Goal: Information Seeking & Learning: Check status

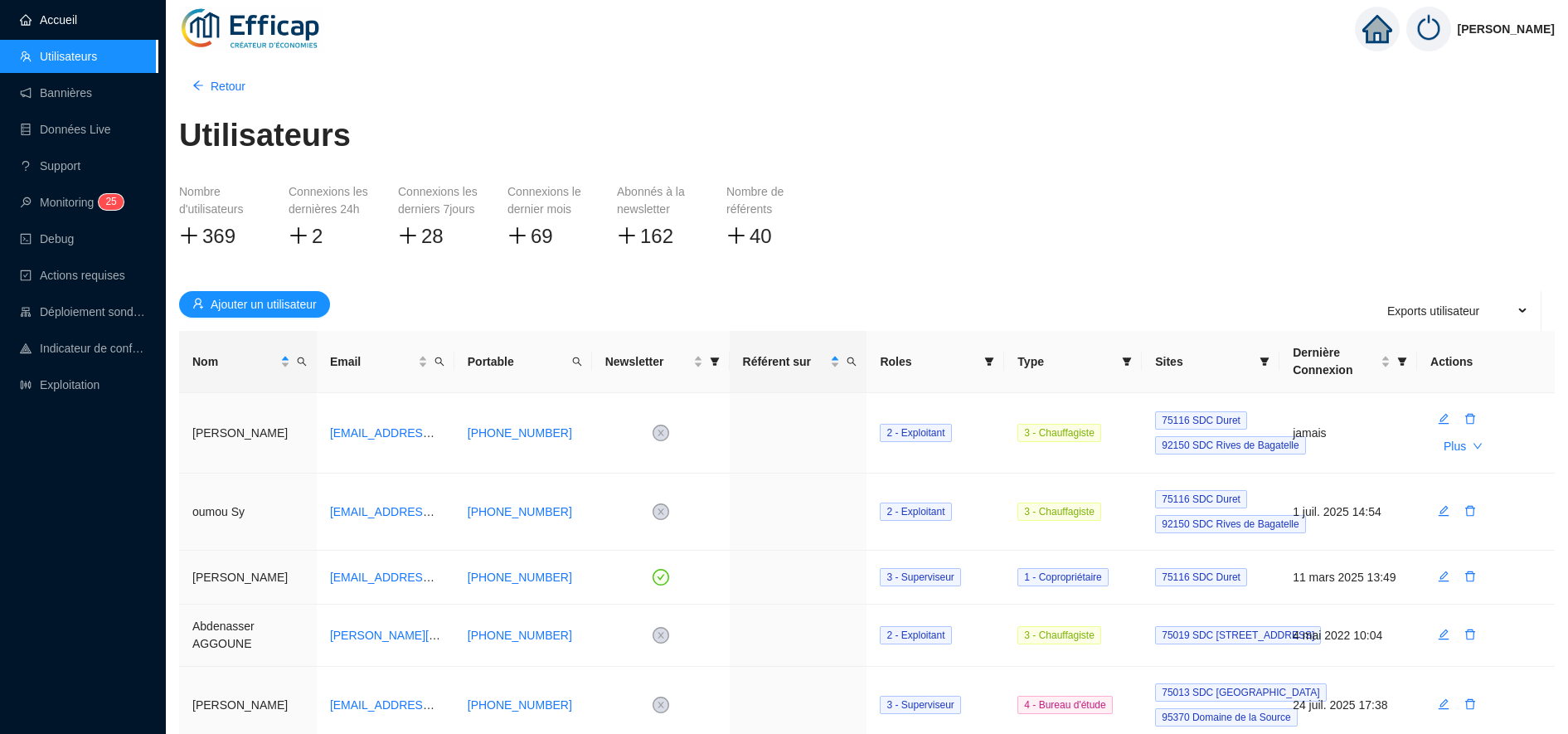
click at [77, 25] on link "Accueil" at bounding box center [48, 19] width 57 height 13
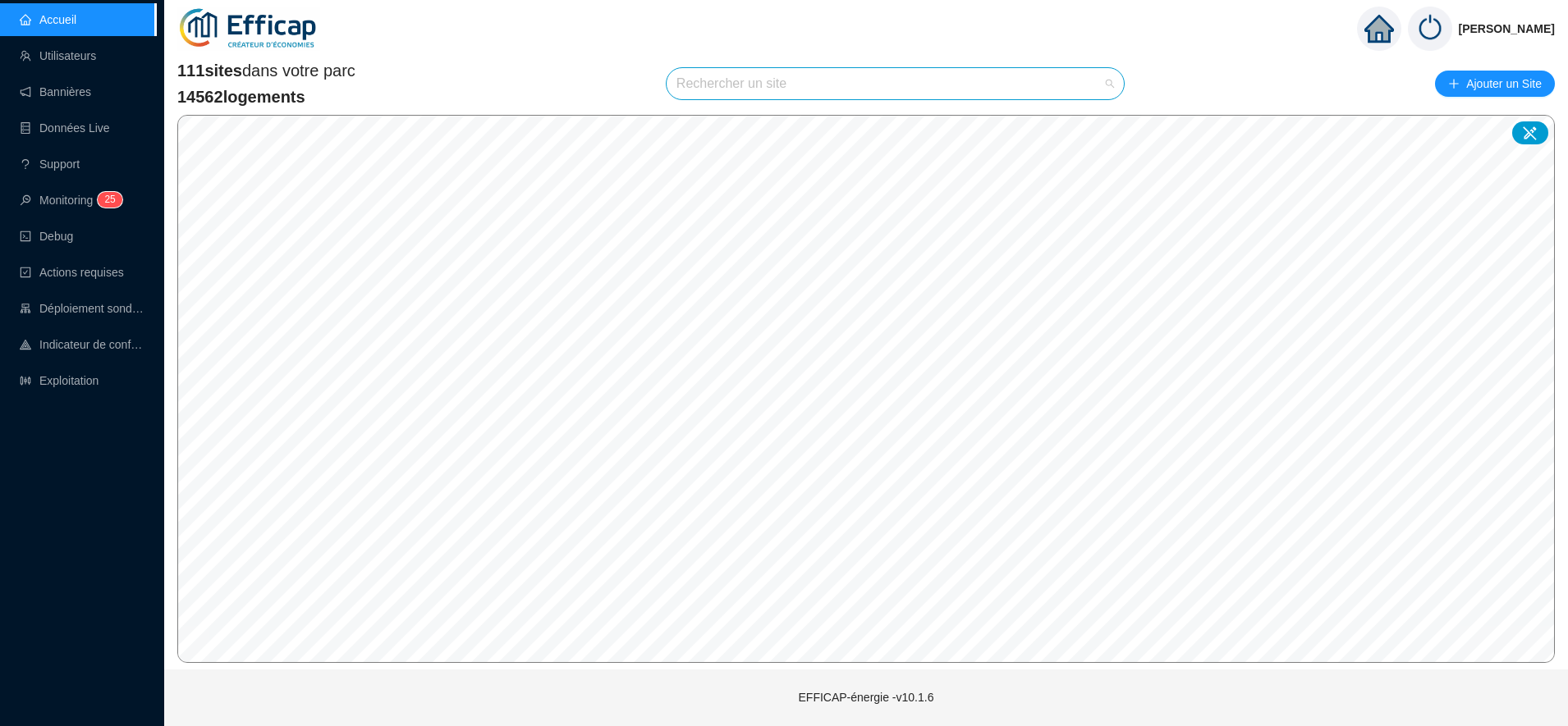
click at [795, 88] on input "search" at bounding box center [888, 84] width 423 height 31
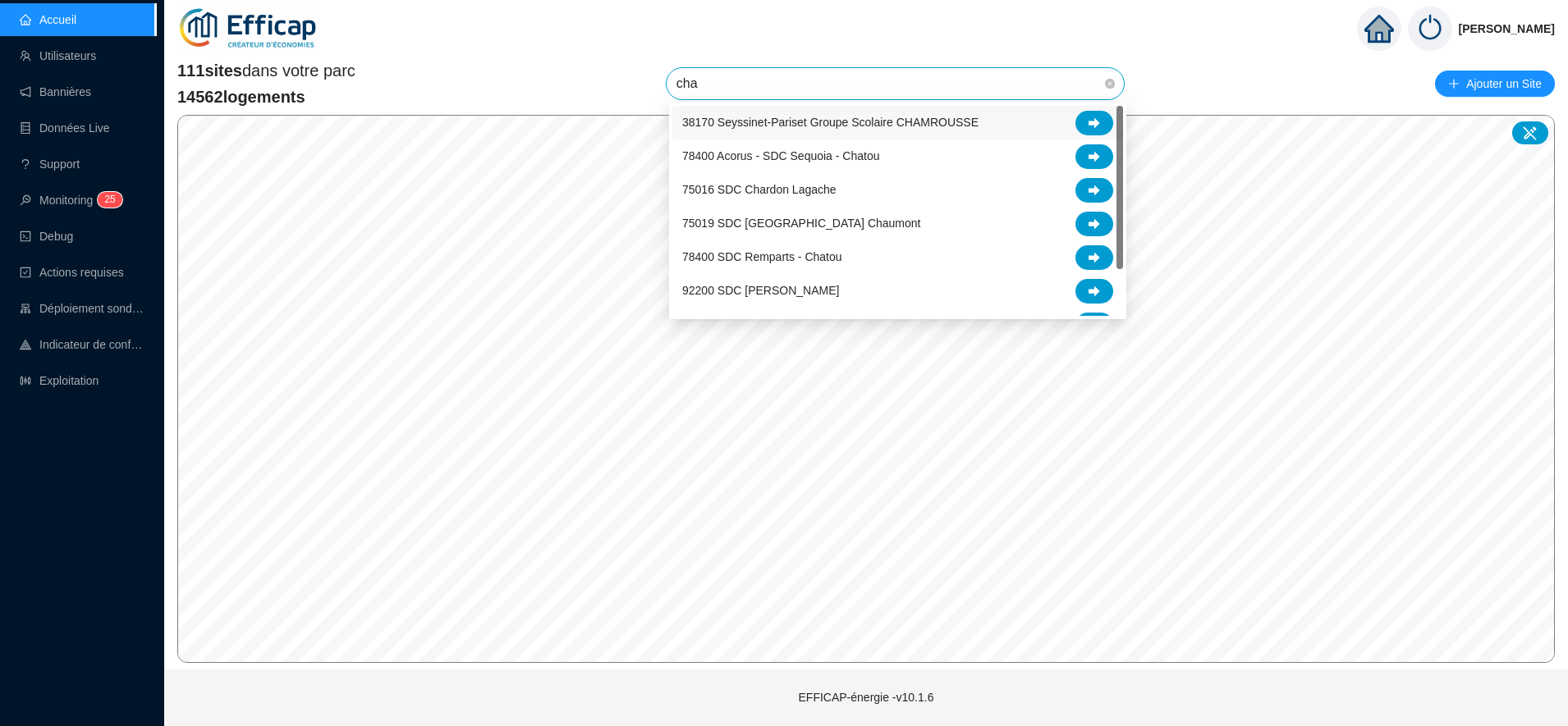
type input "char"
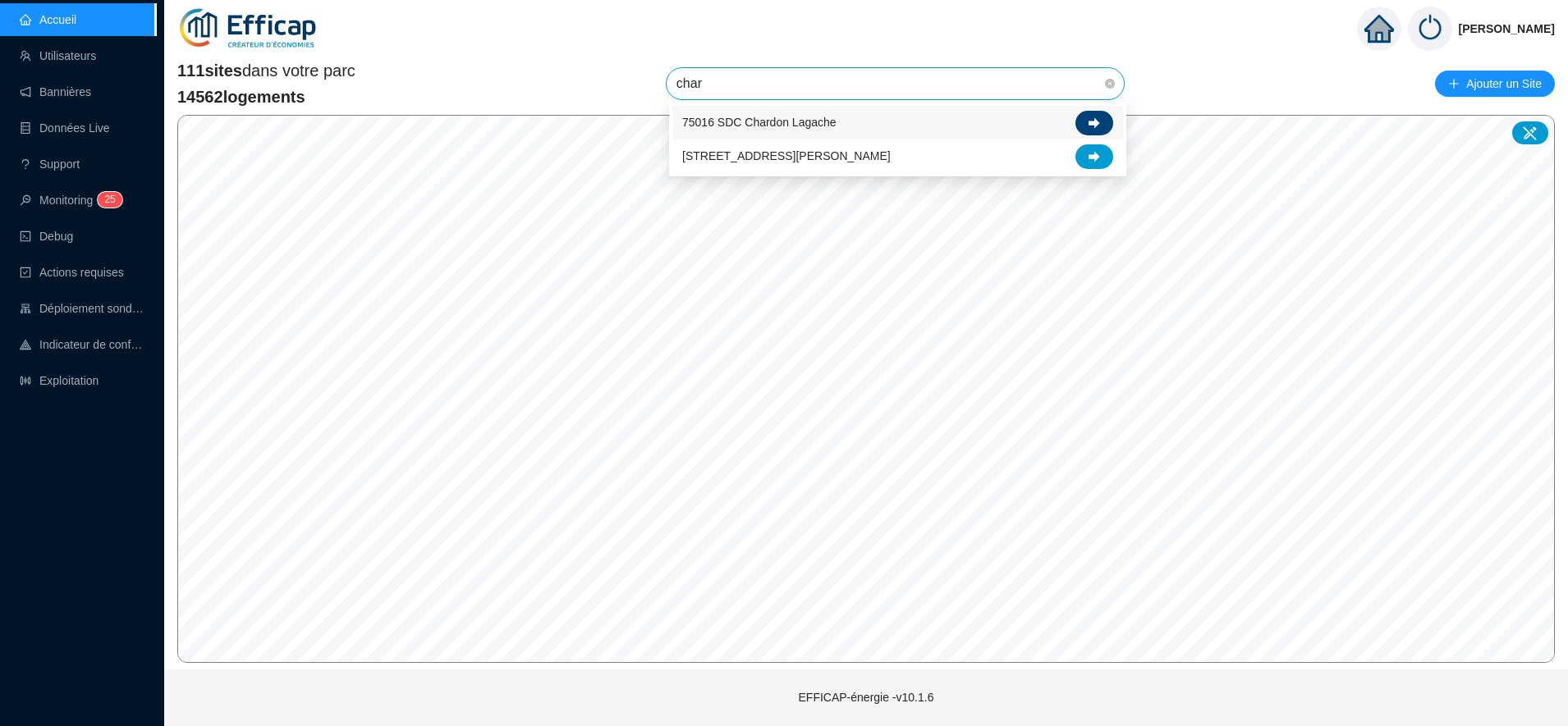
click at [1096, 117] on icon at bounding box center [1094, 122] width 11 height 11
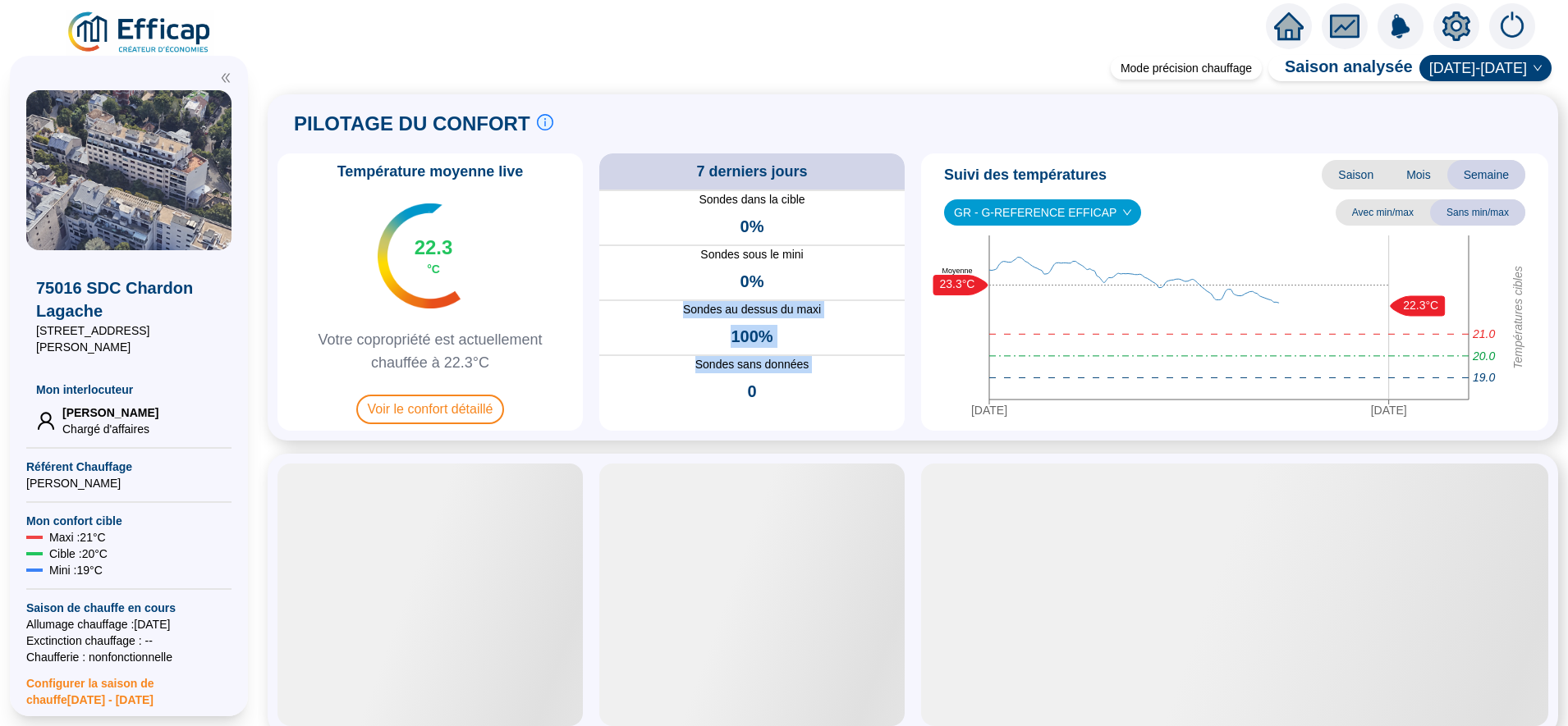
drag, startPoint x: 816, startPoint y: 277, endPoint x: 719, endPoint y: 412, distance: 166.2
click at [719, 412] on div "Sondes dans la cible 0% Sondes sous le mini 0% Sondes au dessus du maxi 100% So…" at bounding box center [751, 310] width 305 height 241
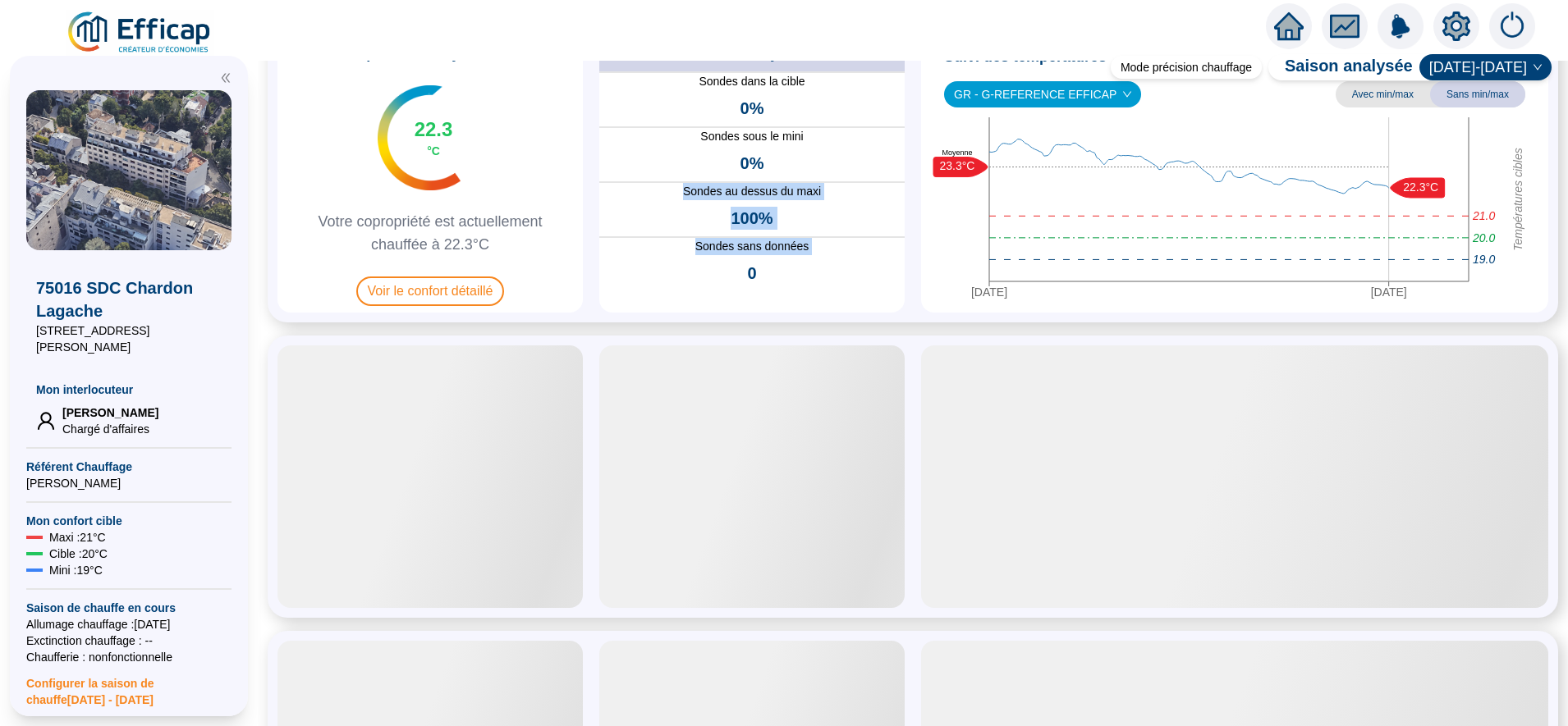
scroll to position [29, 0]
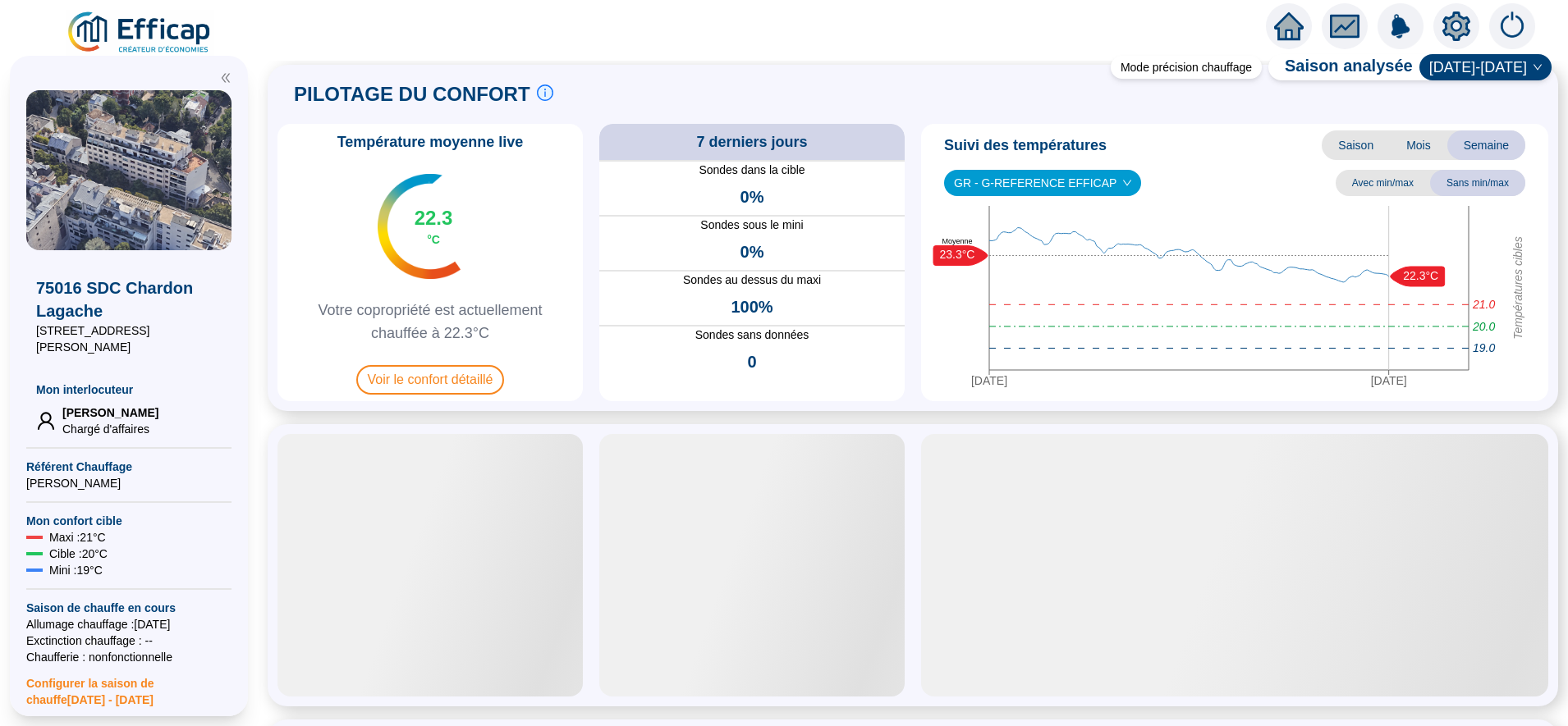
click at [690, 509] on div at bounding box center [751, 565] width 305 height 263
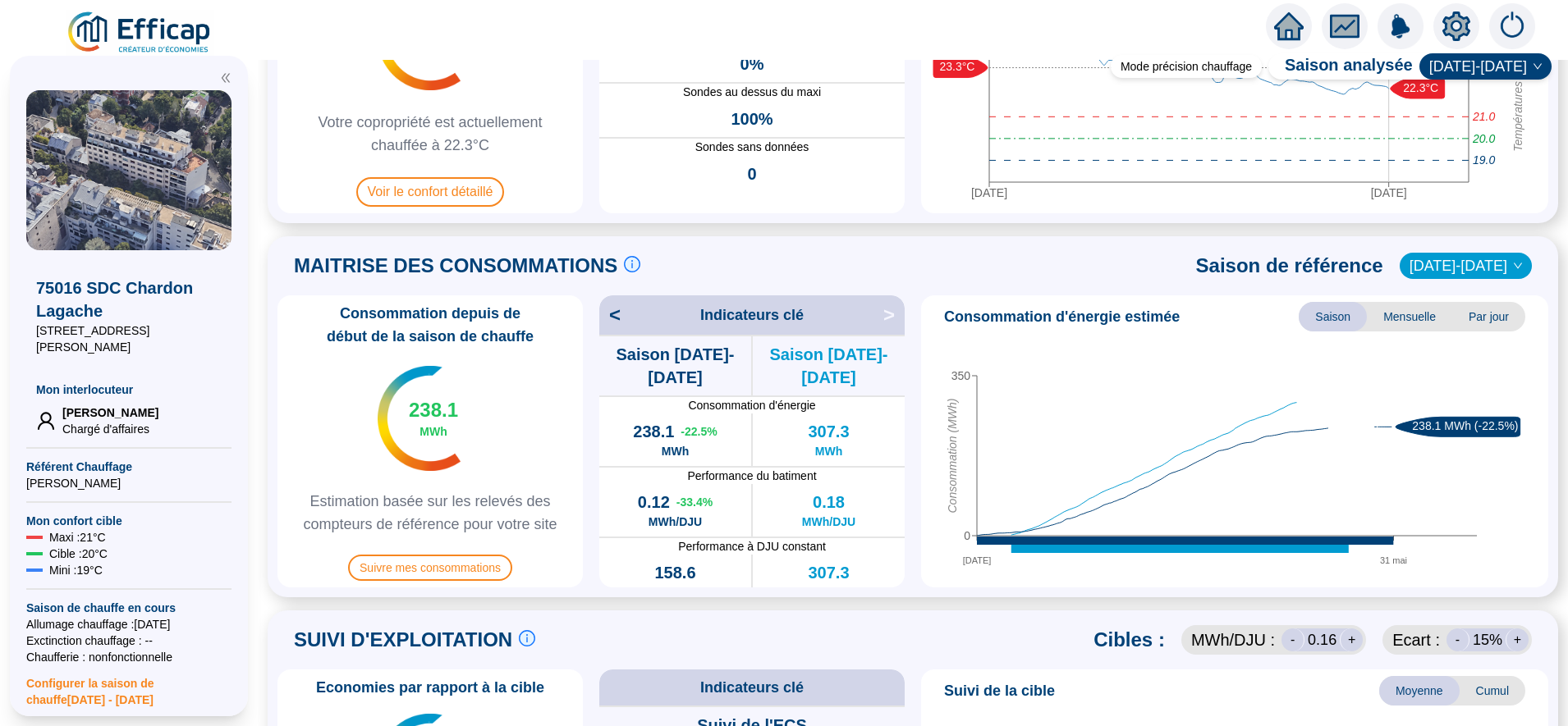
scroll to position [286, 0]
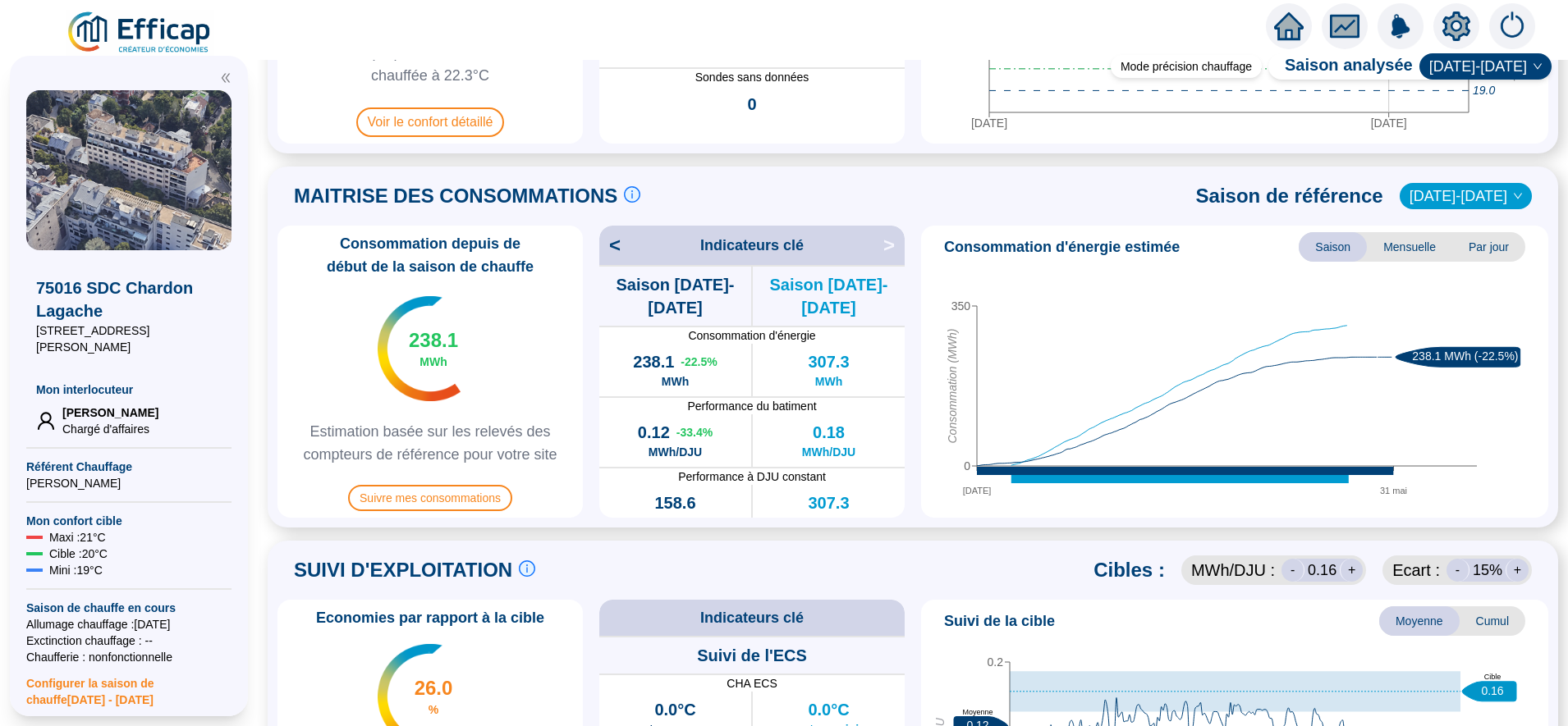
click at [1452, 198] on span "[DATE]-[DATE]" at bounding box center [1466, 196] width 113 height 24
click at [1473, 231] on div "2023-2024" at bounding box center [1464, 230] width 78 height 17
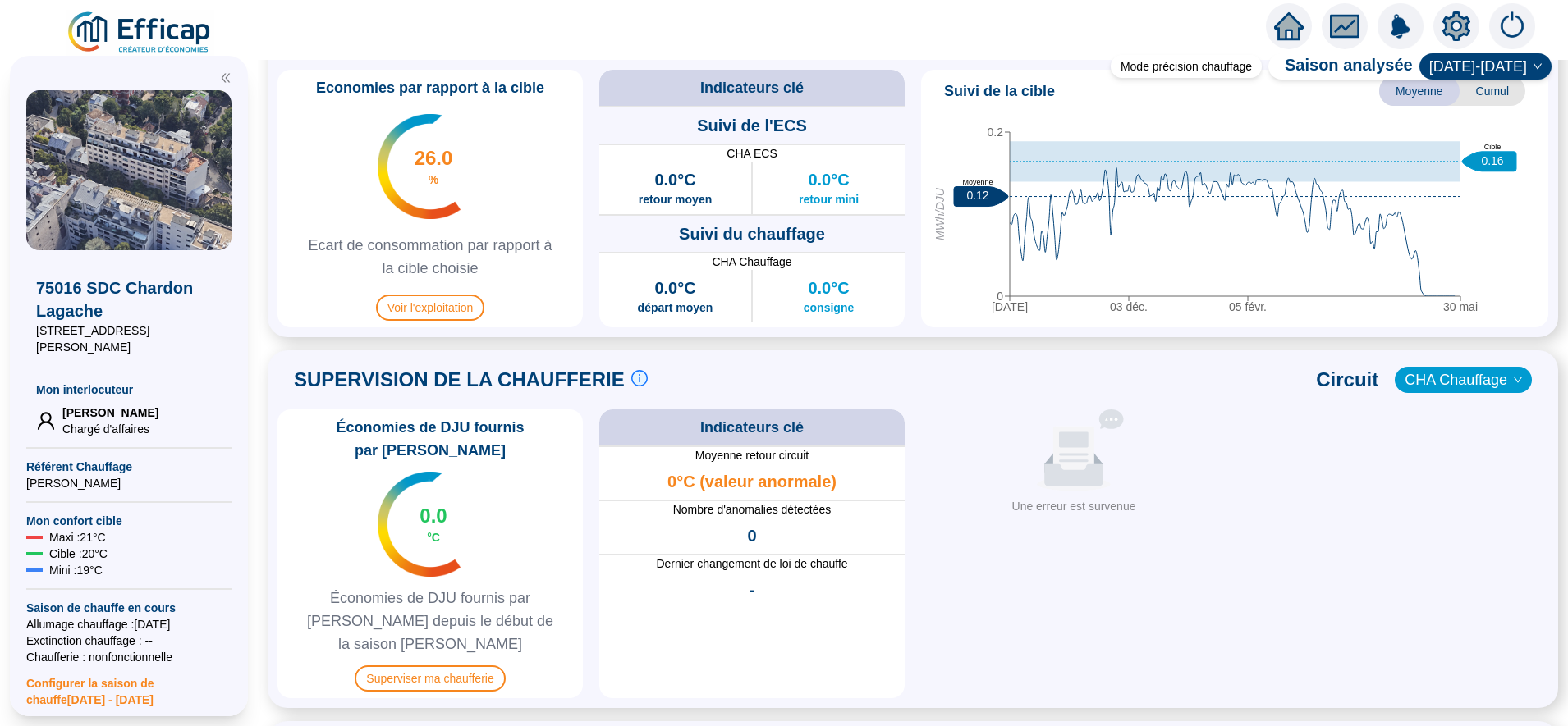
scroll to position [835, 0]
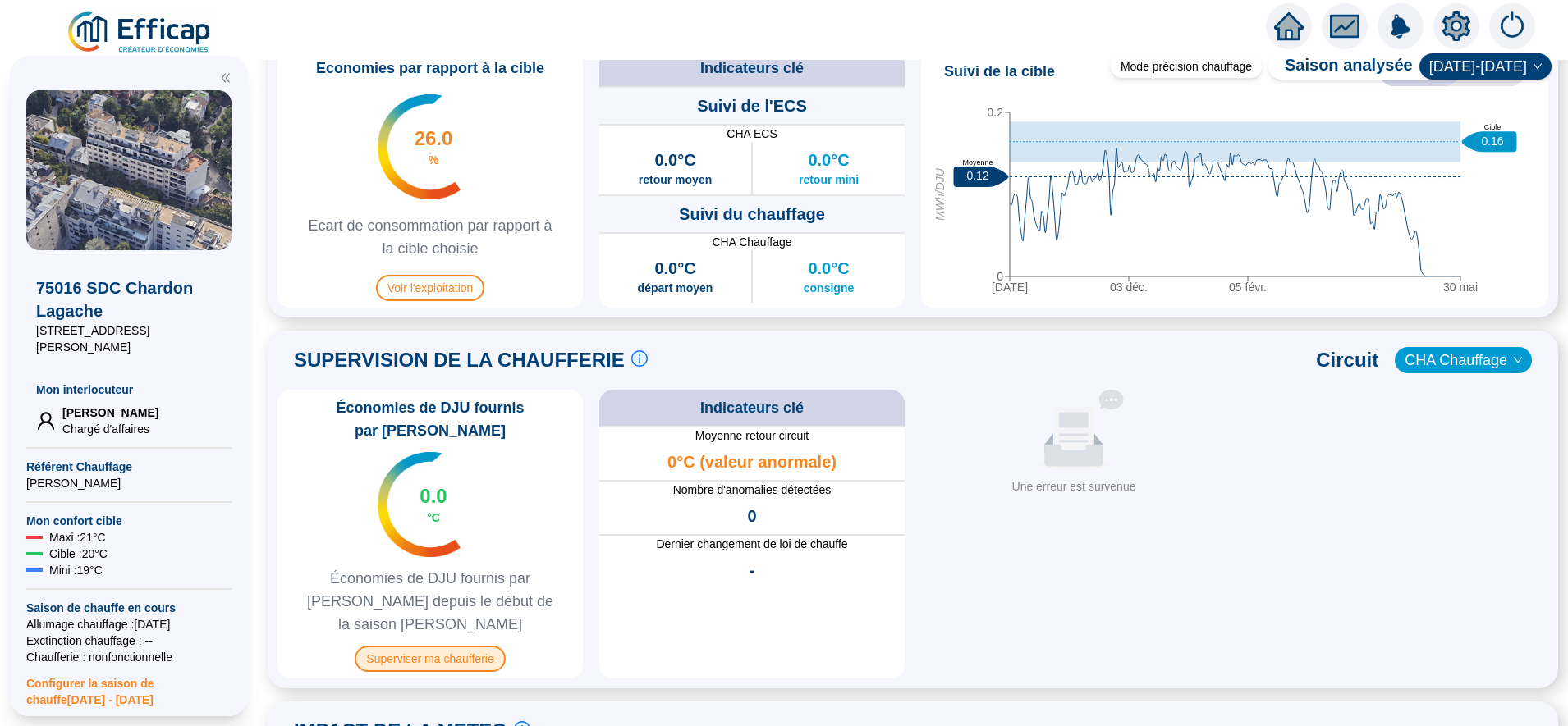
click at [478, 645] on span "Superviser ma chaufferie" at bounding box center [429, 658] width 150 height 26
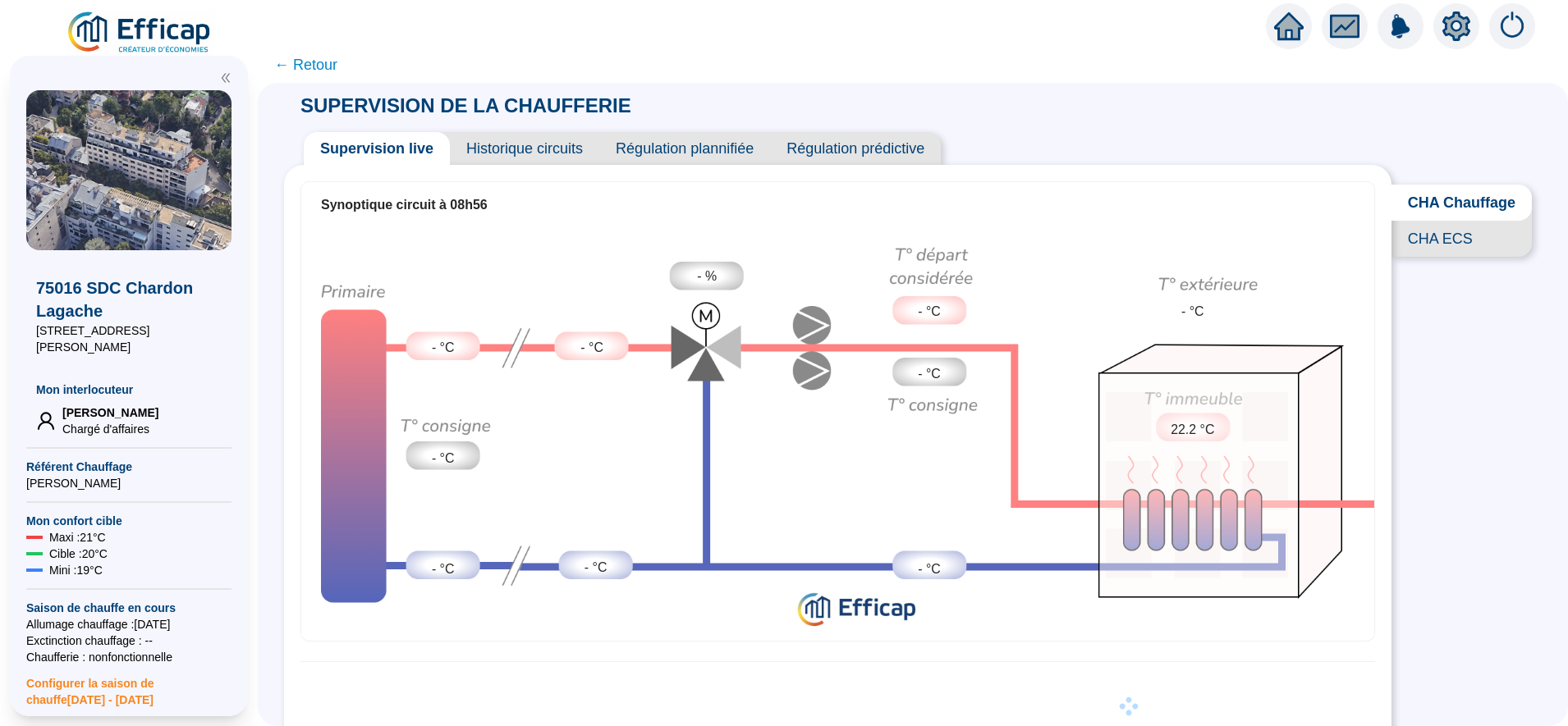
click at [1445, 204] on span "CHA Chauffage" at bounding box center [1461, 203] width 140 height 36
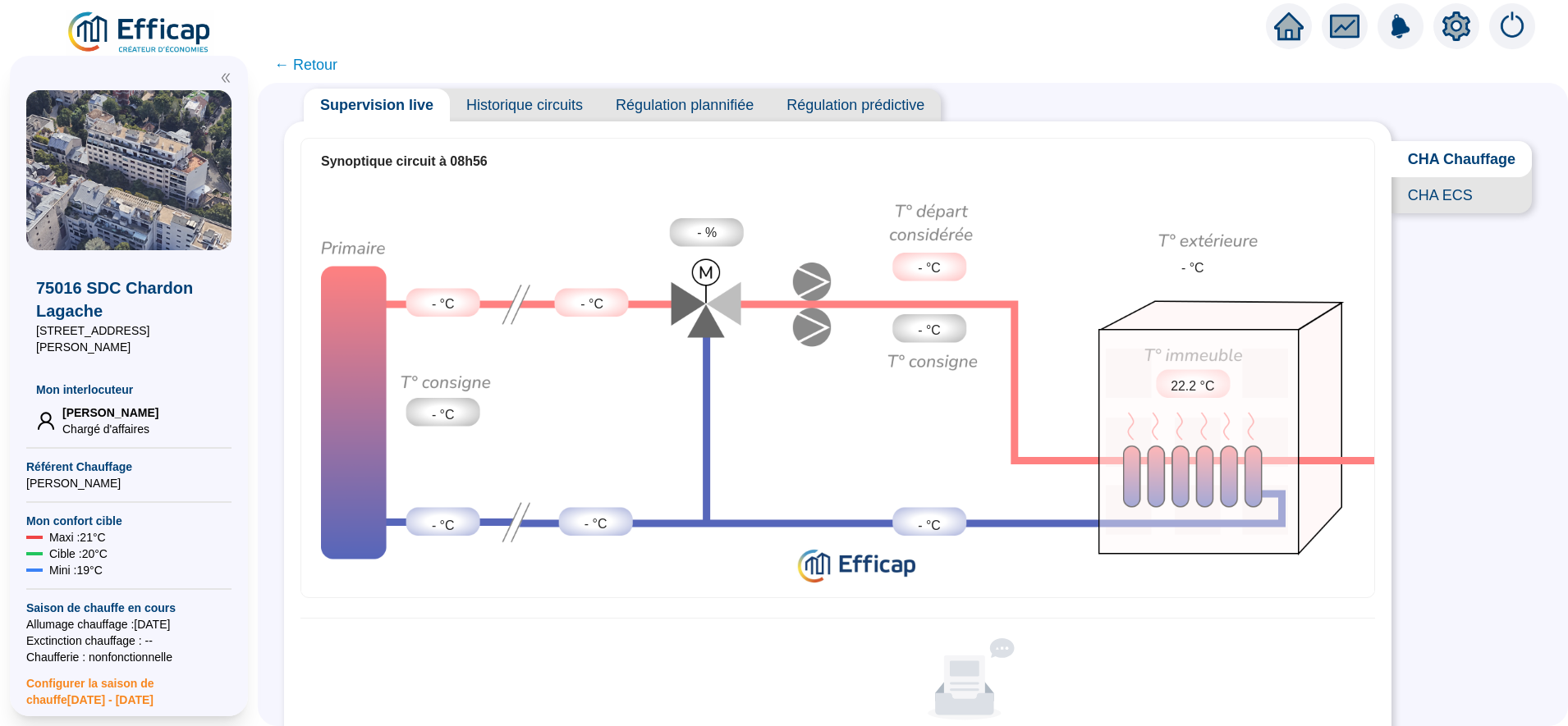
scroll to position [42, 0]
click at [317, 65] on span "← Retour" at bounding box center [305, 65] width 63 height 23
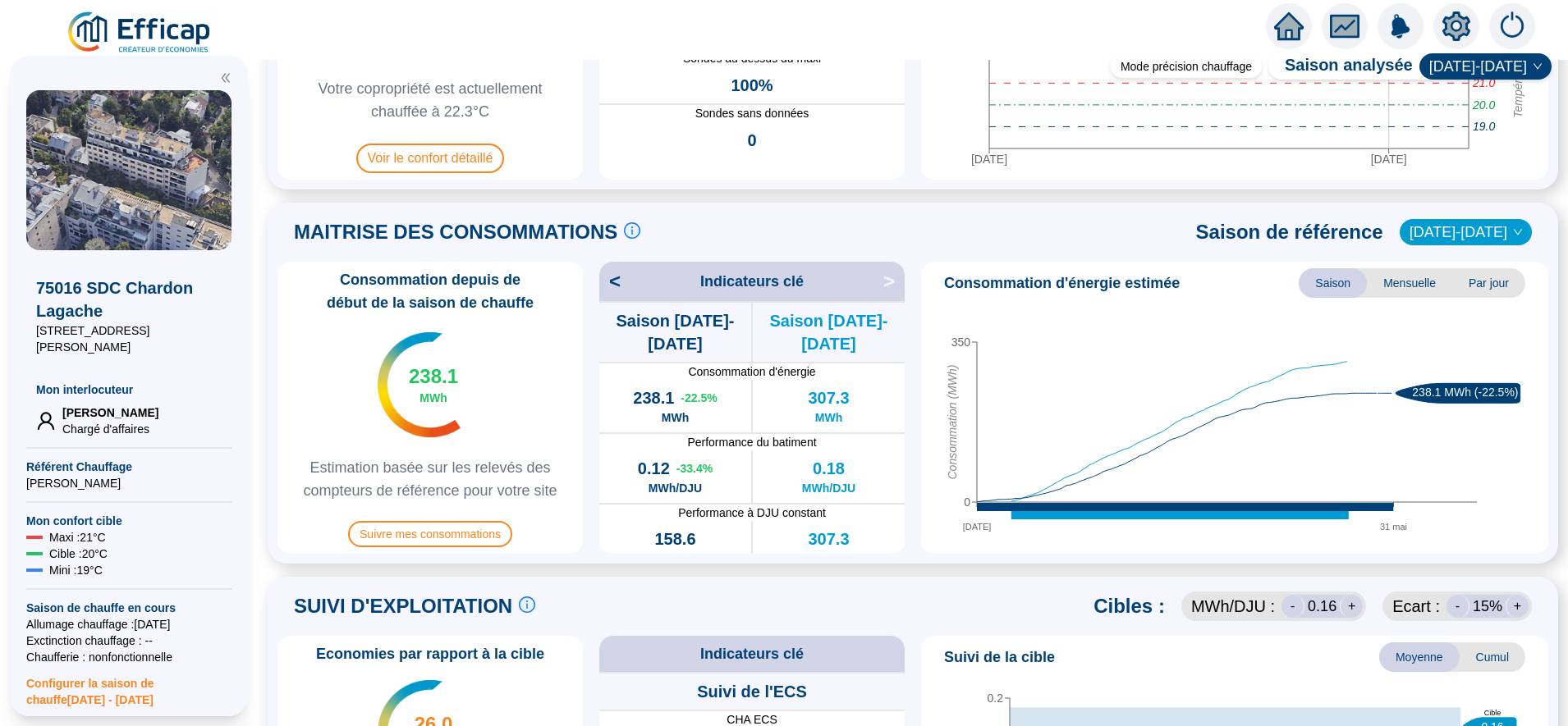
scroll to position [241, 0]
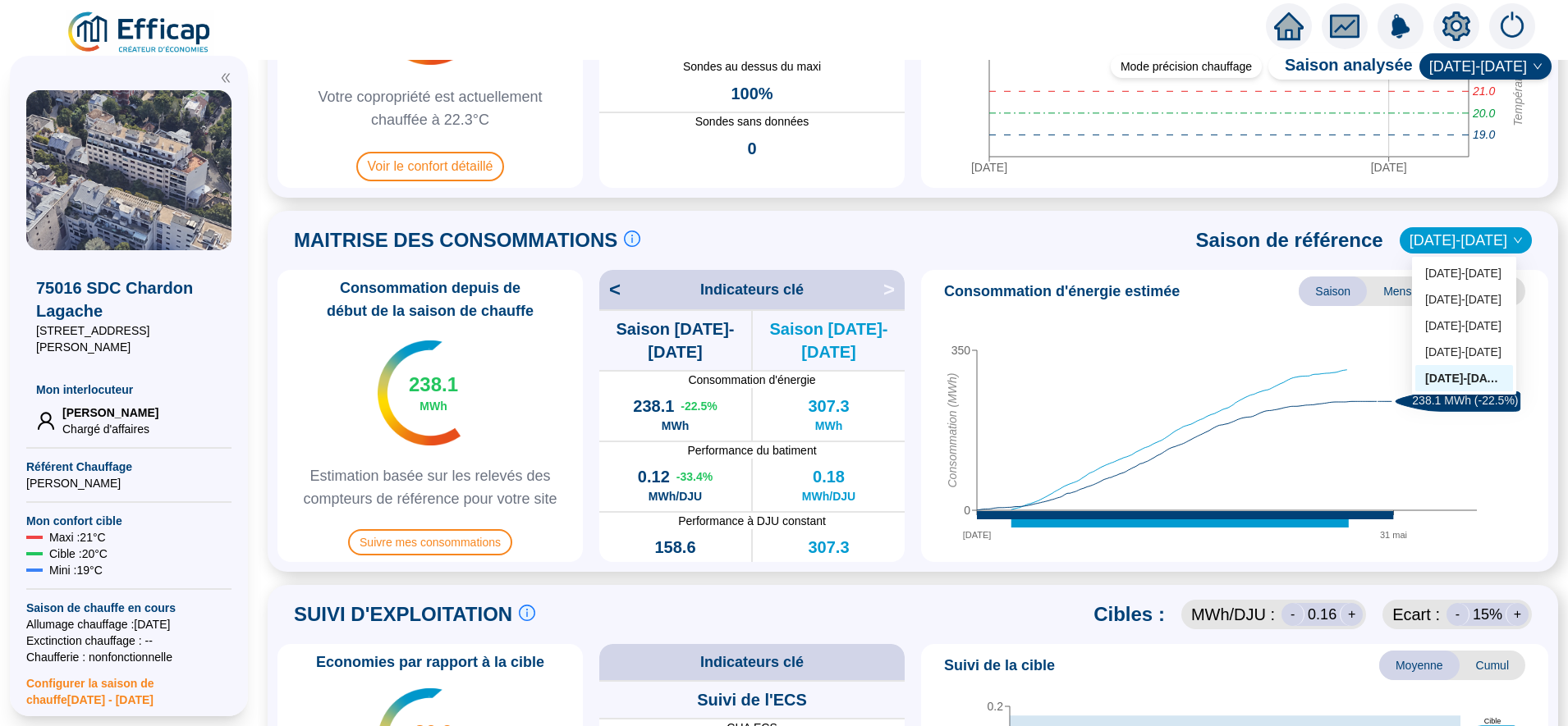
click at [1483, 240] on span "[DATE]-[DATE]" at bounding box center [1466, 240] width 113 height 24
click at [1464, 296] on div "2022-2023" at bounding box center [1464, 300] width 78 height 17
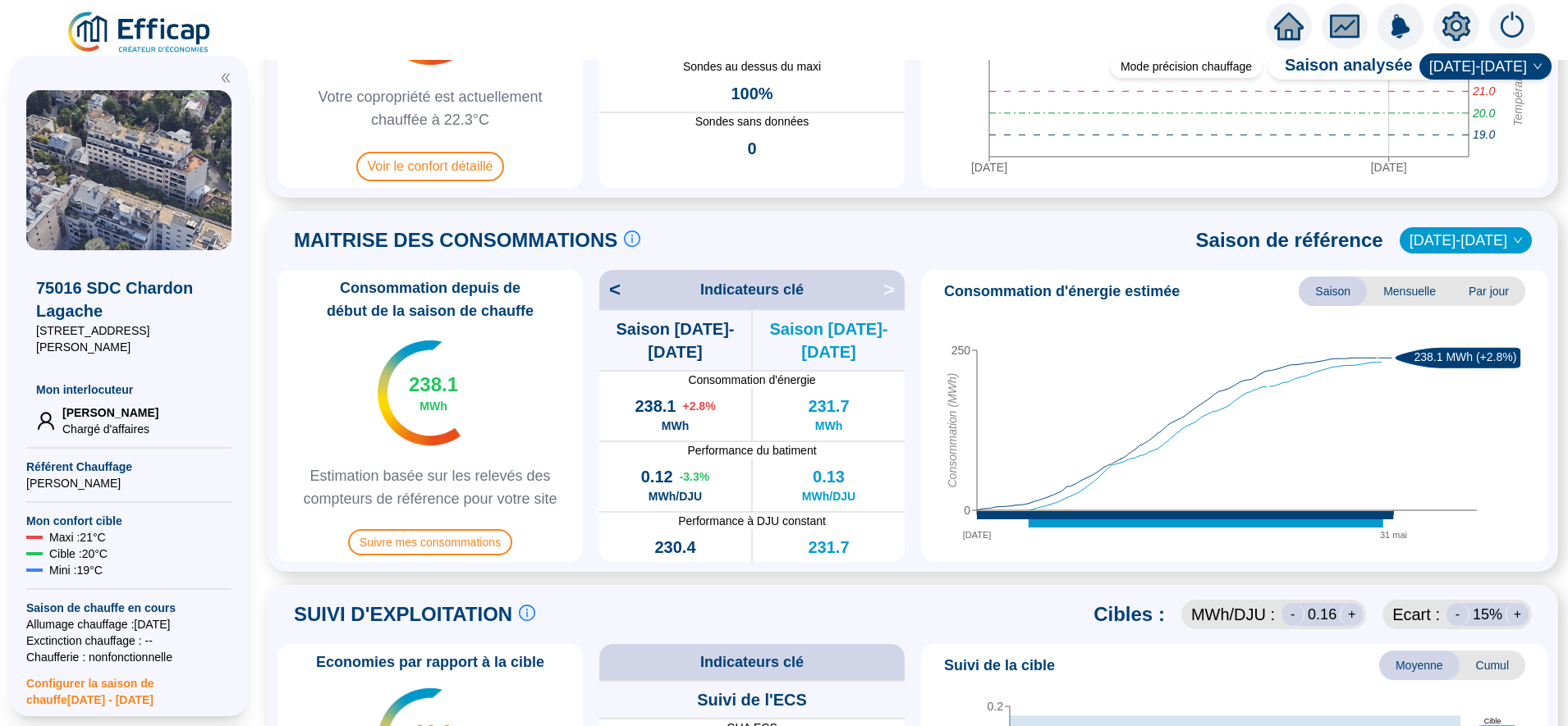
click at [1458, 243] on span "2022-2023" at bounding box center [1466, 240] width 113 height 24
click at [1454, 322] on div "2021-2022" at bounding box center [1464, 327] width 78 height 17
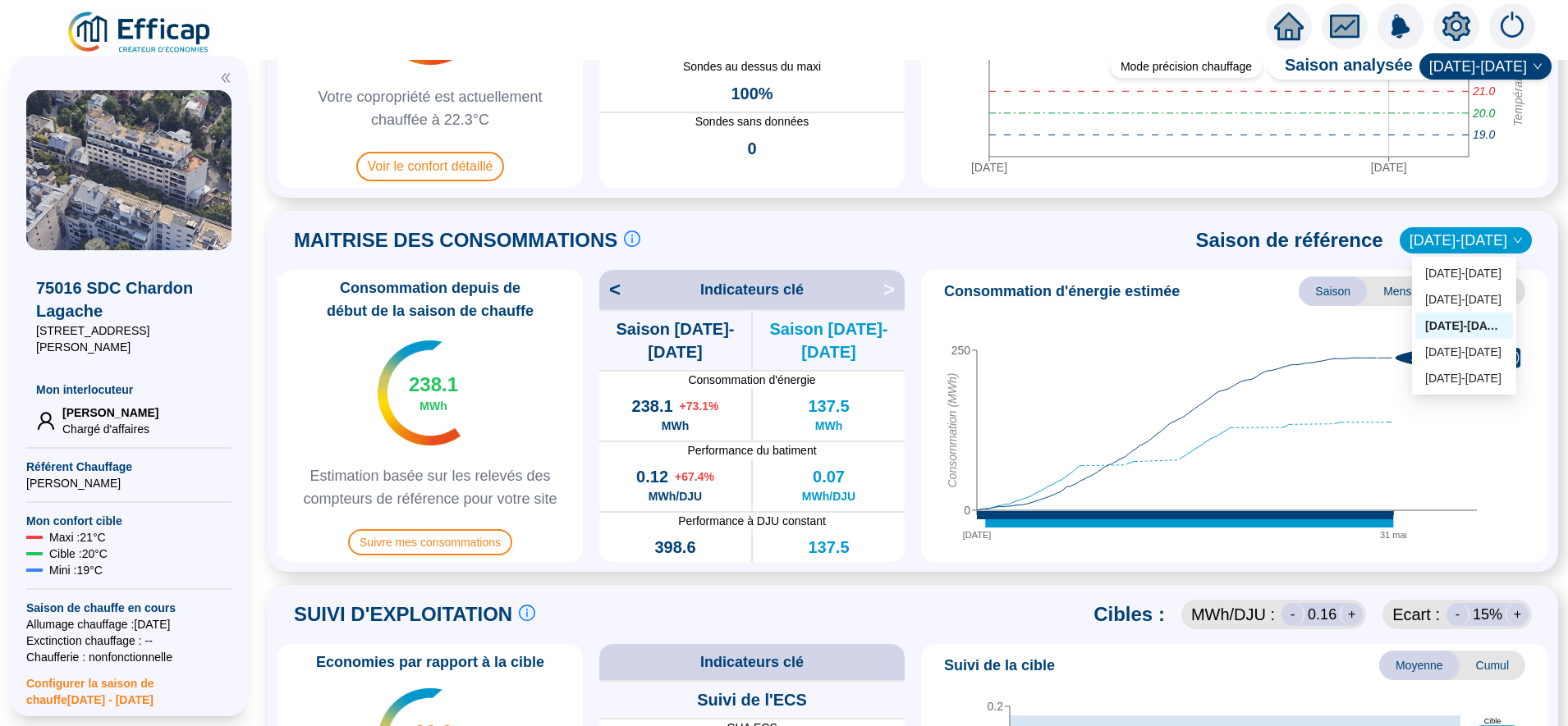
click at [1436, 252] on span "2021-2022" at bounding box center [1466, 240] width 113 height 24
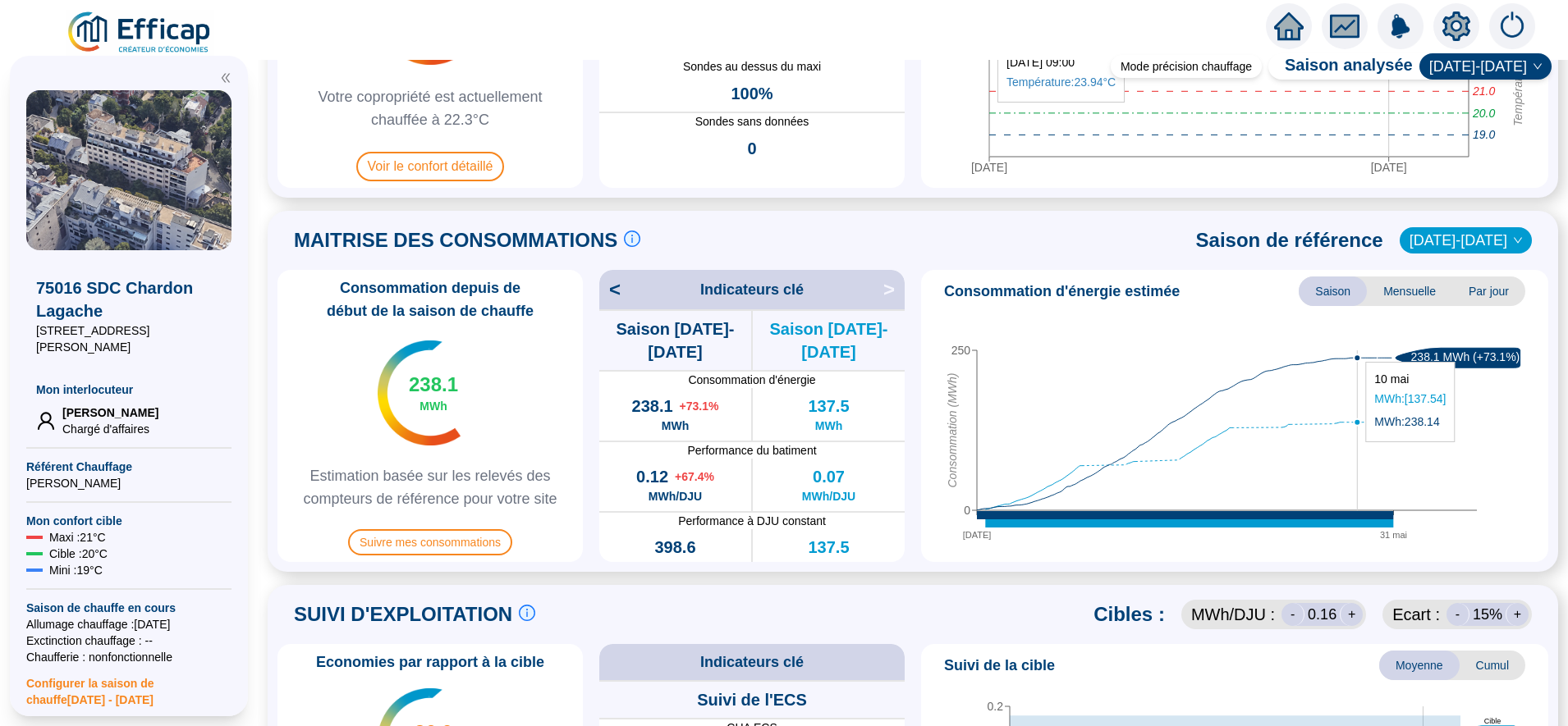
drag, startPoint x: 1358, startPoint y: 335, endPoint x: 1358, endPoint y: 353, distance: 18.0
click at [1358, 353] on icon "01 oct. 31 mai 0 250 Consommation (MWh) 238.1 MWh (+73.1%)" at bounding box center [1226, 432] width 598 height 246
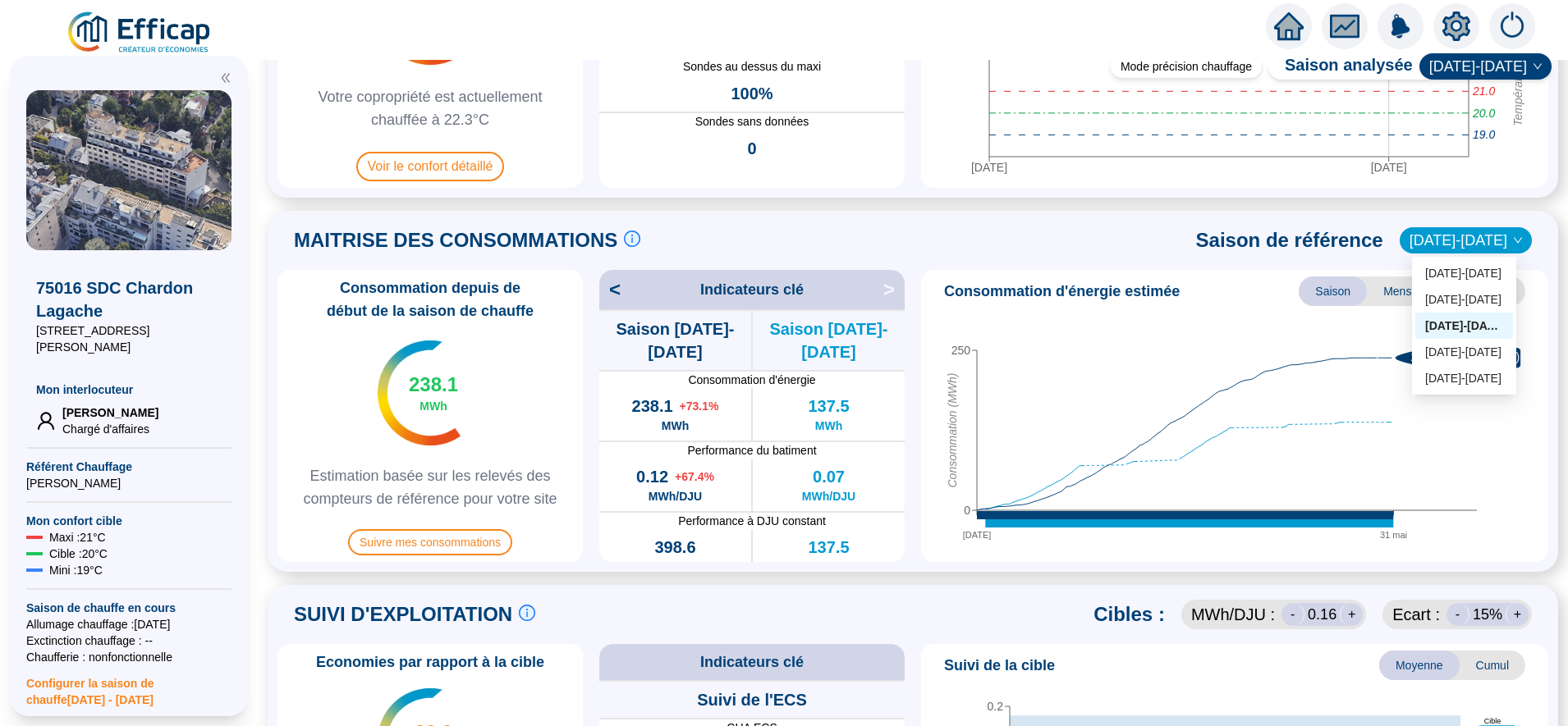
click at [1459, 247] on span "2021-2022" at bounding box center [1466, 240] width 113 height 24
click at [1454, 276] on div "2023-2024" at bounding box center [1464, 274] width 78 height 17
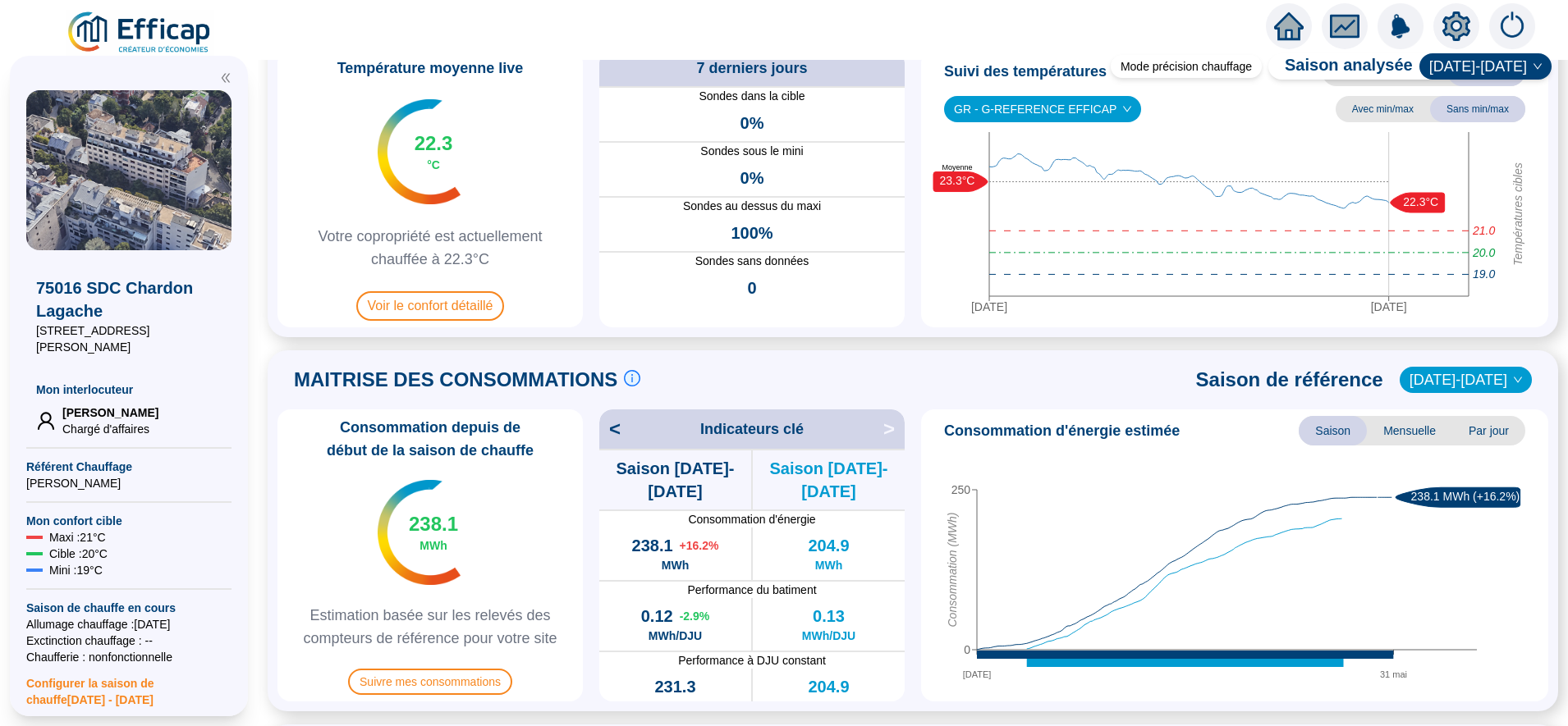
scroll to position [41, 0]
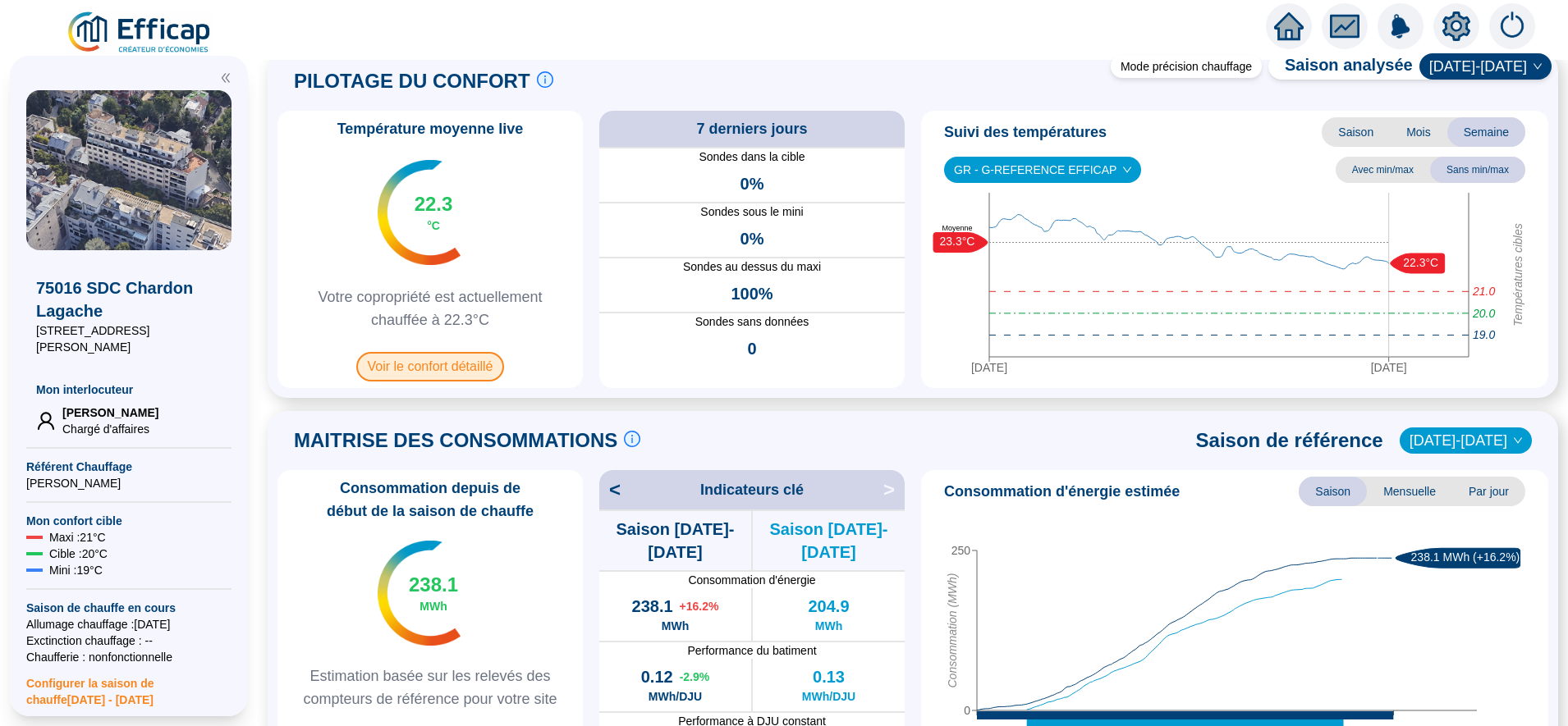
click at [491, 360] on span "Voir le confort détaillé" at bounding box center [430, 366] width 148 height 29
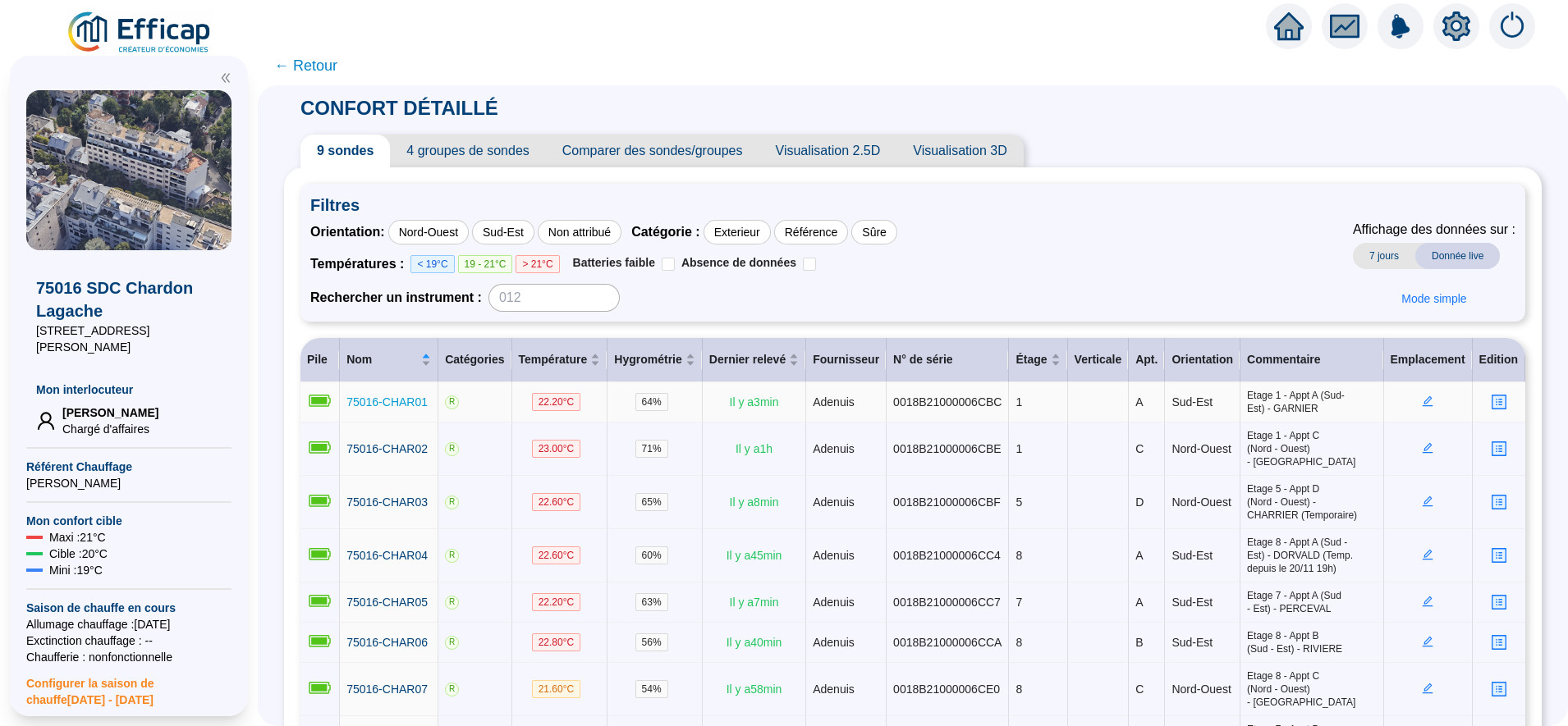
click at [412, 400] on span "75016-CHAR01" at bounding box center [387, 402] width 81 height 13
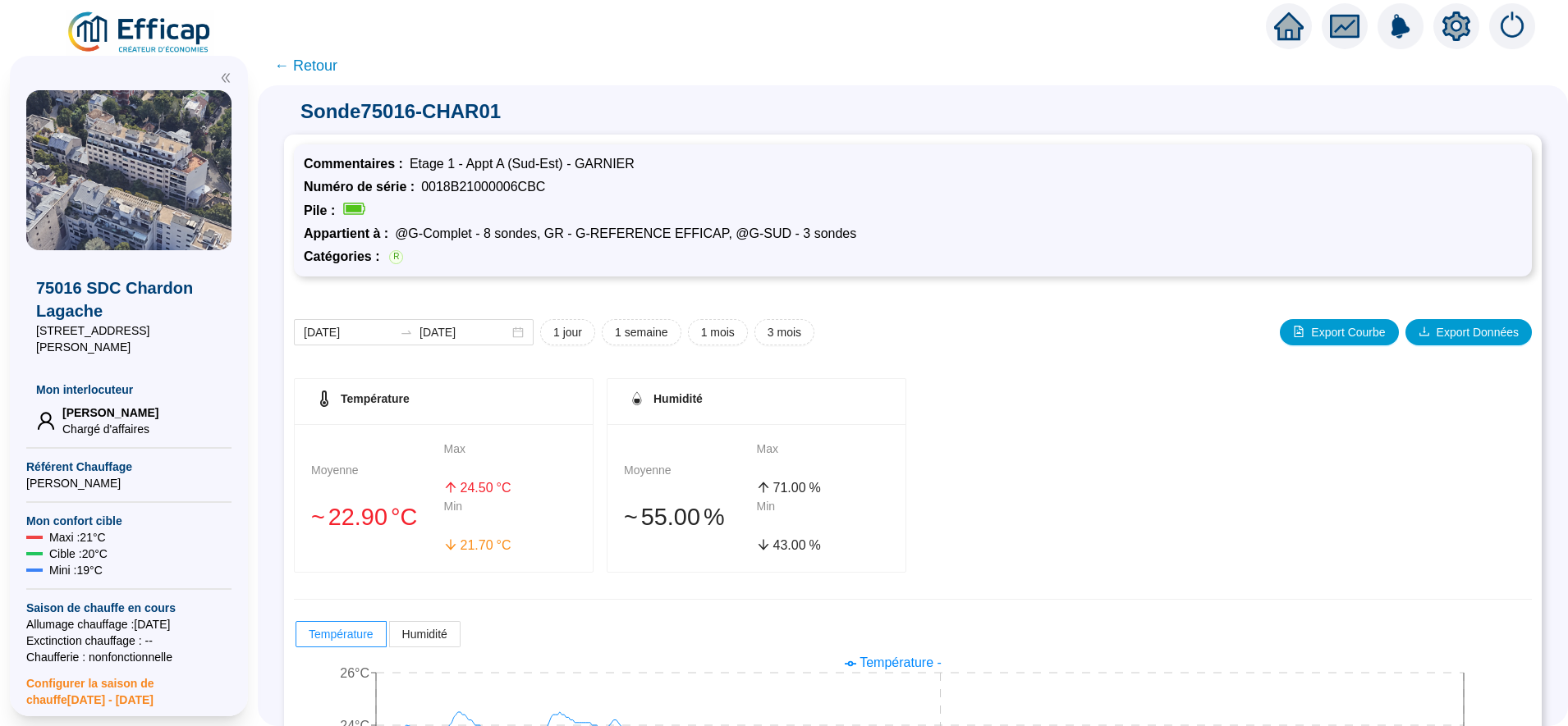
click at [337, 72] on span "← Retour" at bounding box center [305, 66] width 63 height 23
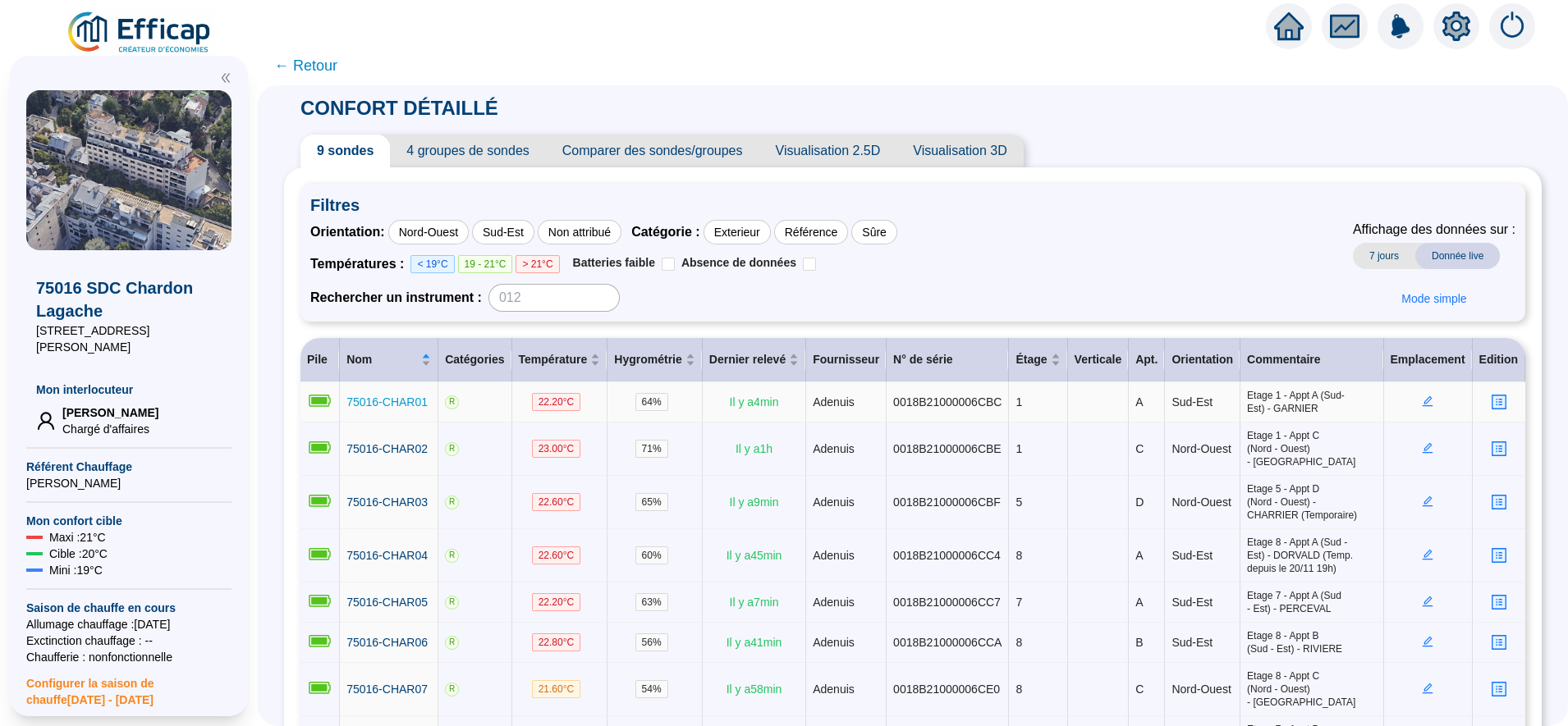
click at [405, 406] on span "75016-CHAR01" at bounding box center [387, 402] width 81 height 13
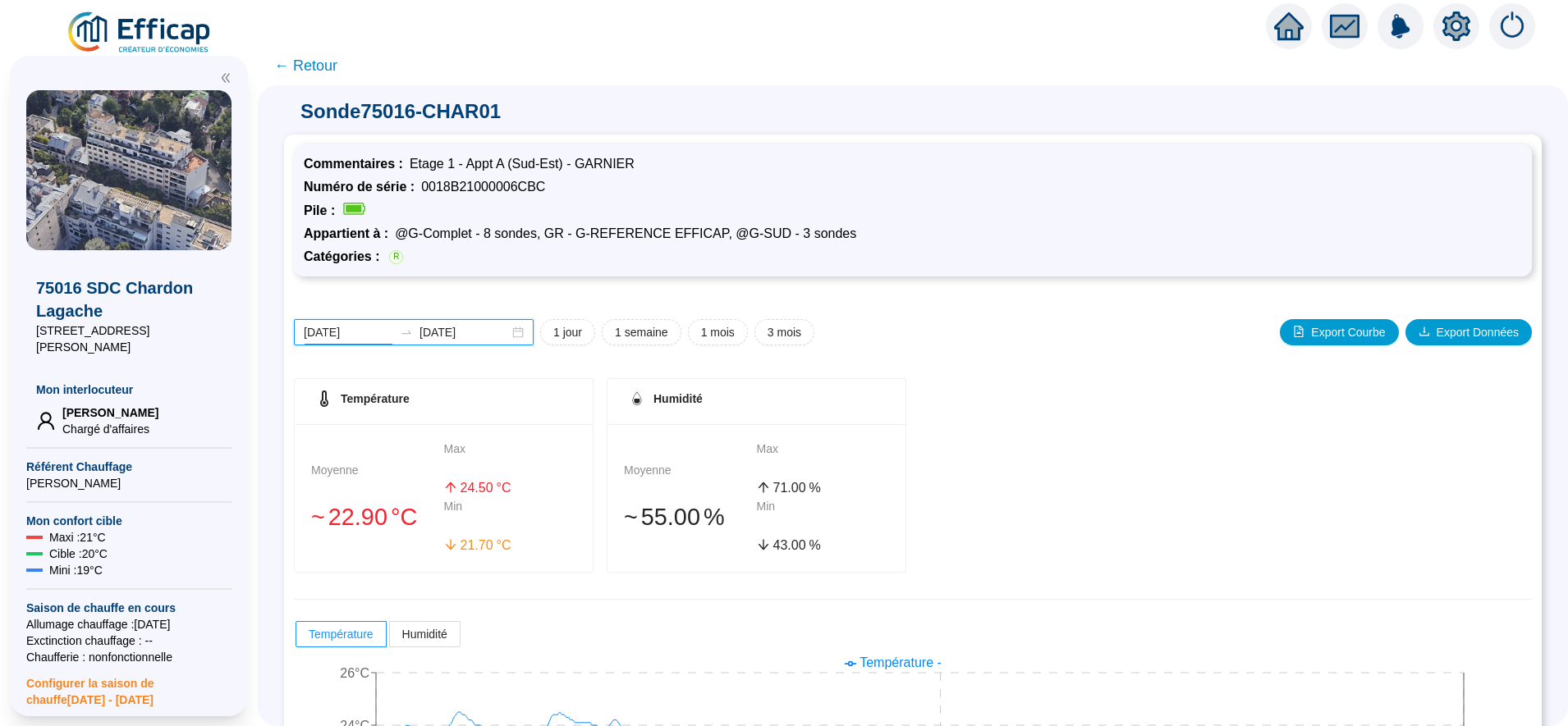
click at [394, 328] on input "2025-09-08" at bounding box center [348, 333] width 89 height 17
click at [801, 324] on span "3 mois" at bounding box center [784, 333] width 34 height 17
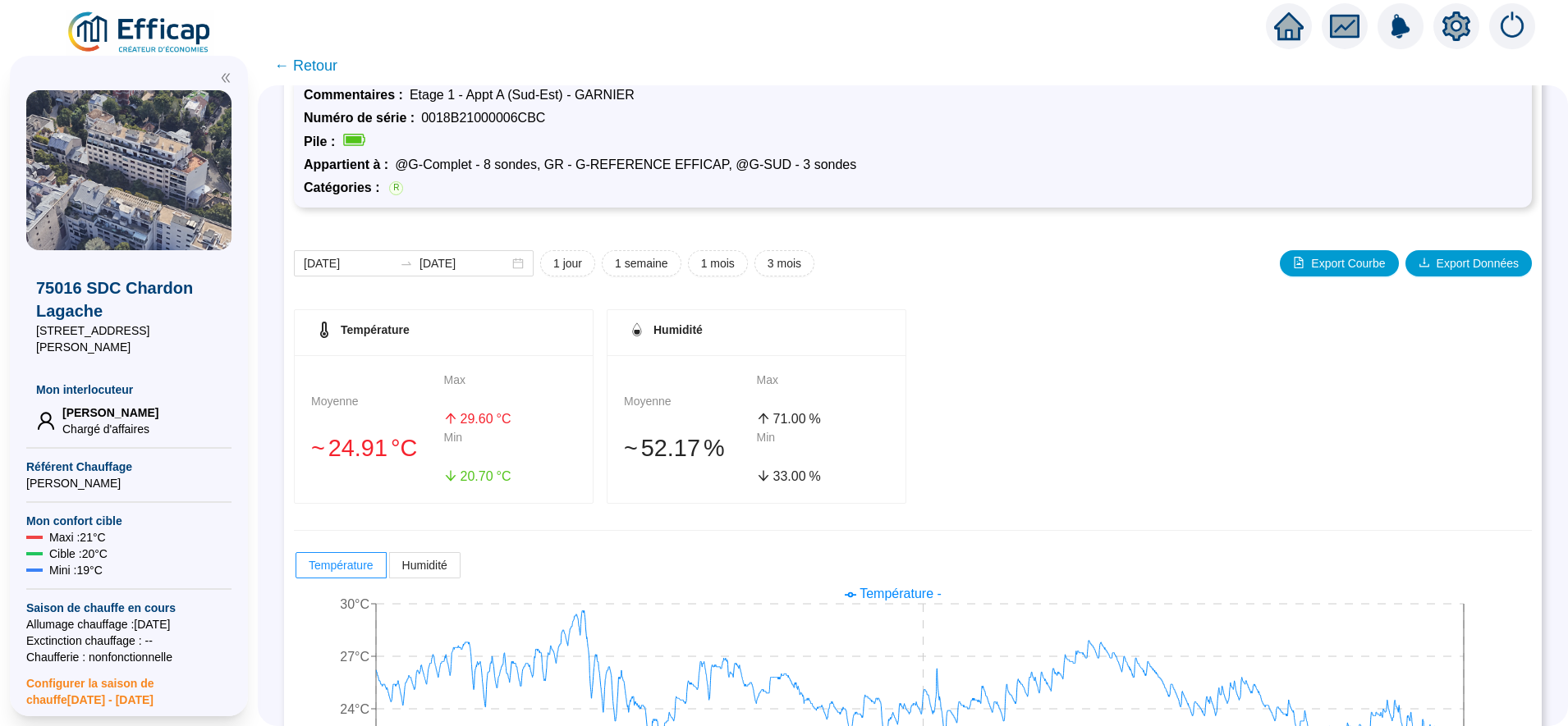
scroll to position [78, 0]
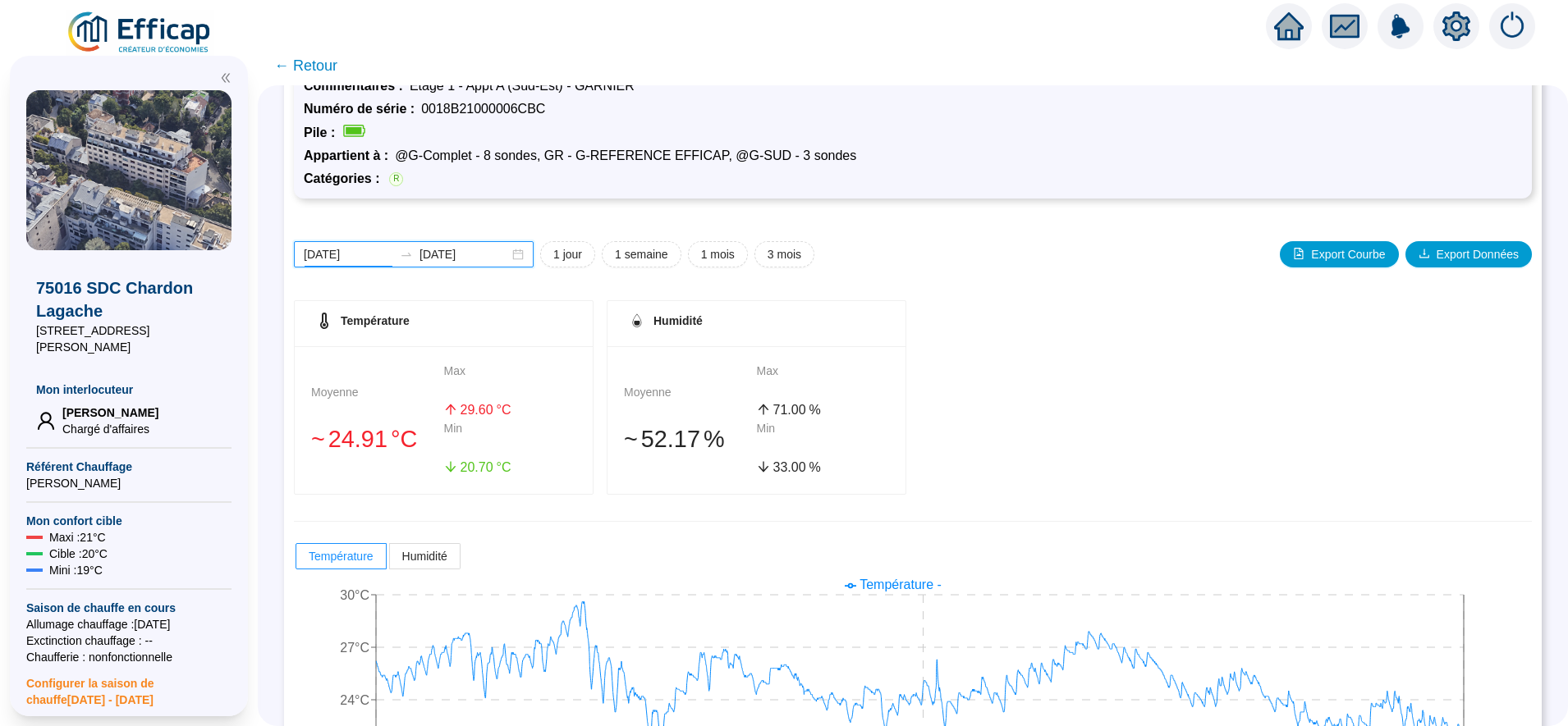
click at [369, 257] on input "2025-06-15" at bounding box center [348, 255] width 89 height 17
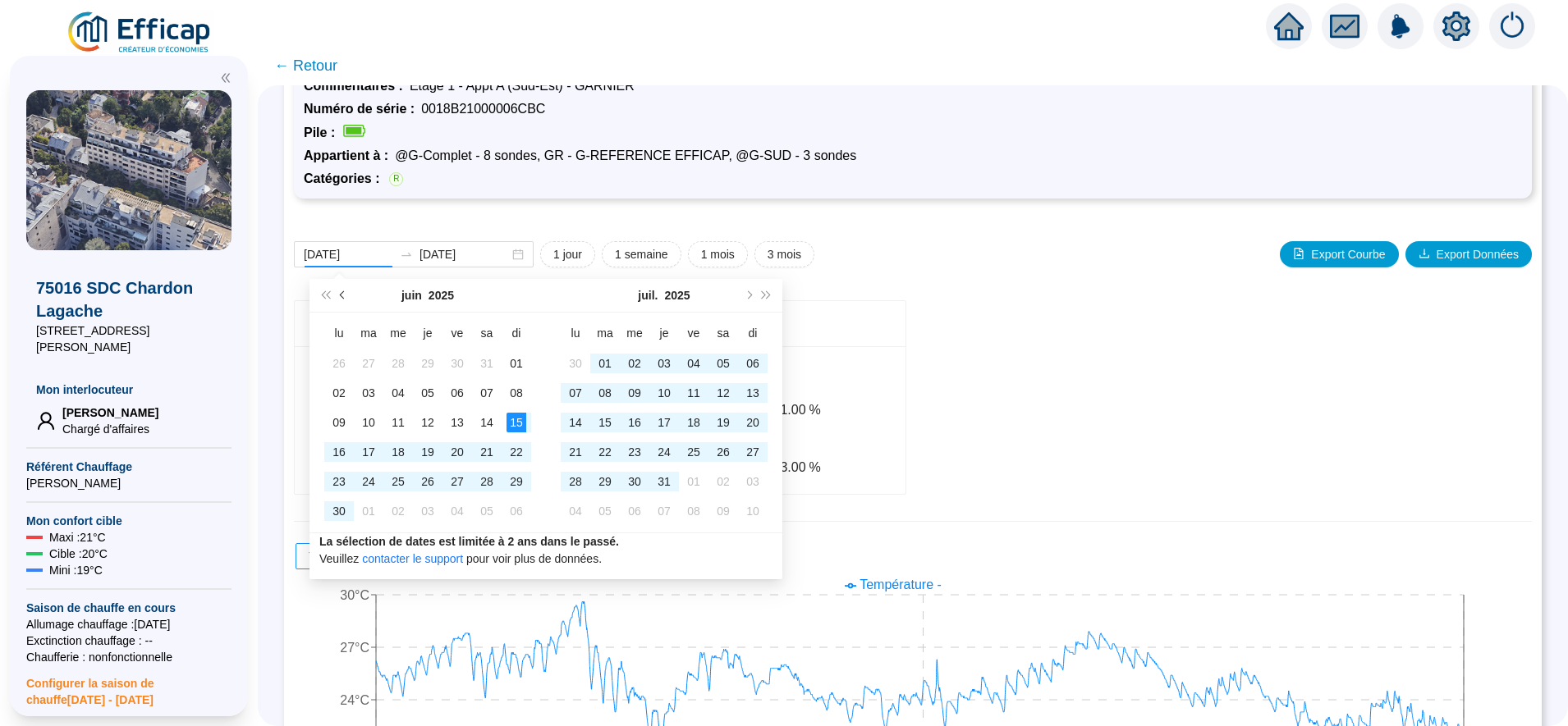
click at [342, 293] on span "Mois précédent (PageUp)" at bounding box center [343, 295] width 8 height 8
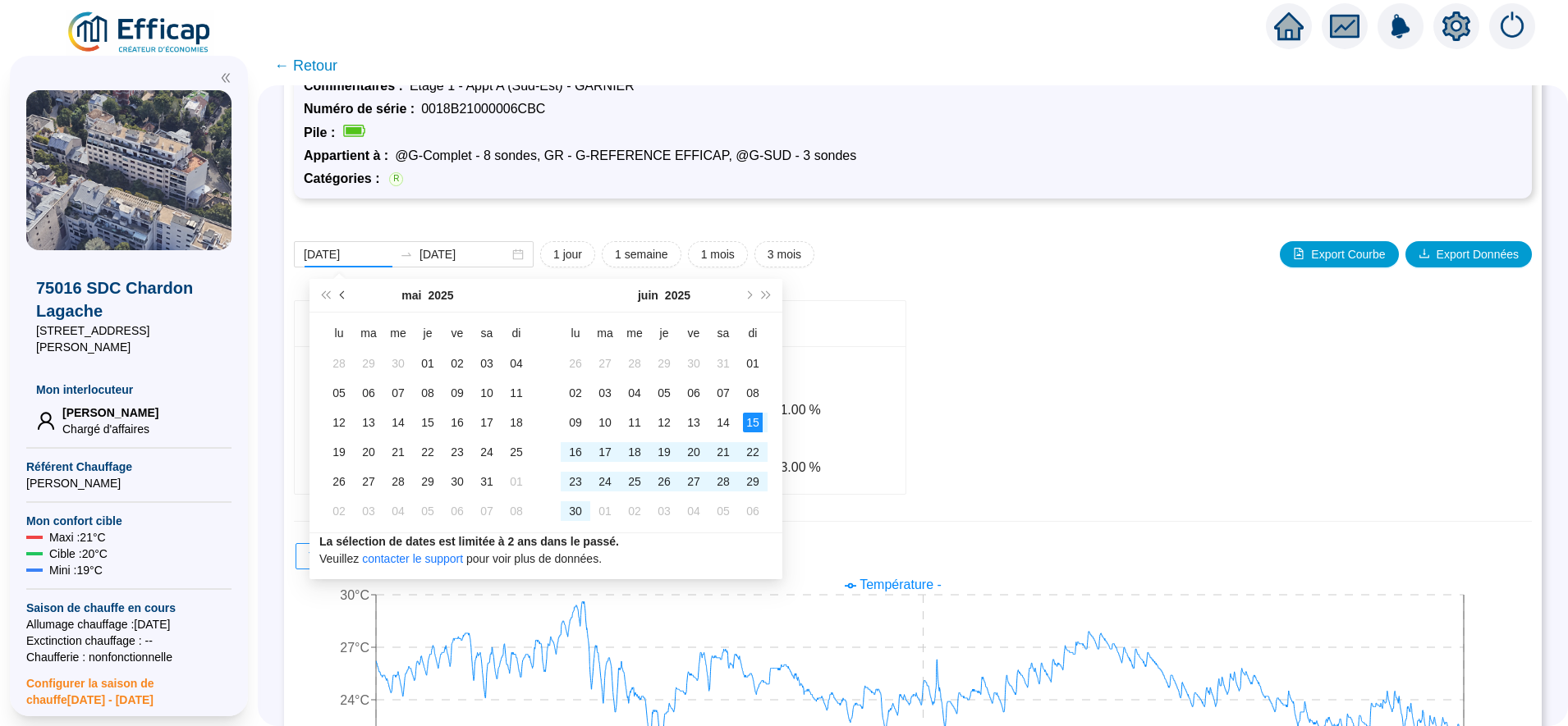
click at [342, 293] on span "Mois précédent (PageUp)" at bounding box center [343, 295] width 8 height 8
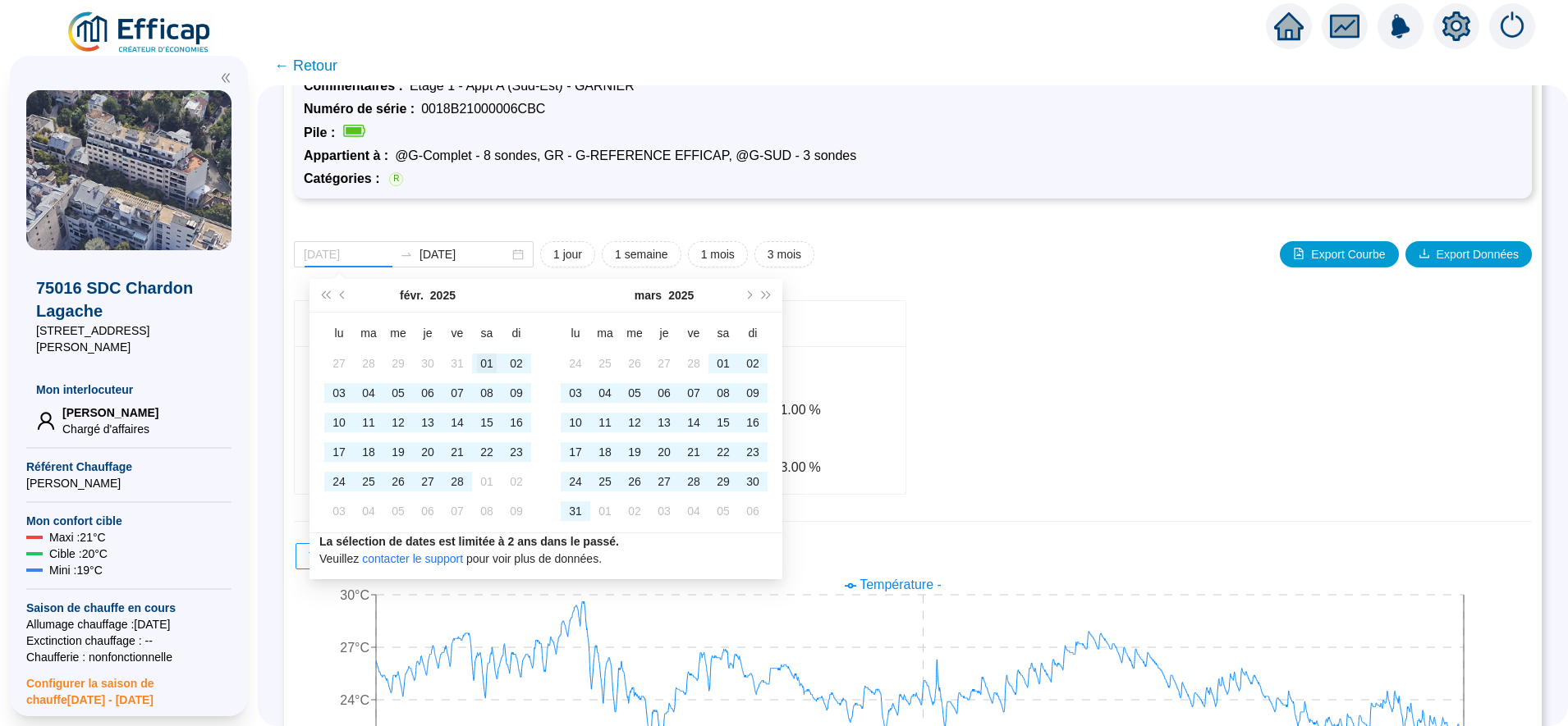
type input "2025-02-01"
click at [486, 351] on td "01" at bounding box center [487, 364] width 29 height 29
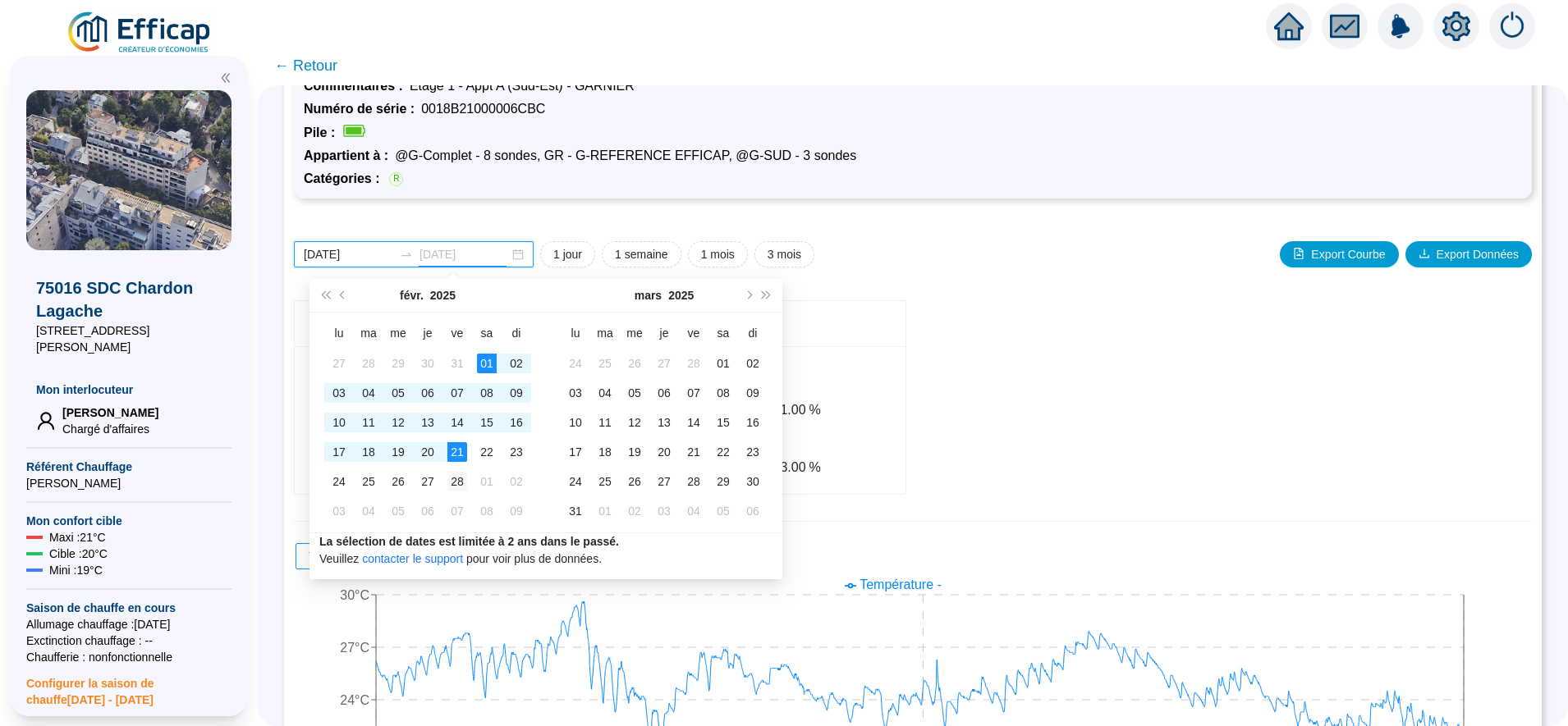
type input "2025-02-28"
click at [454, 481] on div "28" at bounding box center [457, 482] width 20 height 20
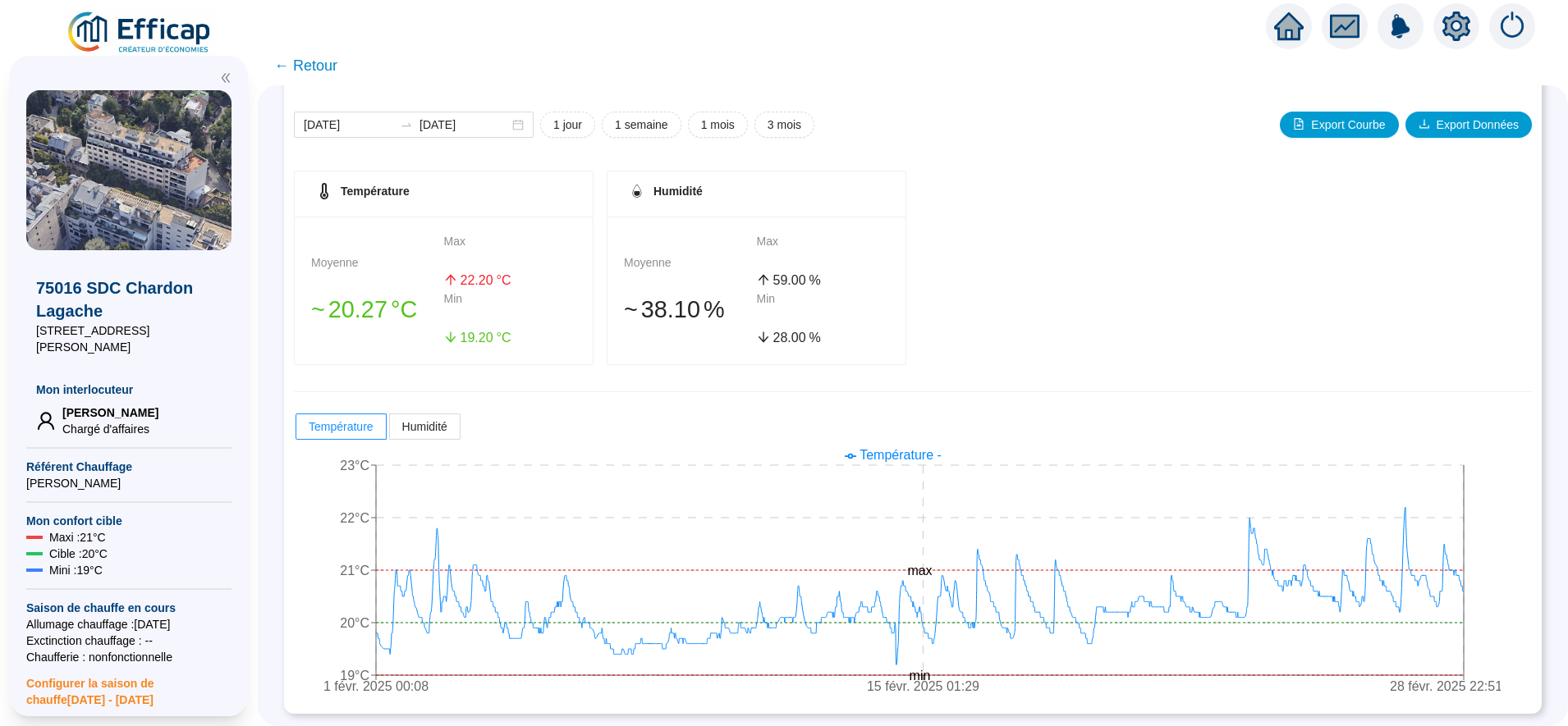
scroll to position [207, 0]
click at [337, 67] on span "← Retour" at bounding box center [305, 66] width 63 height 23
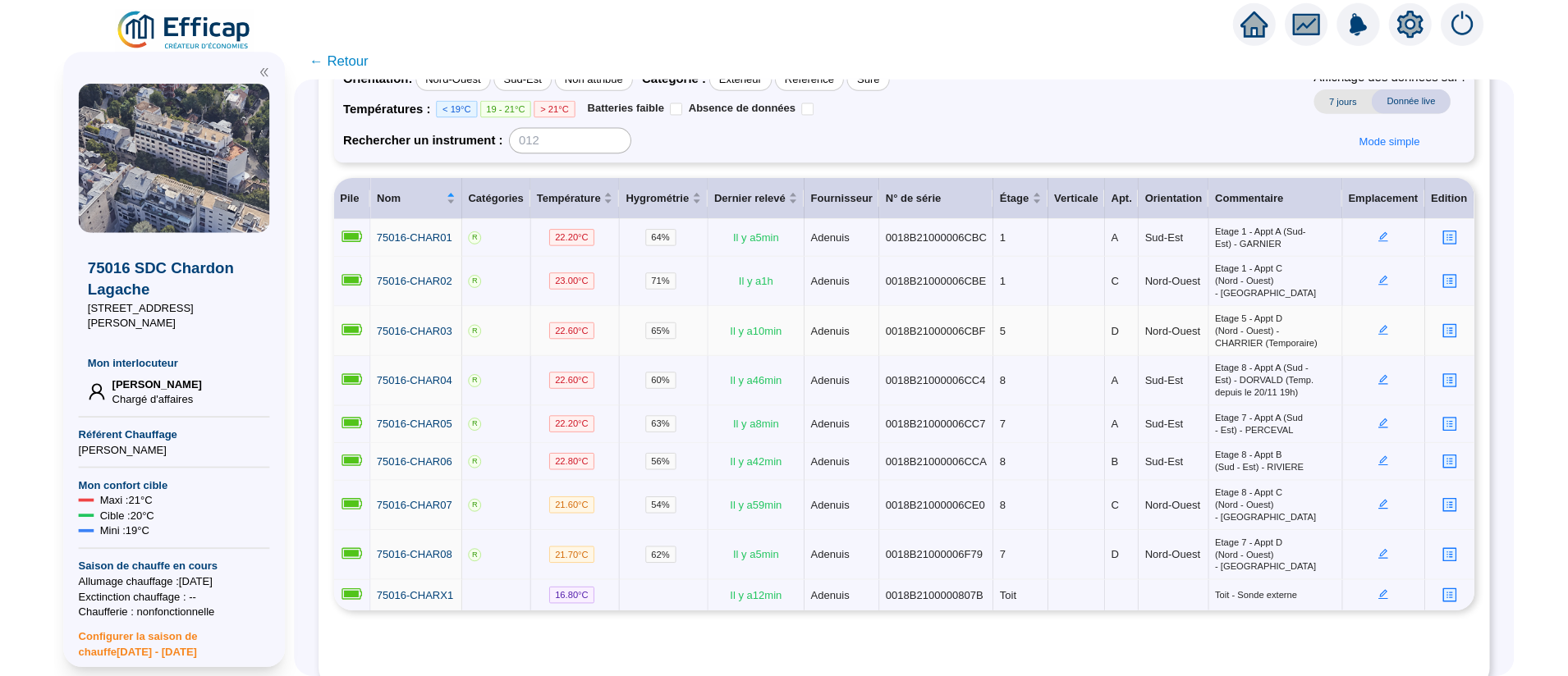
scroll to position [168, 0]
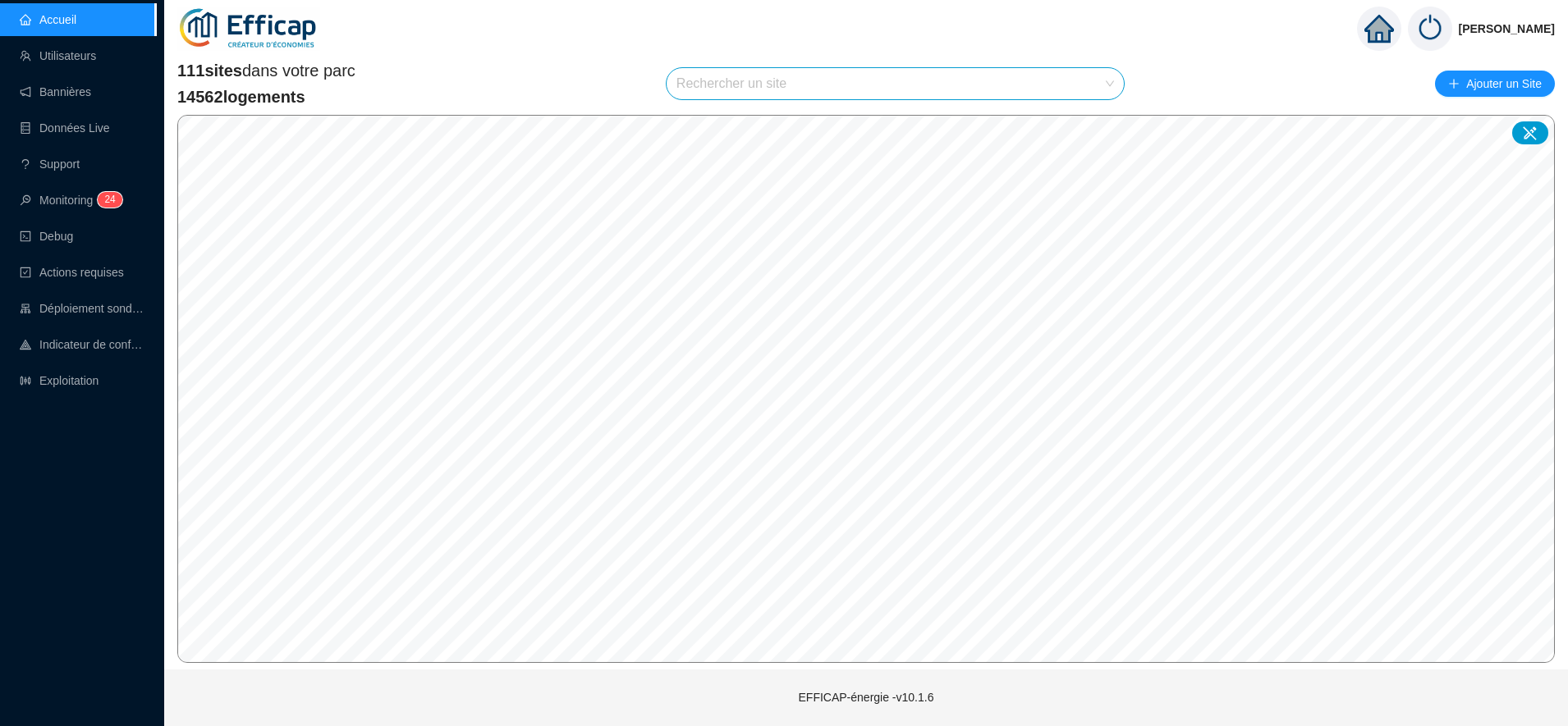
click at [751, 76] on input "search" at bounding box center [888, 84] width 423 height 31
type input "rives"
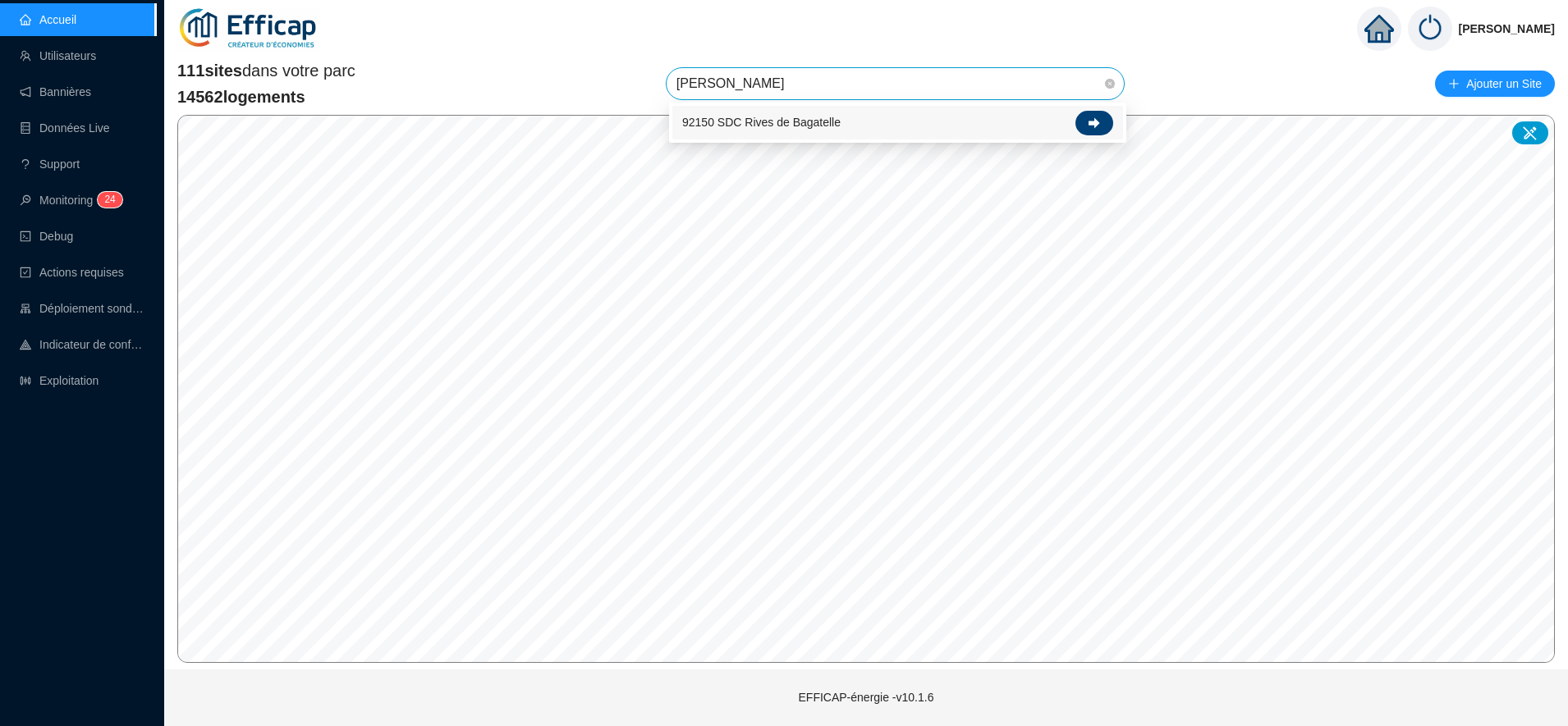
click at [1103, 132] on div at bounding box center [1095, 123] width 38 height 24
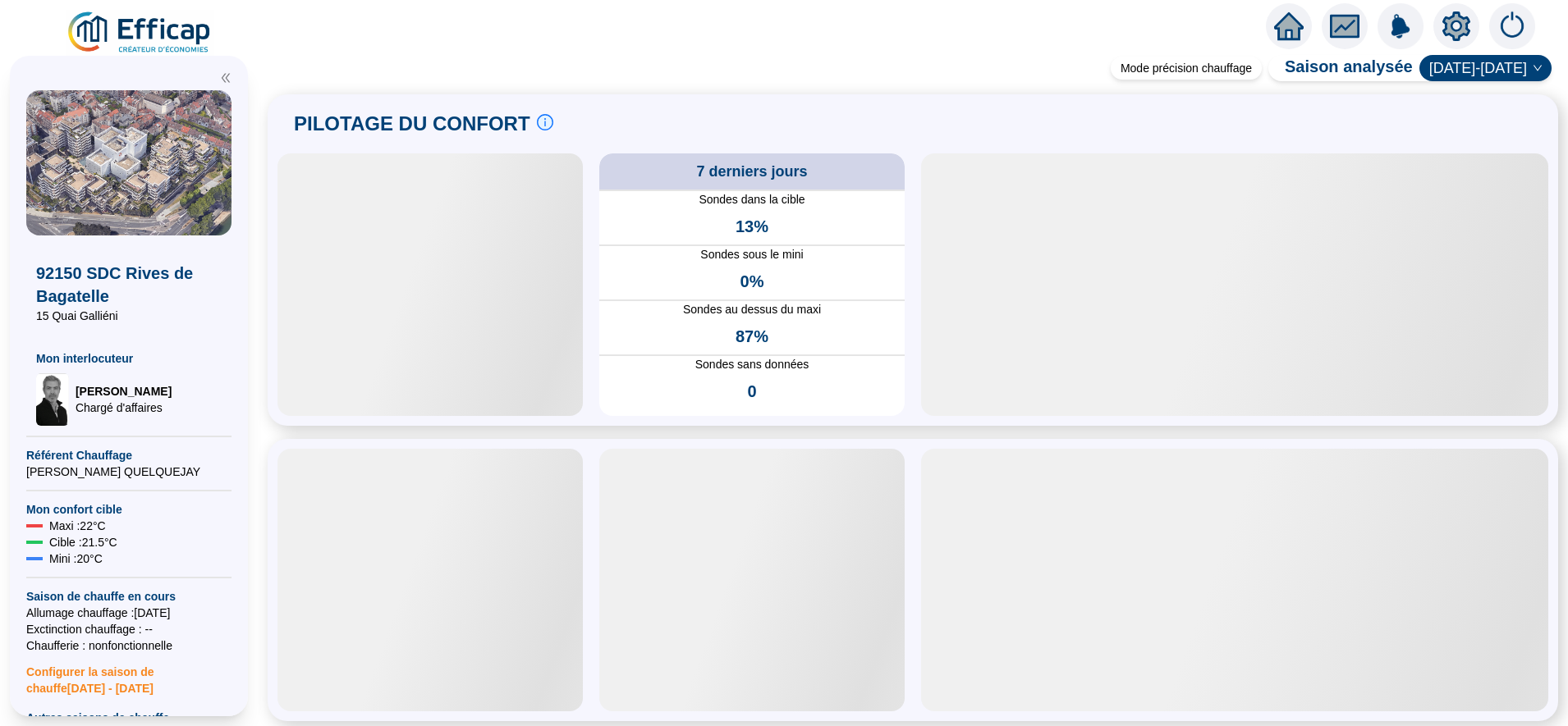
click at [1350, 26] on icon "fund" at bounding box center [1344, 27] width 24 height 19
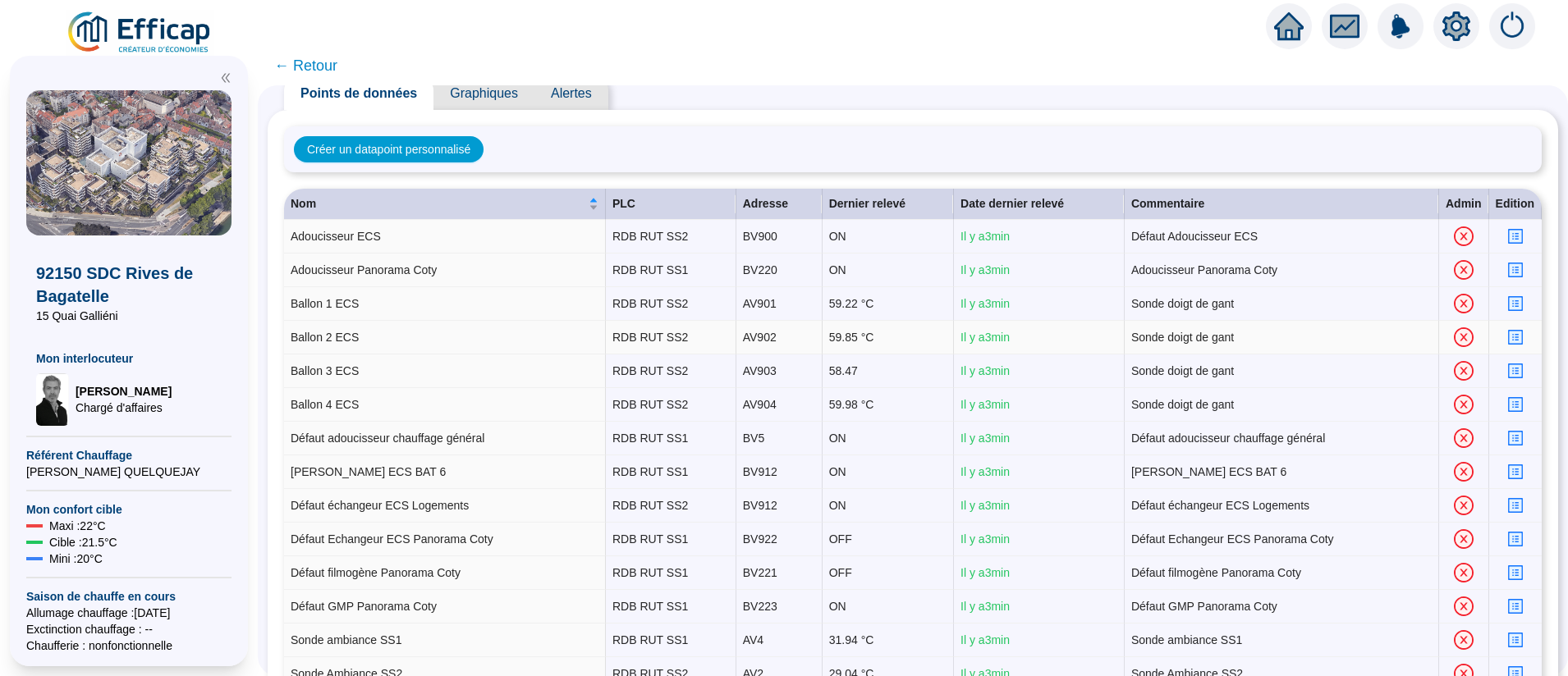
scroll to position [48, 0]
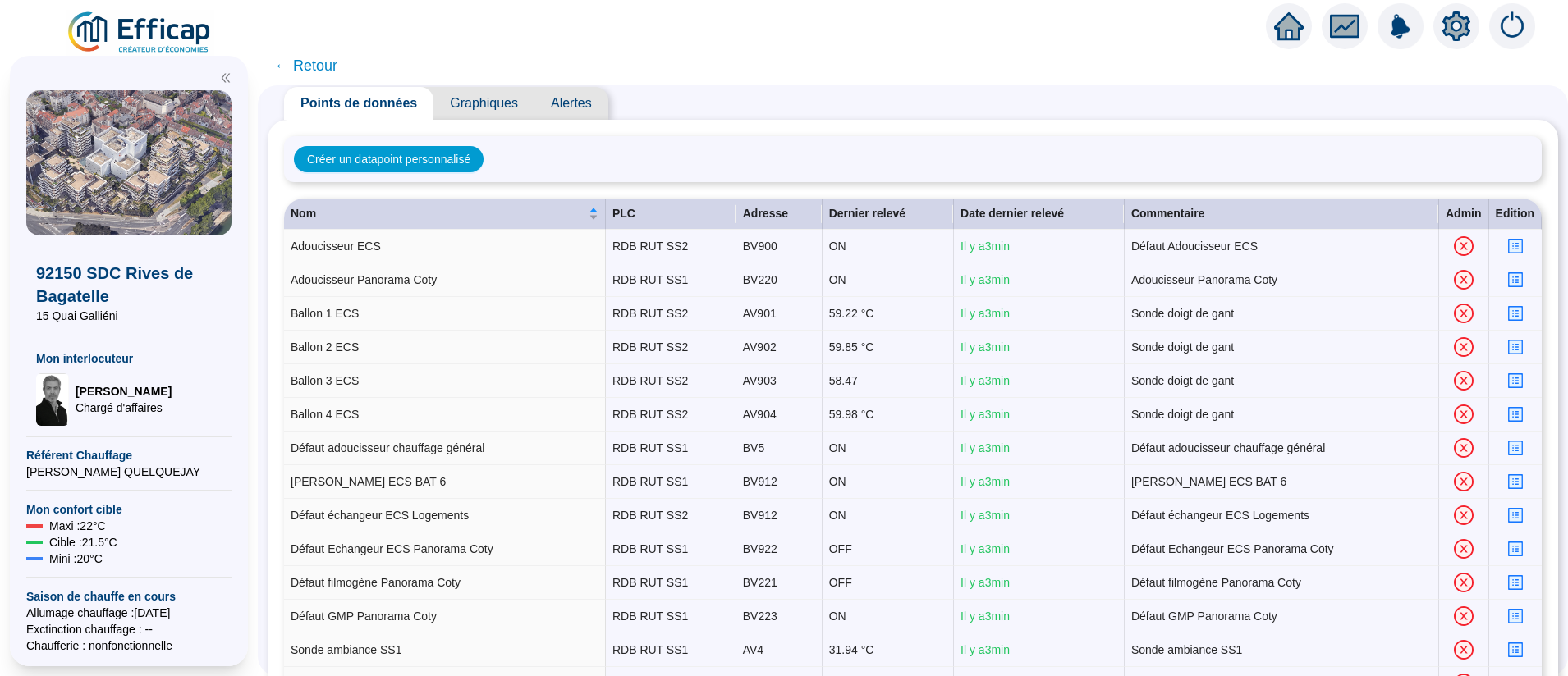
click at [489, 100] on span "Graphiques" at bounding box center [484, 103] width 101 height 33
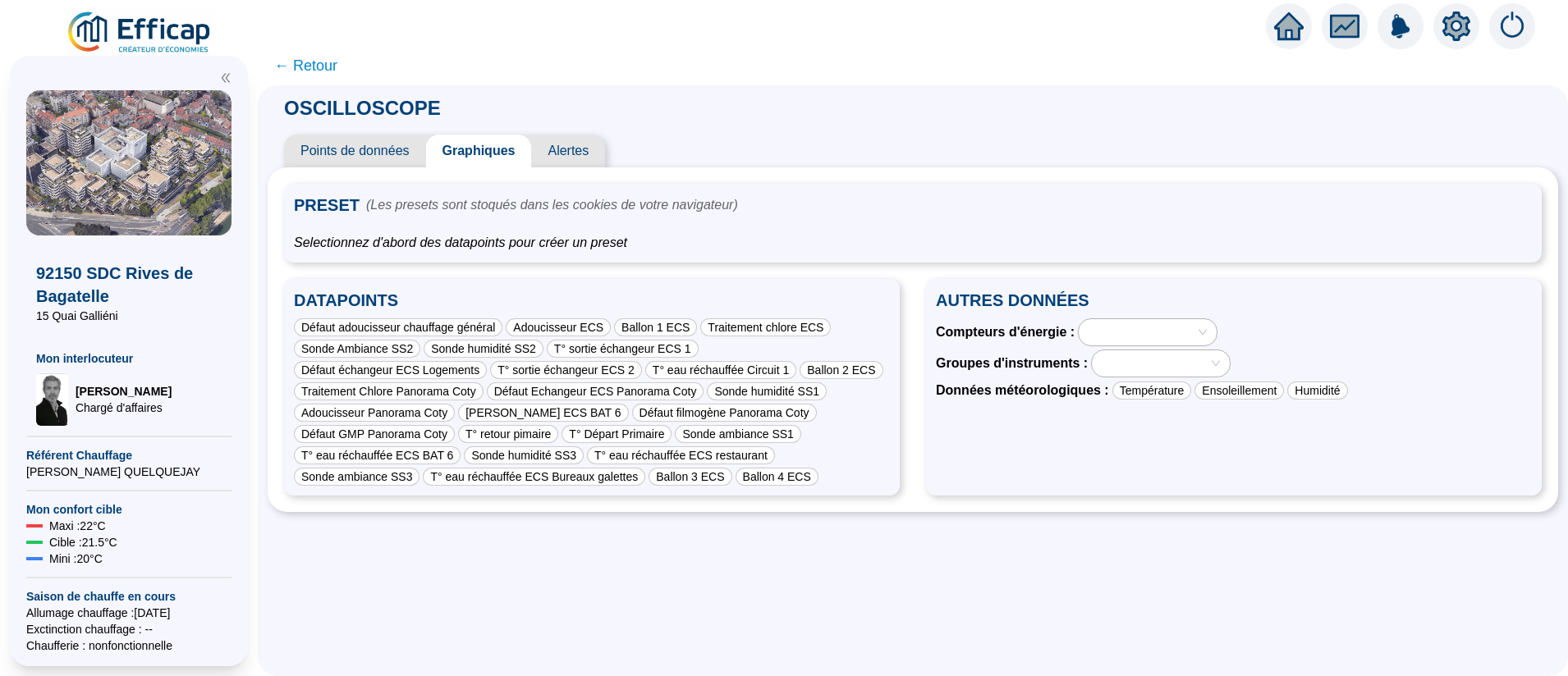
click at [685, 637] on div "OSCILLOSCOPE Points de données Graphiques Alertes PRESET (Les presets sont stoq…" at bounding box center [913, 381] width 1311 height 591
click at [384, 148] on span "Points de données" at bounding box center [355, 151] width 142 height 33
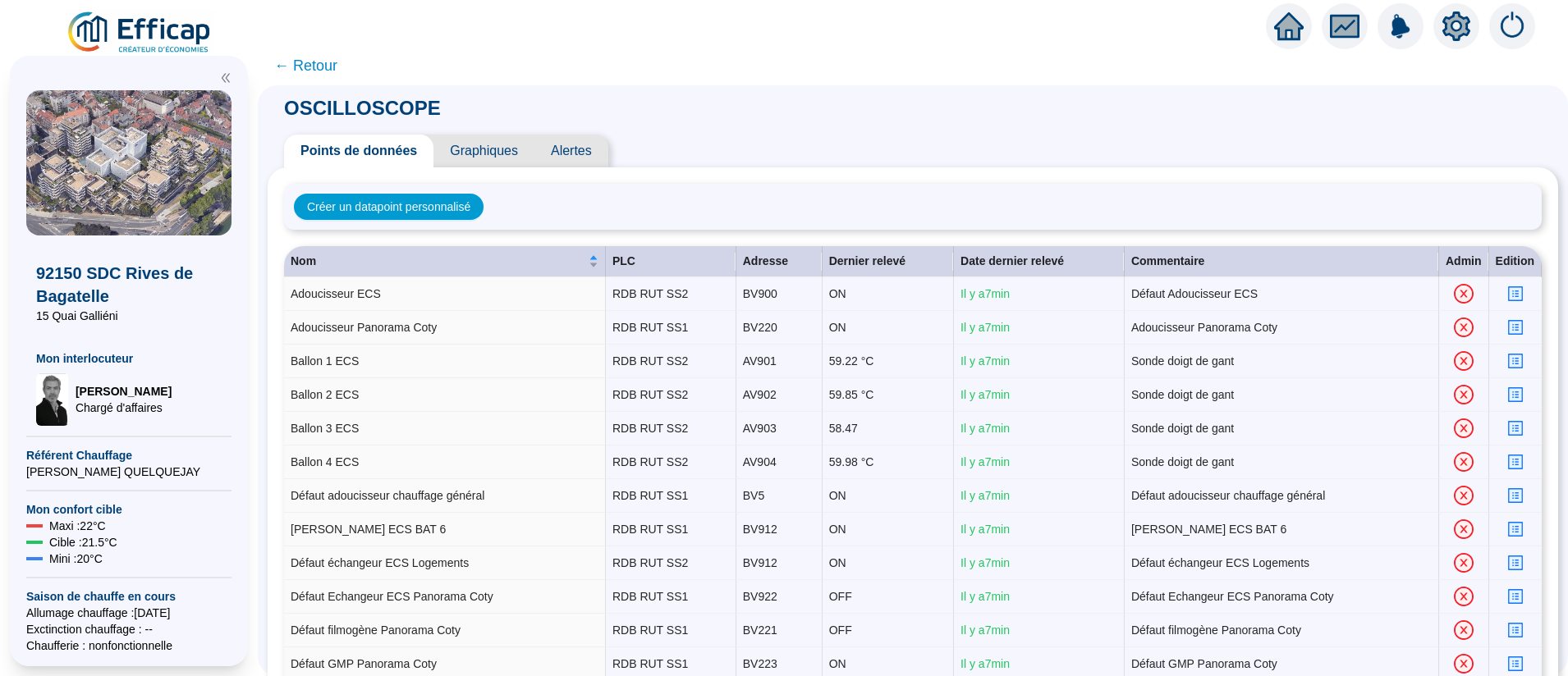
click at [491, 156] on span "Graphiques" at bounding box center [484, 151] width 101 height 33
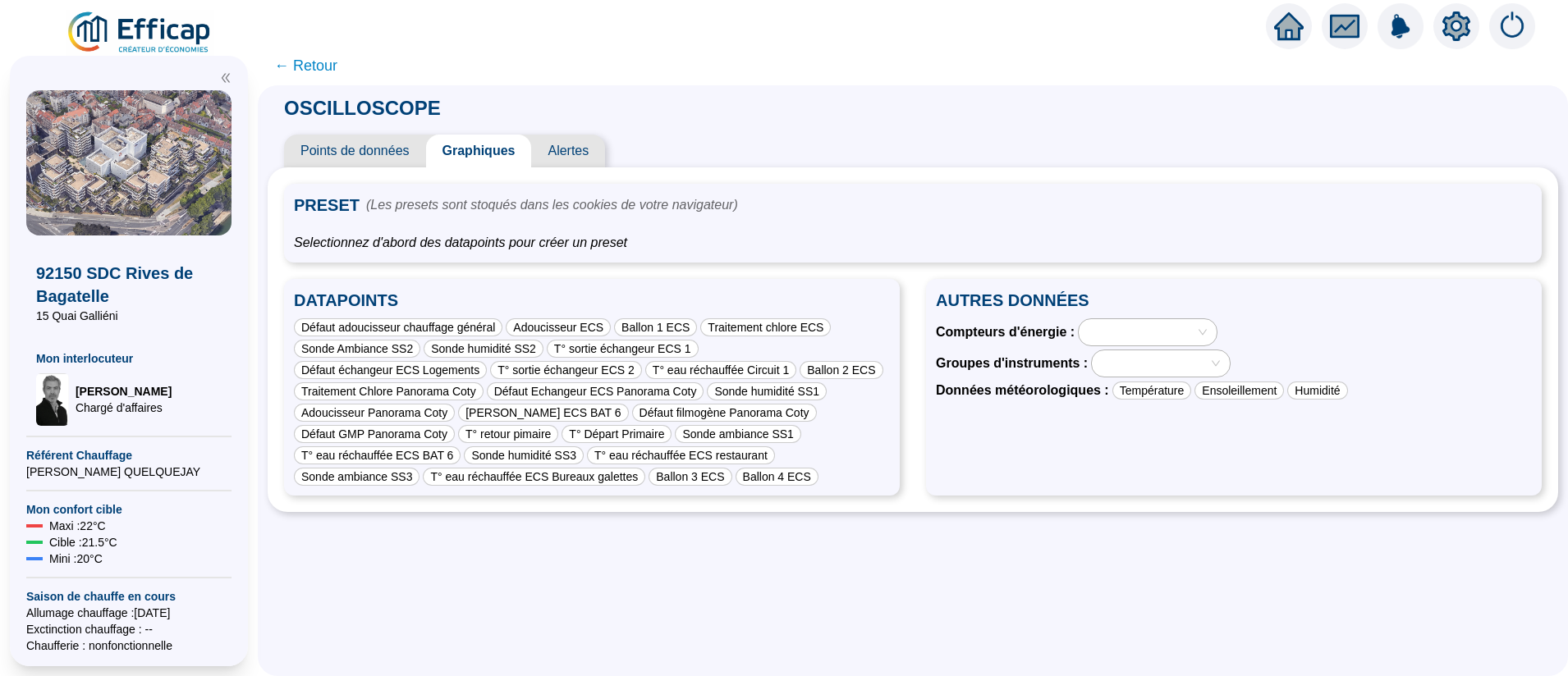
click at [334, 67] on span "← Retour" at bounding box center [305, 66] width 63 height 23
click at [329, 56] on span "← Retour" at bounding box center [913, 65] width 1311 height 39
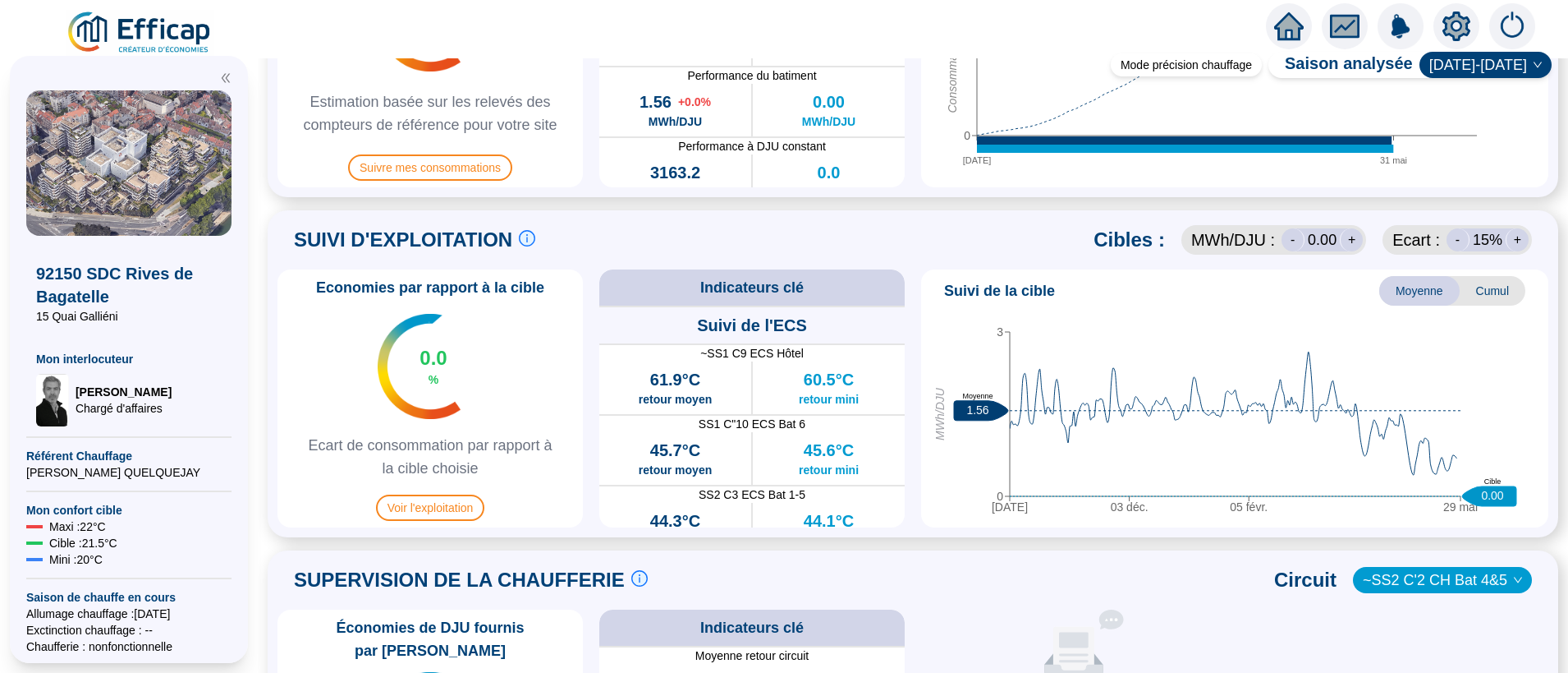
scroll to position [888, 0]
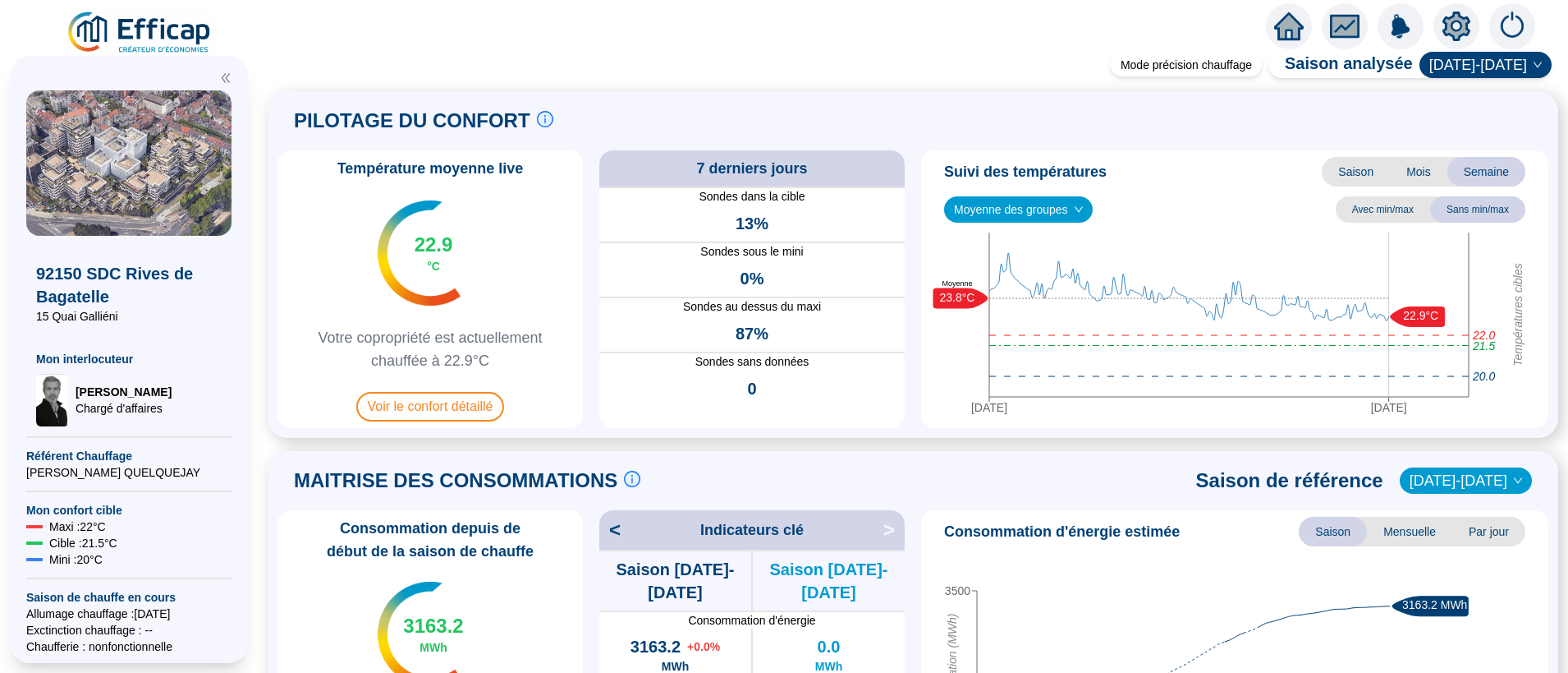
scroll to position [888, 0]
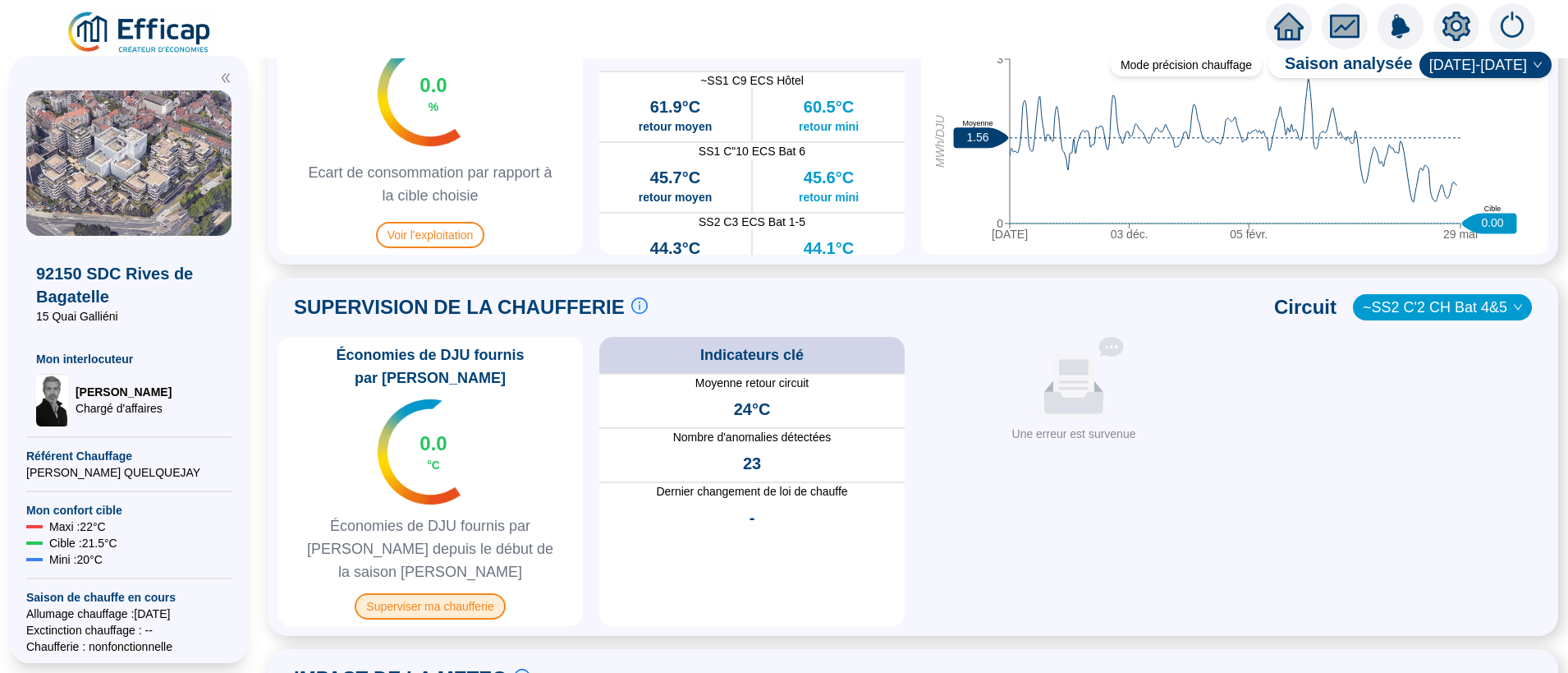
click at [447, 593] on span "Superviser ma chaufferie" at bounding box center [429, 606] width 150 height 26
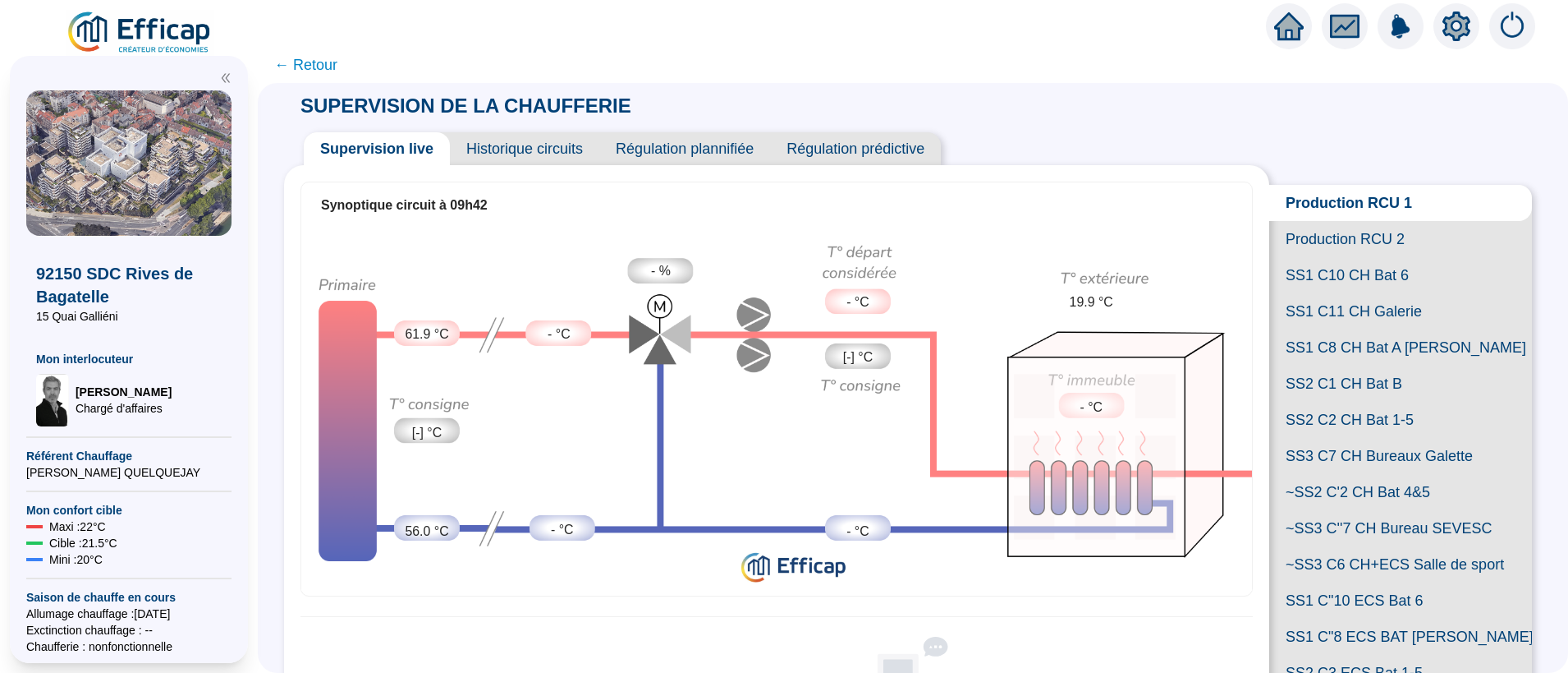
click at [323, 56] on span "← Retour" at bounding box center [305, 65] width 63 height 23
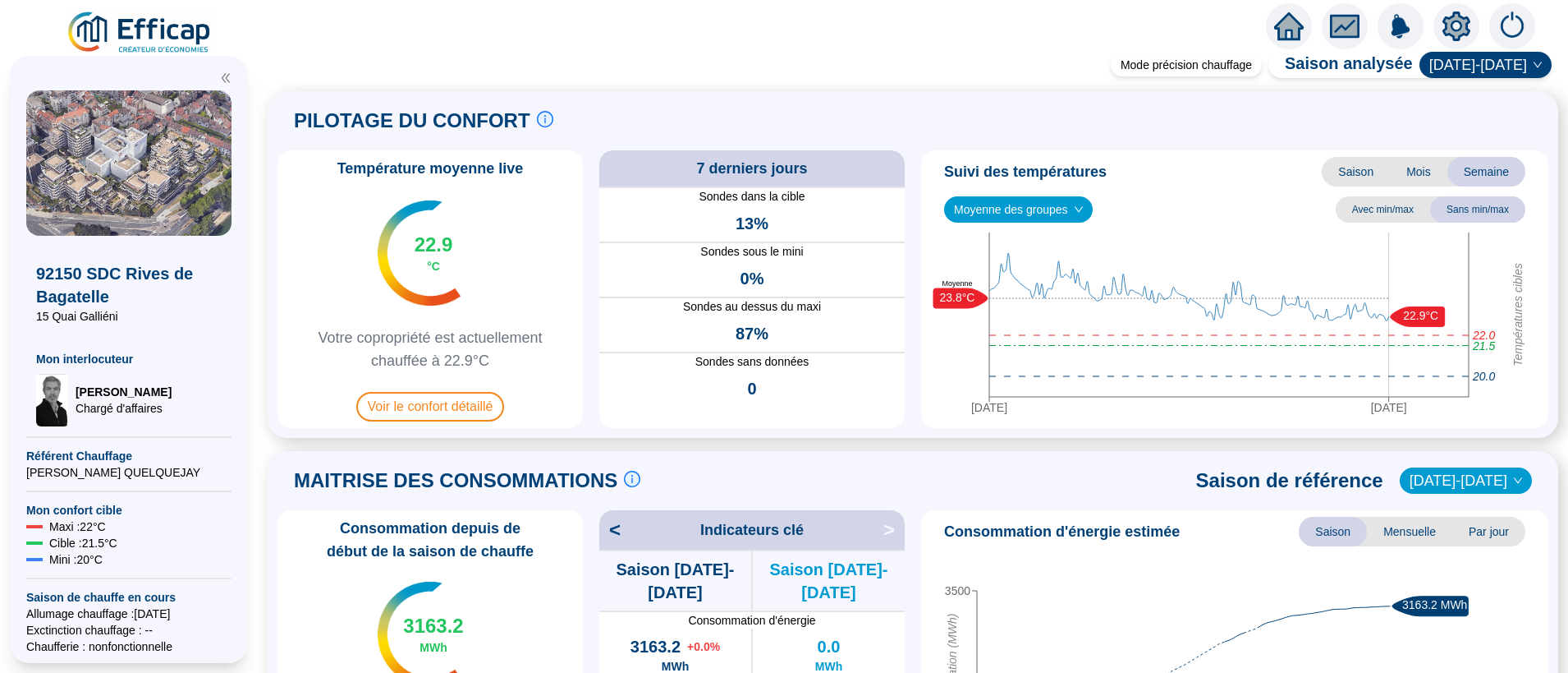
click at [1340, 29] on icon "fund" at bounding box center [1344, 27] width 24 height 19
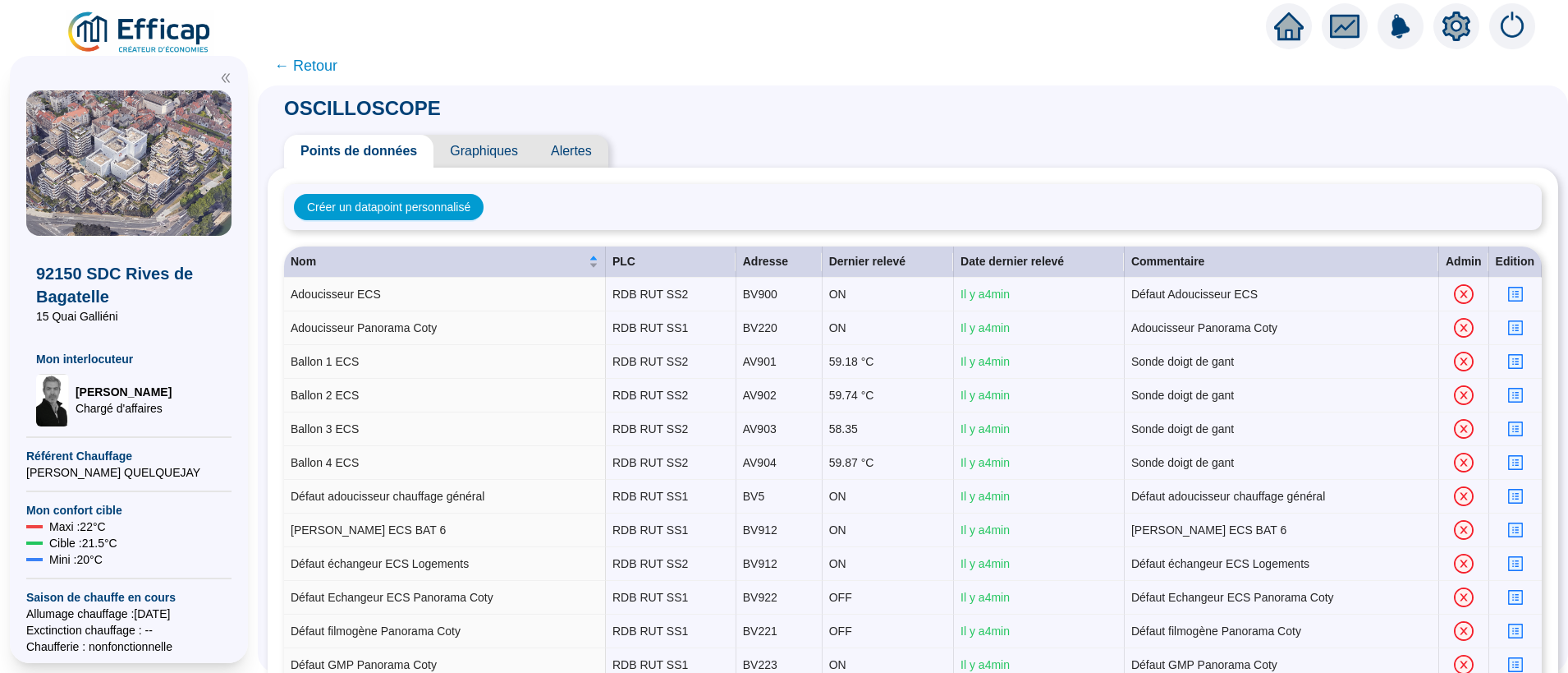
click at [319, 56] on span "← Retour" at bounding box center [305, 66] width 63 height 23
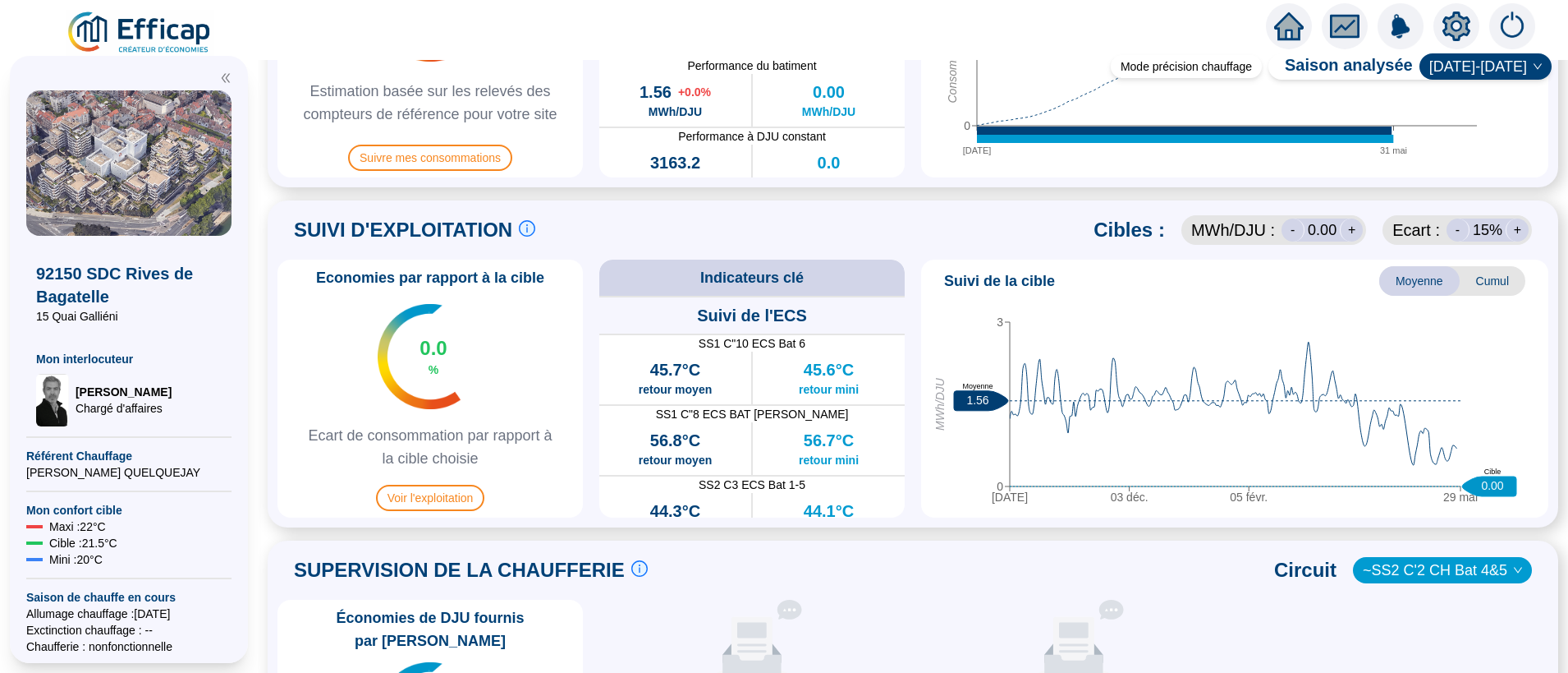
scroll to position [1018, 0]
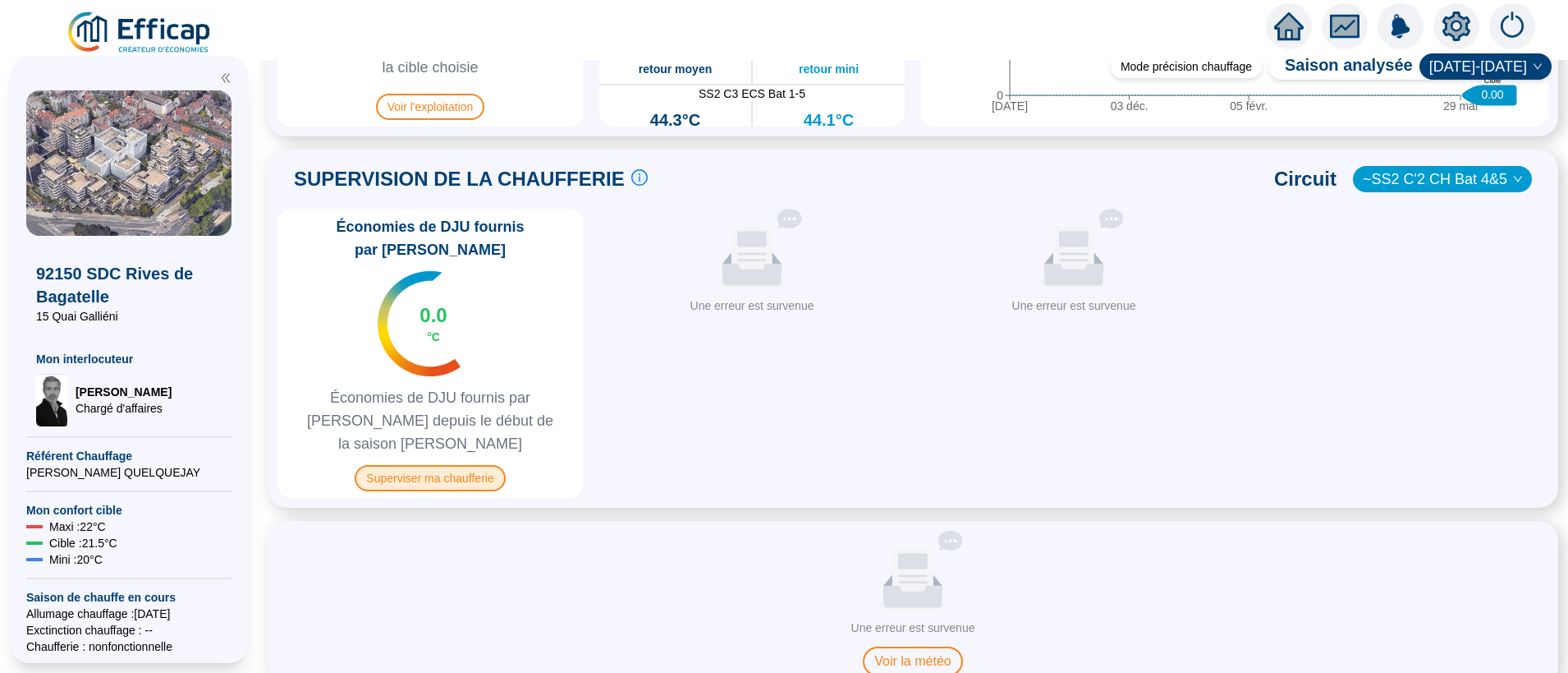
click at [459, 465] on span "Superviser ma chaufferie" at bounding box center [429, 478] width 150 height 26
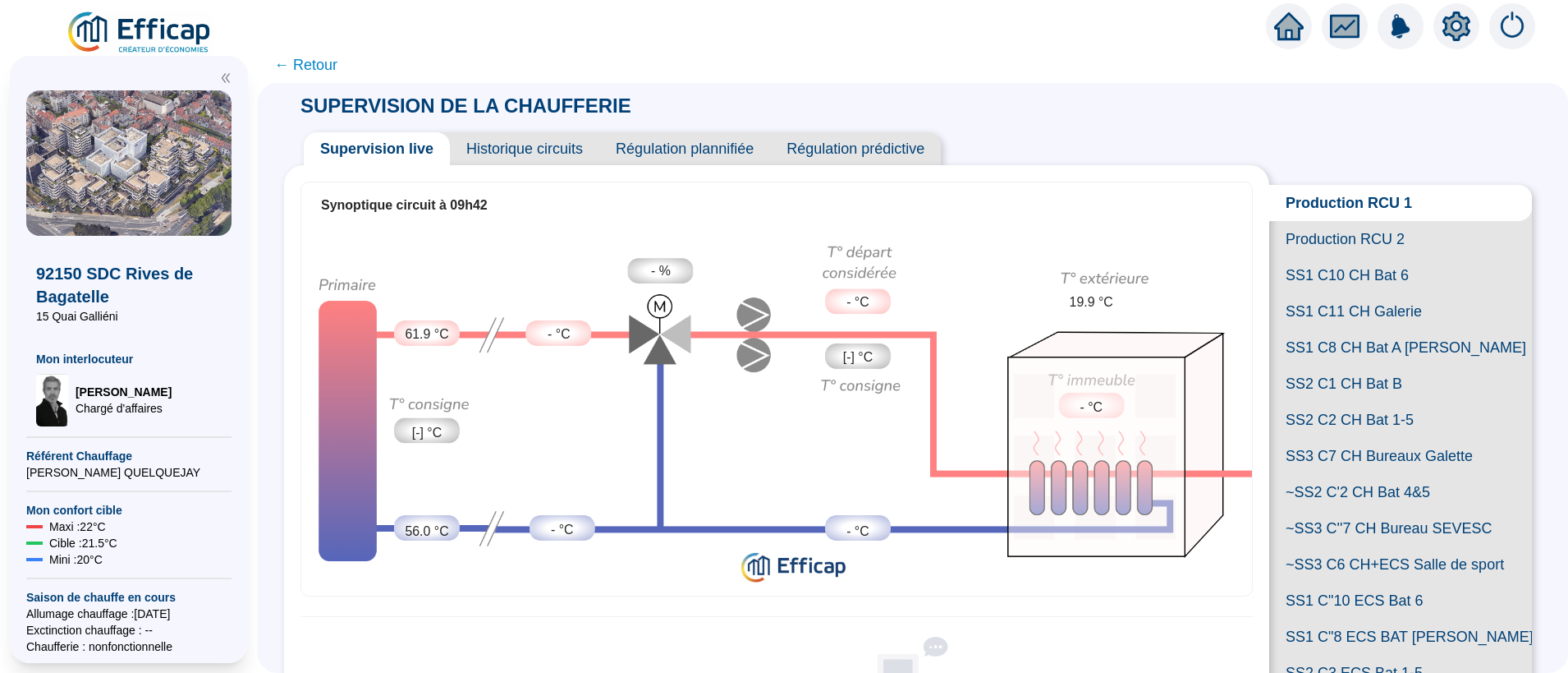
click at [497, 142] on span "Historique circuits" at bounding box center [524, 148] width 149 height 33
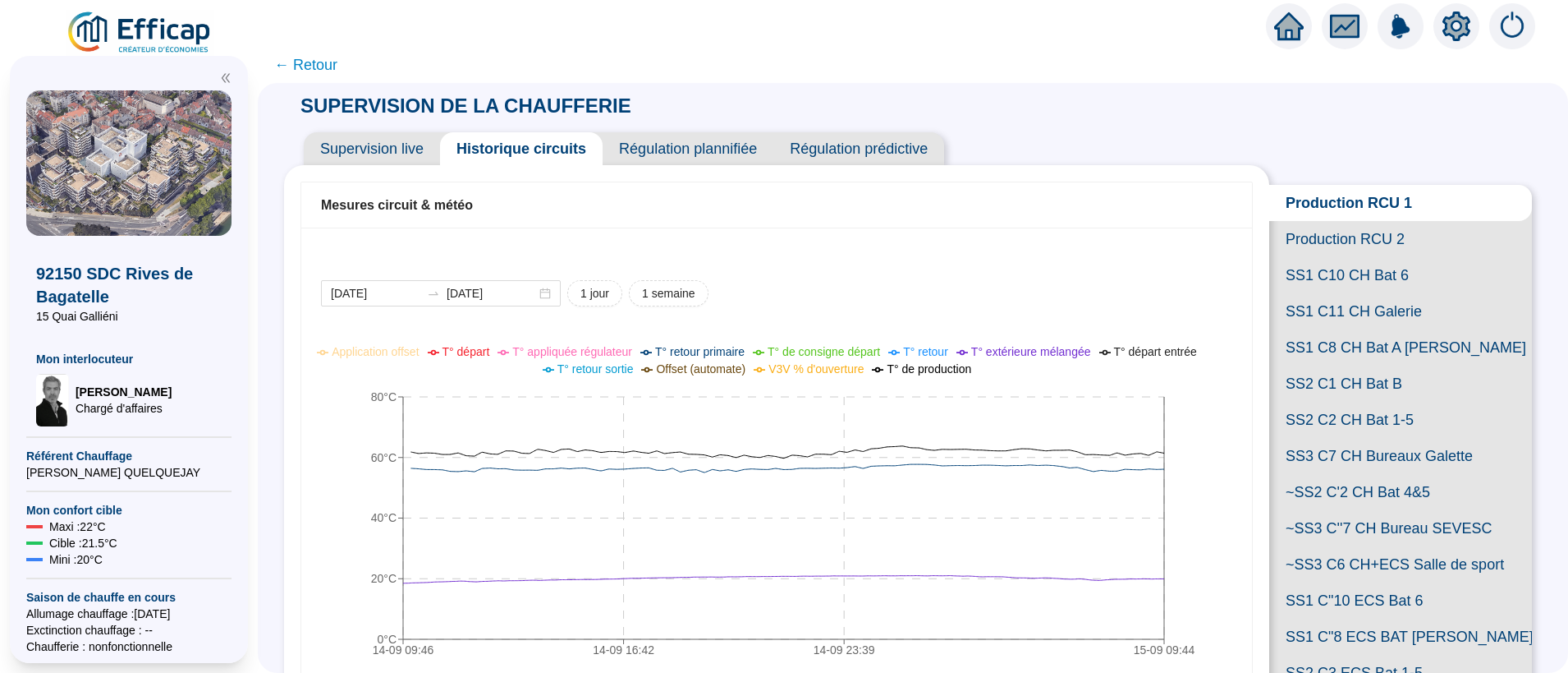
click at [1337, 214] on span "Production RCU 1" at bounding box center [1400, 203] width 263 height 36
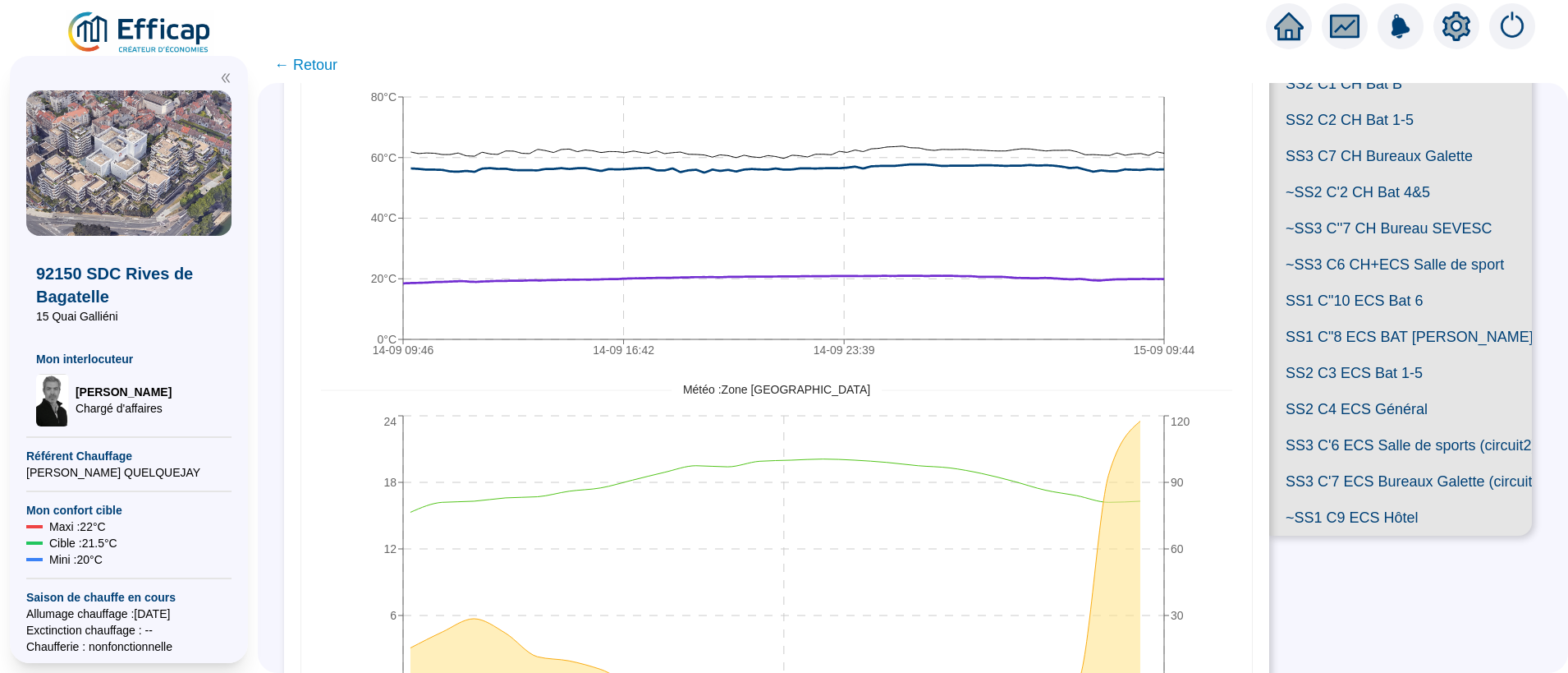
scroll to position [318, 0]
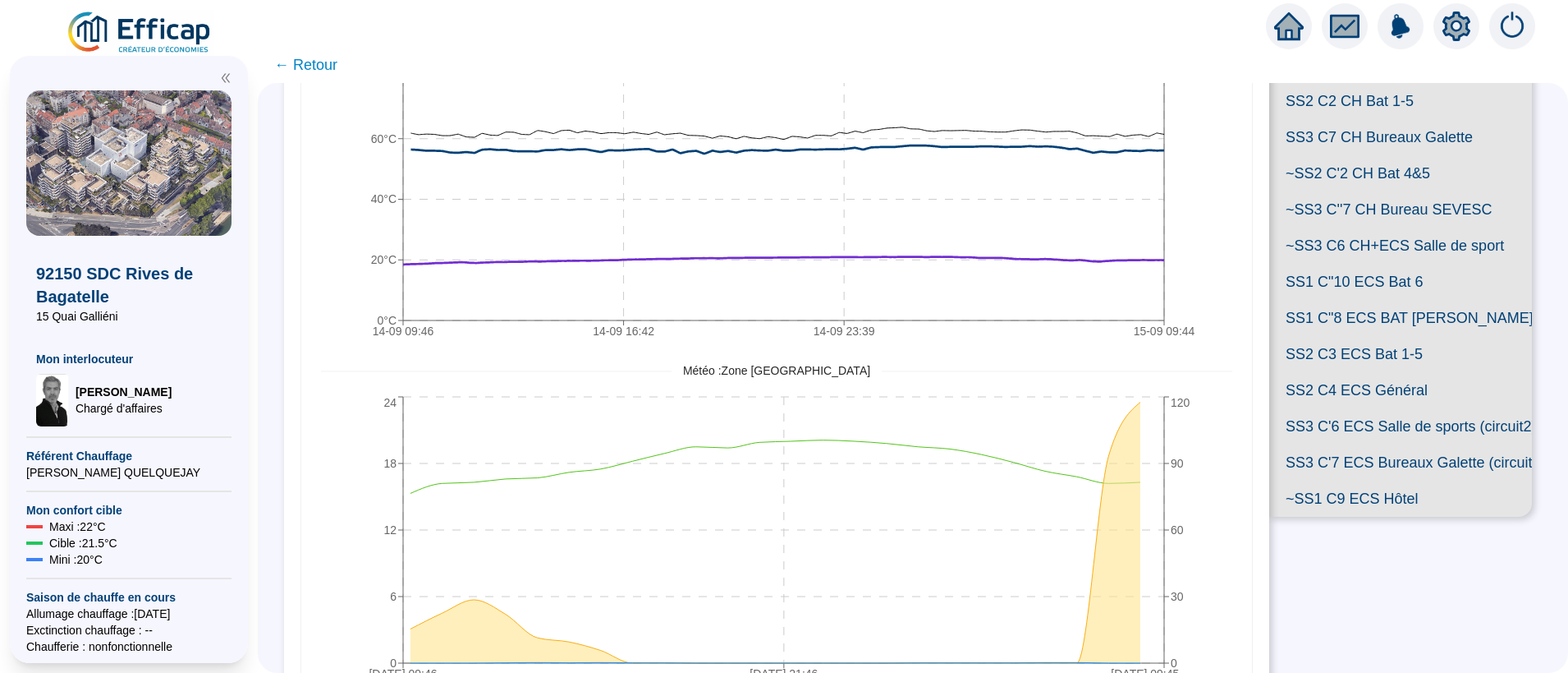
click at [1305, 336] on span "SS1 C"8 ECS BAT [PERSON_NAME]" at bounding box center [1400, 318] width 263 height 36
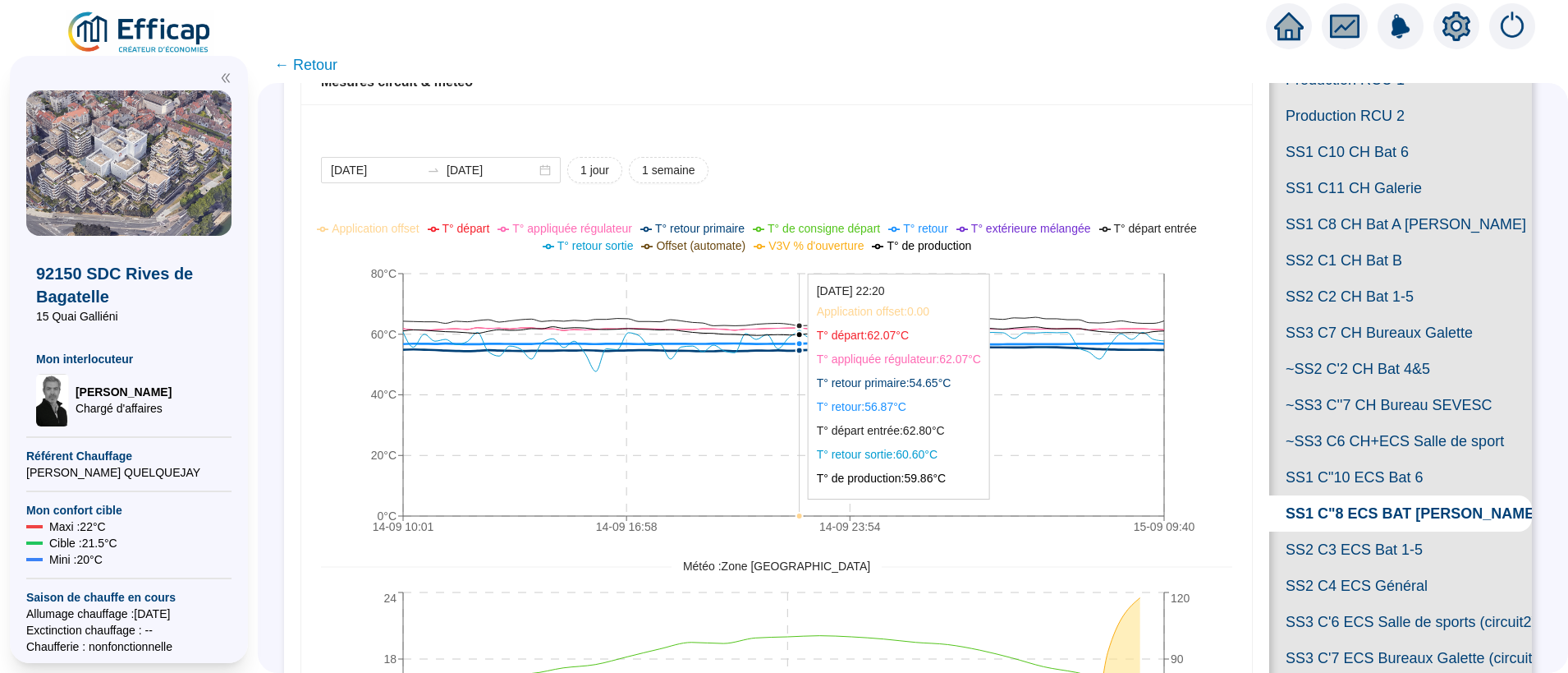
scroll to position [122, 0]
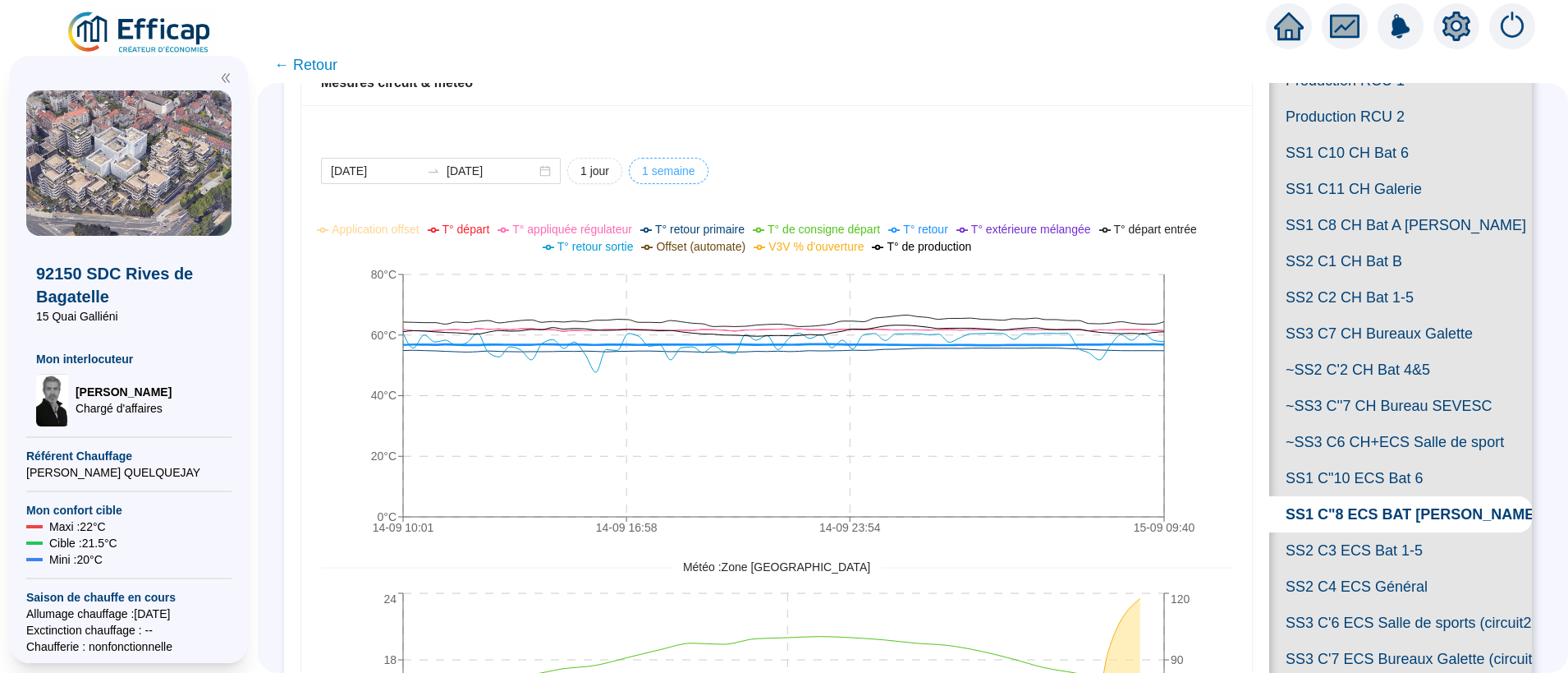
click at [664, 173] on span "1 semaine" at bounding box center [669, 172] width 54 height 17
type input "[DATE]"
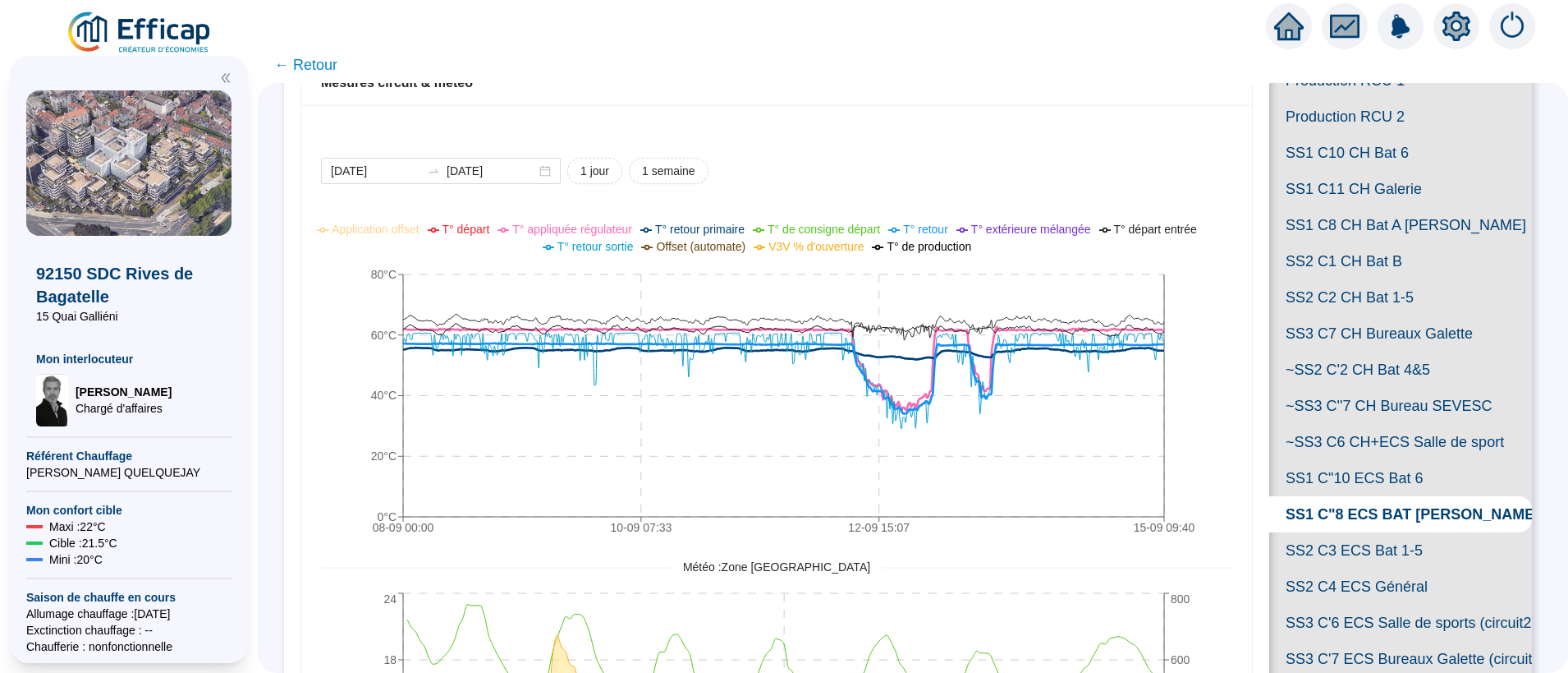
click at [1344, 26] on icon "fund" at bounding box center [1344, 27] width 24 height 19
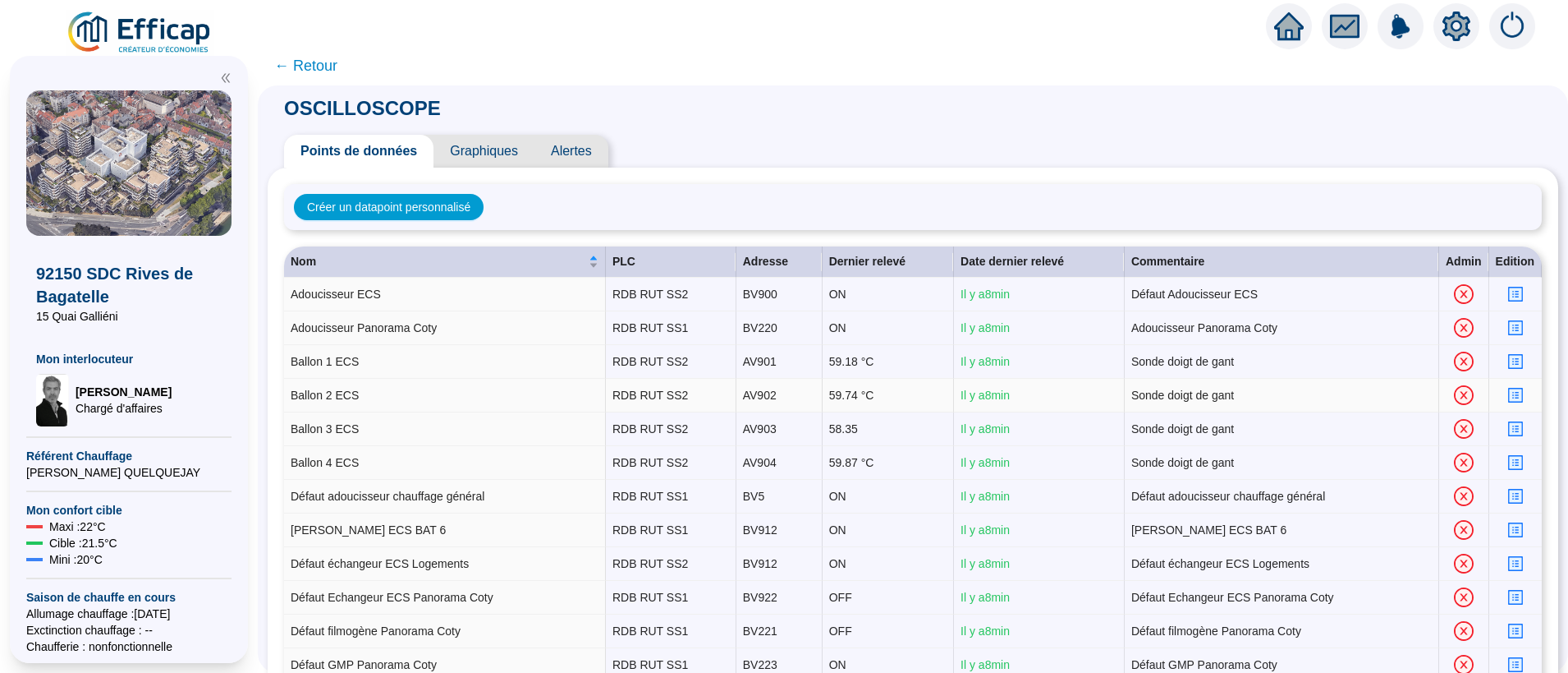
scroll to position [24, 0]
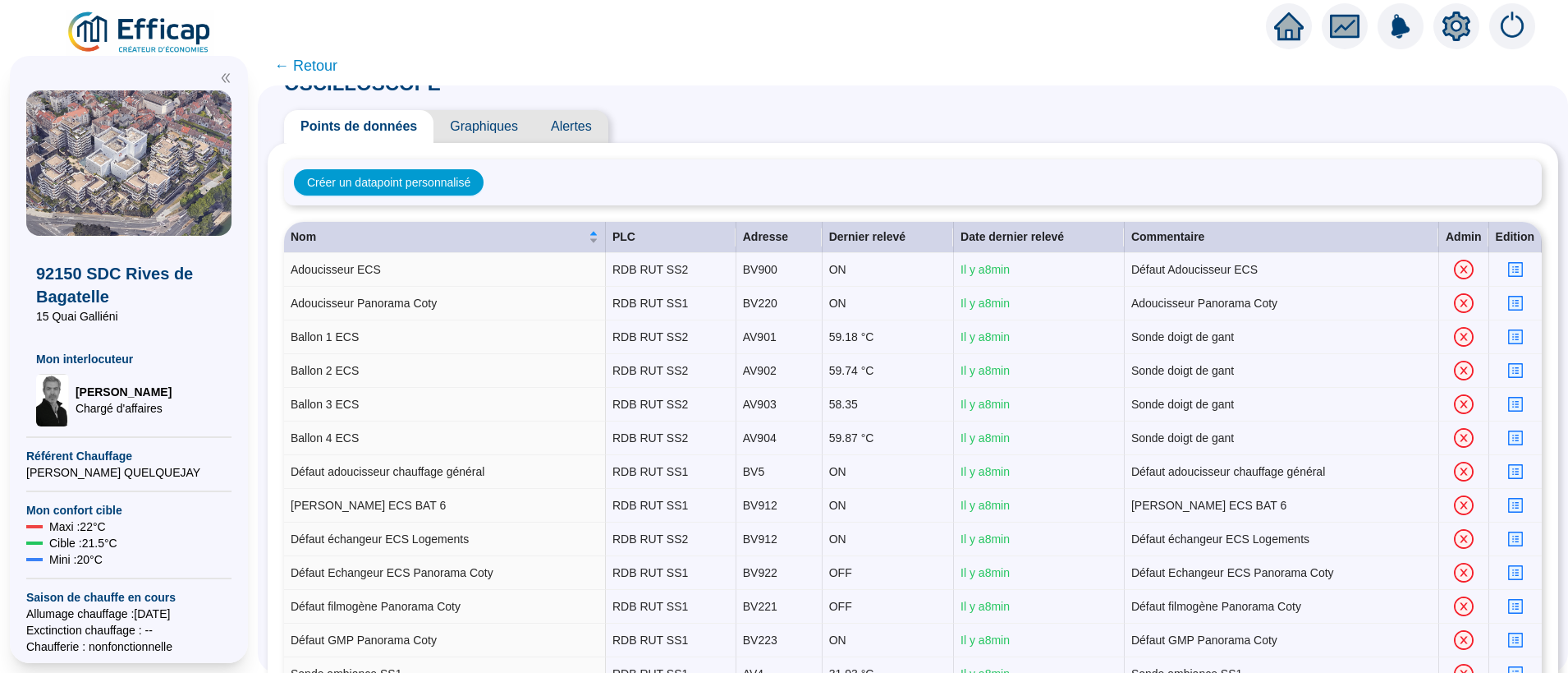
click at [502, 125] on span "Graphiques" at bounding box center [484, 127] width 101 height 33
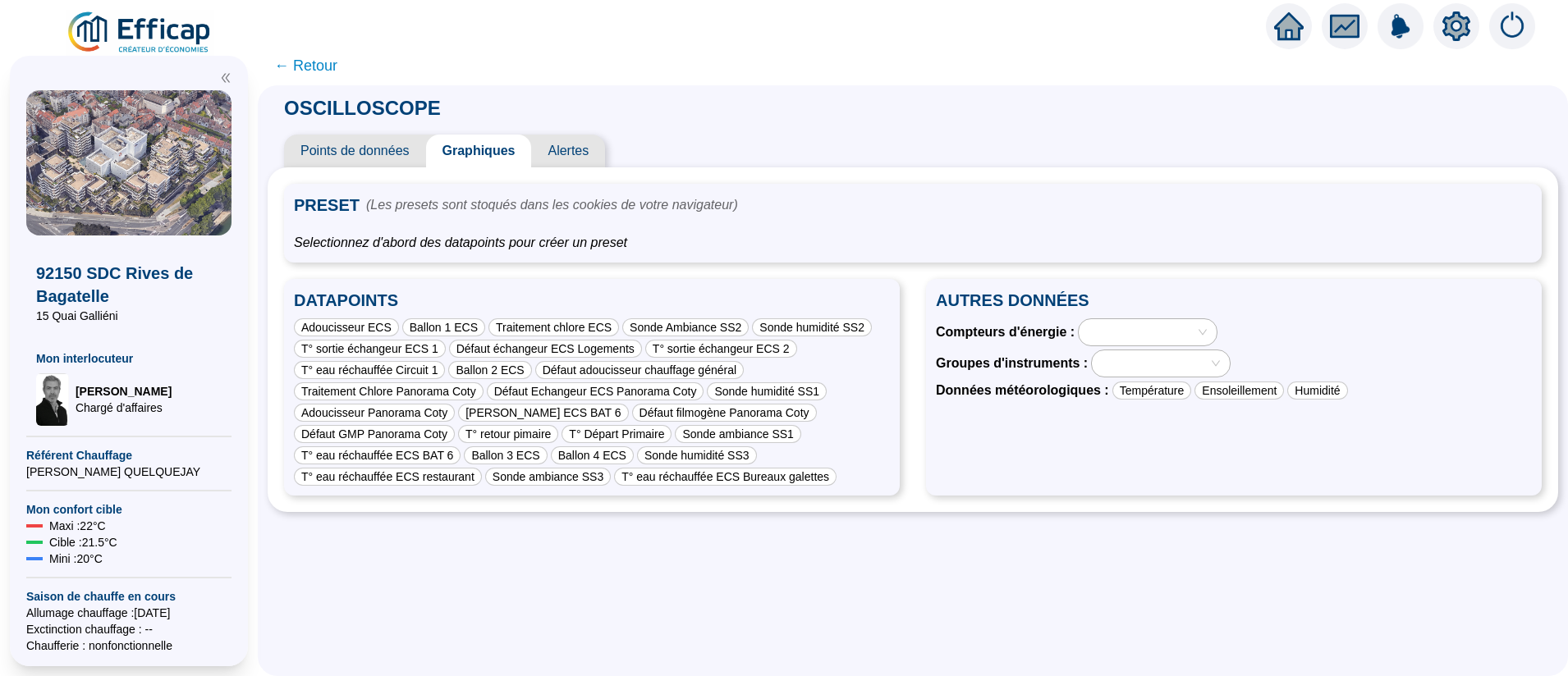
click at [313, 65] on span "← Retour" at bounding box center [305, 66] width 63 height 23
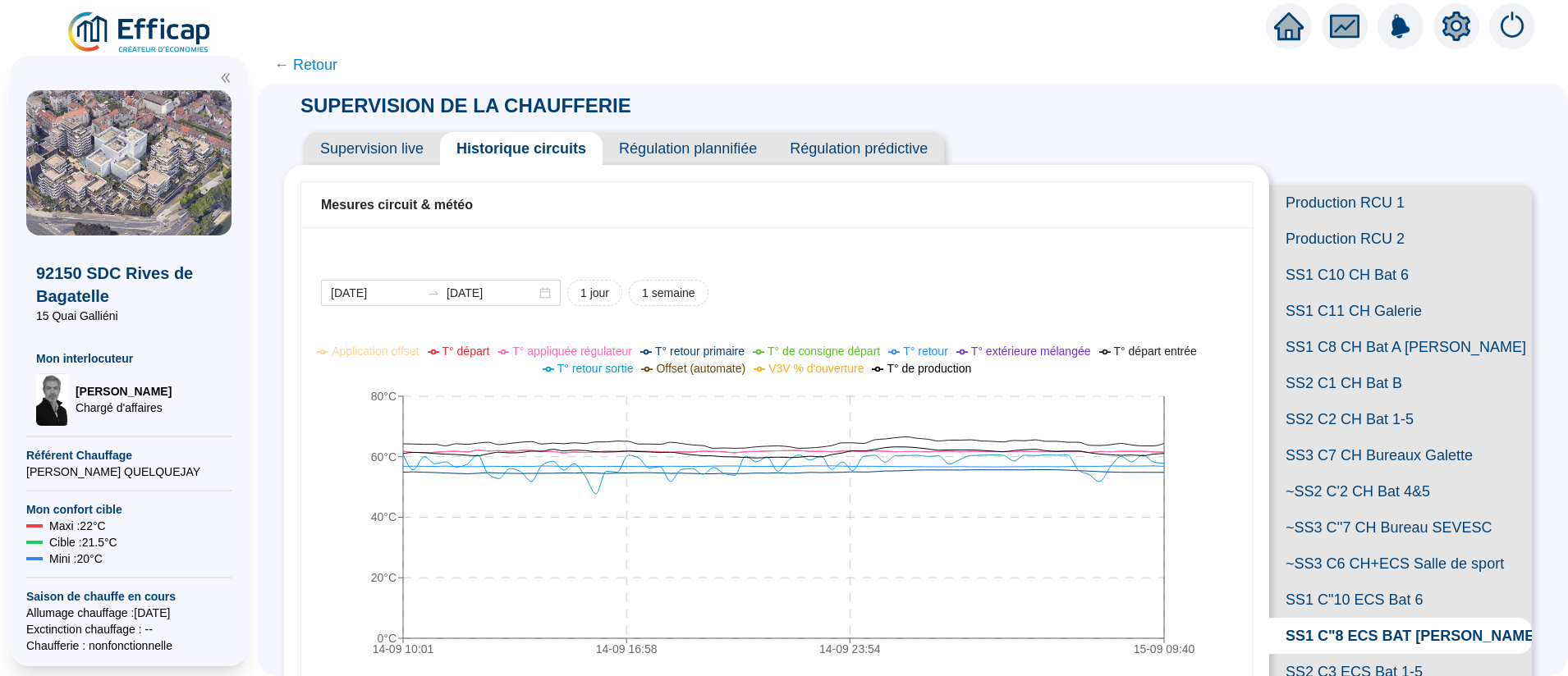
click at [328, 66] on span "← Retour" at bounding box center [305, 65] width 63 height 23
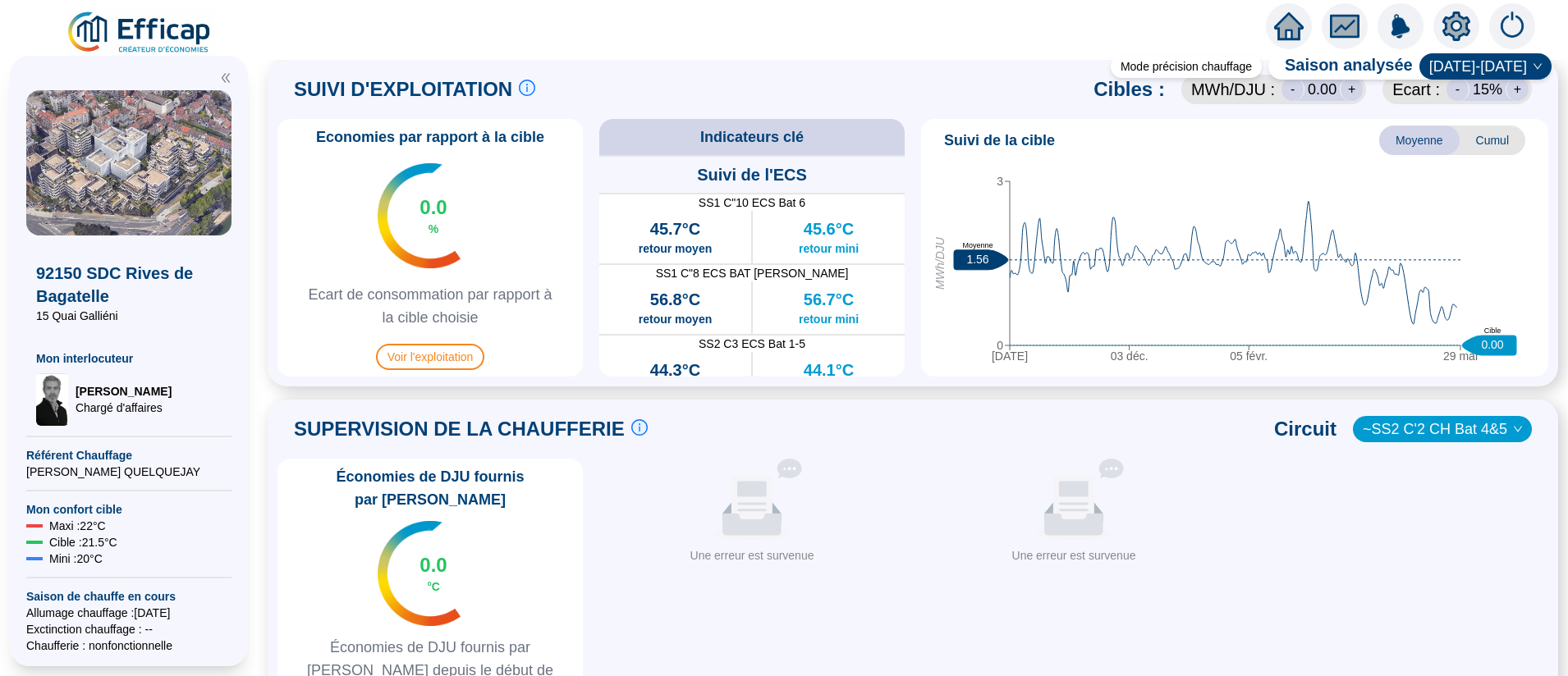
scroll to position [1013, 0]
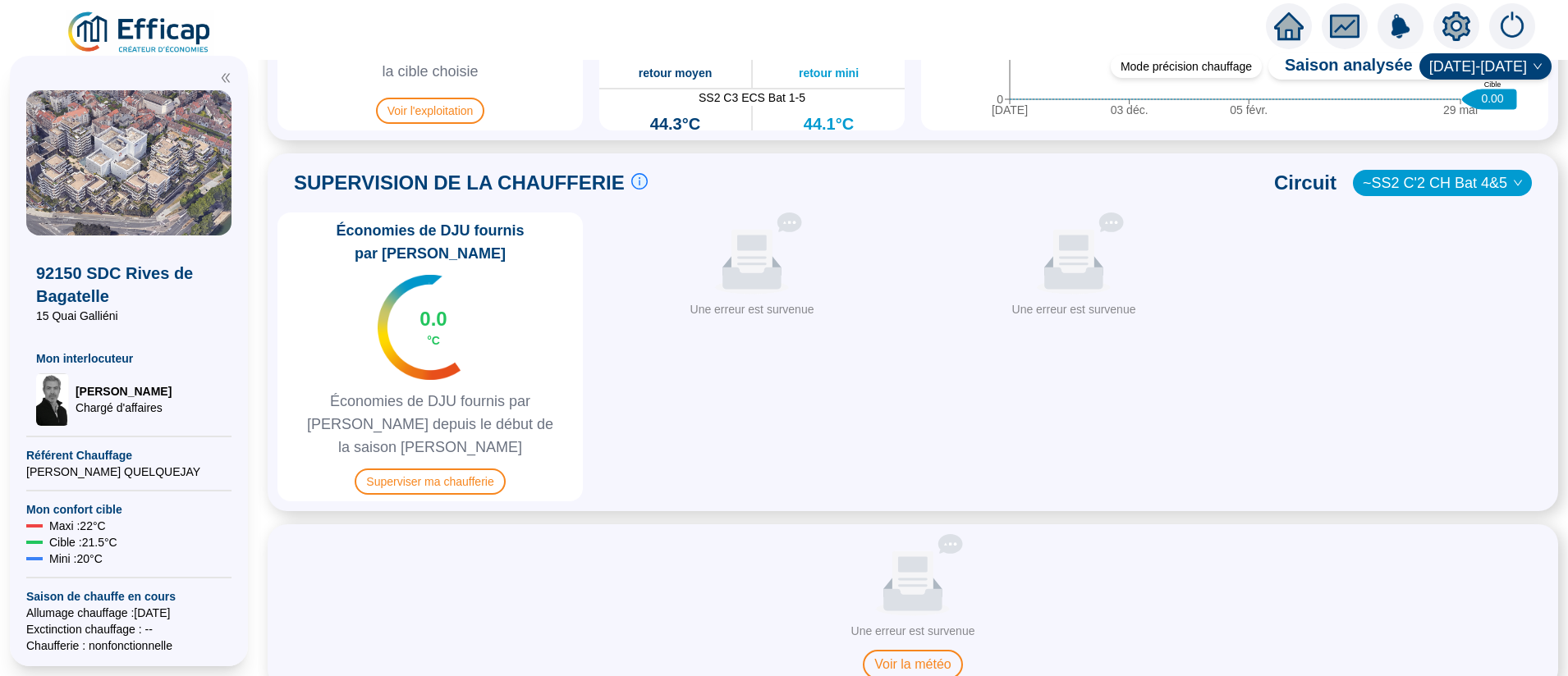
click at [477, 469] on span "Superviser ma chaufferie" at bounding box center [429, 482] width 150 height 26
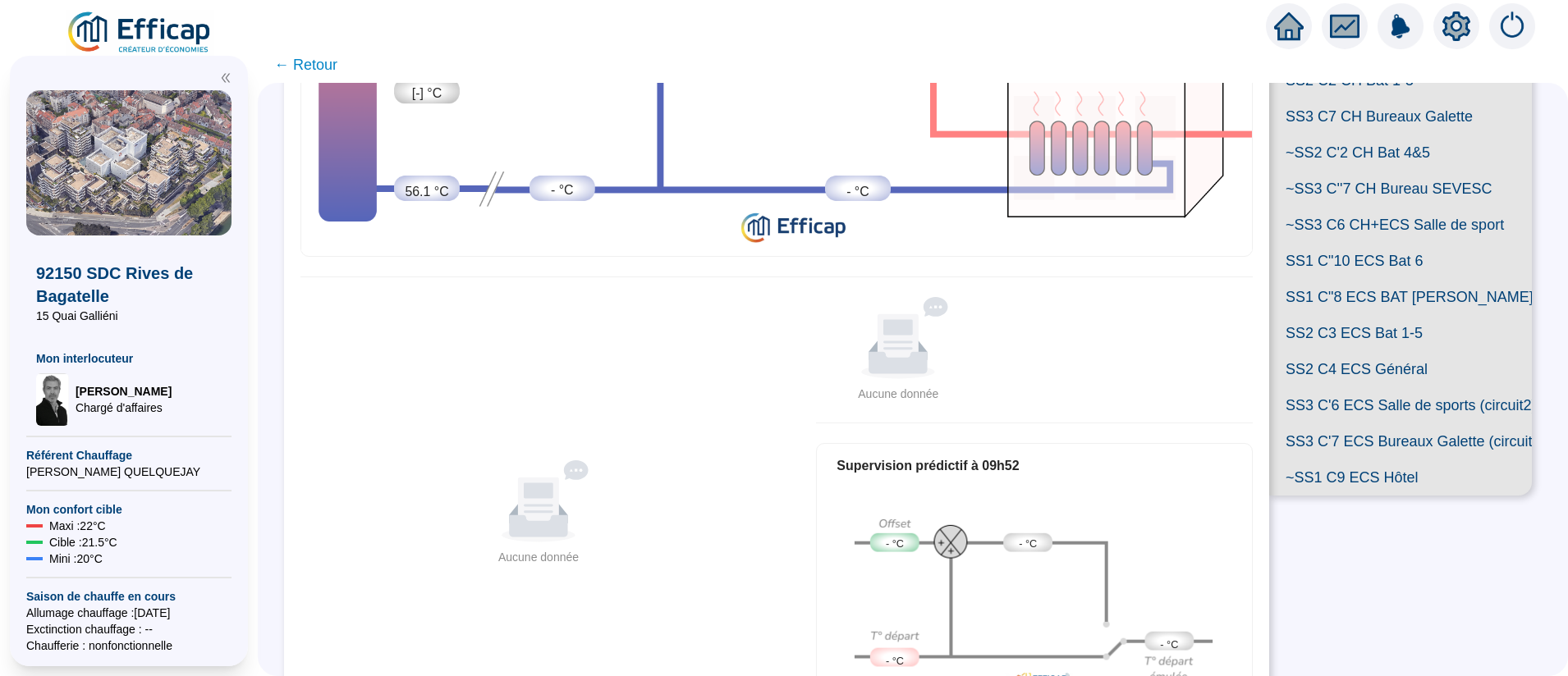
scroll to position [393, 0]
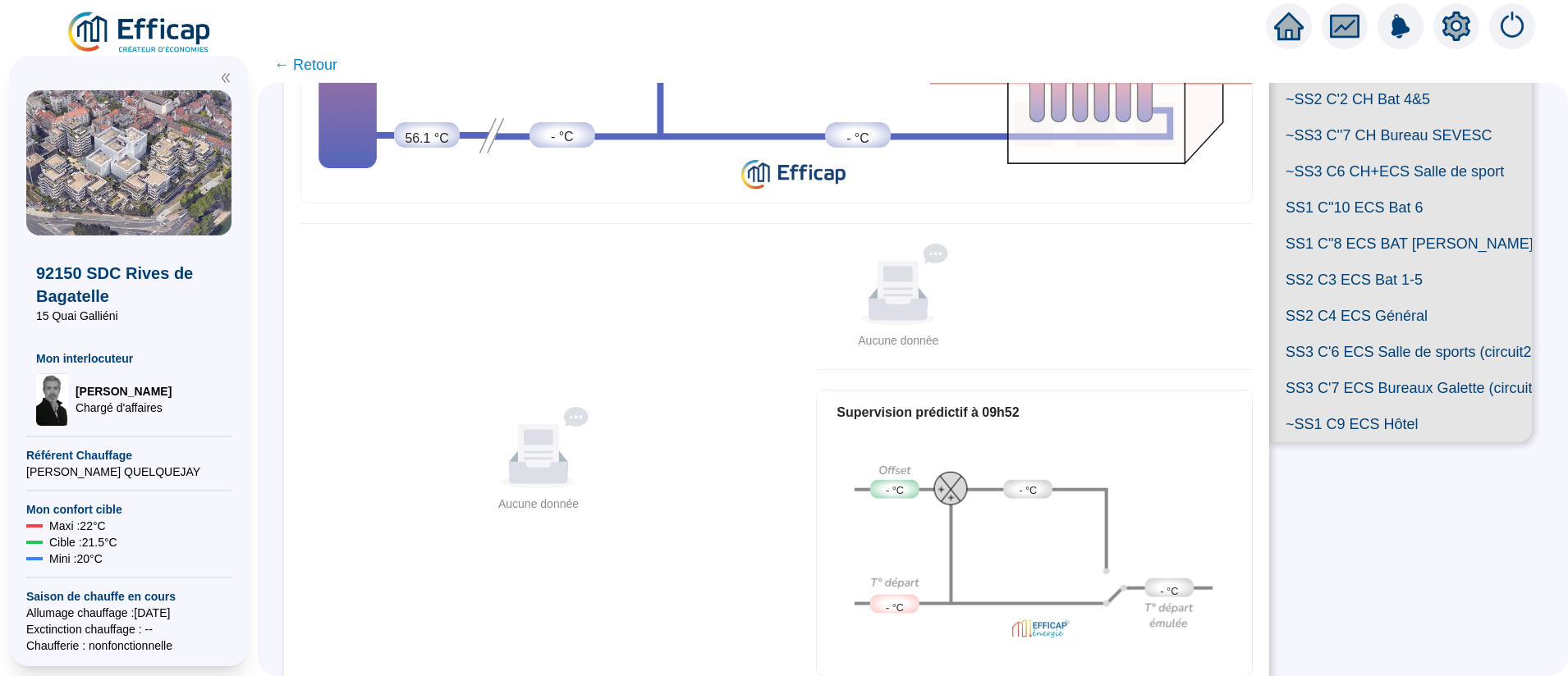
click at [1355, 45] on span "SS2 C2 CH Bat 1-5" at bounding box center [1400, 27] width 263 height 36
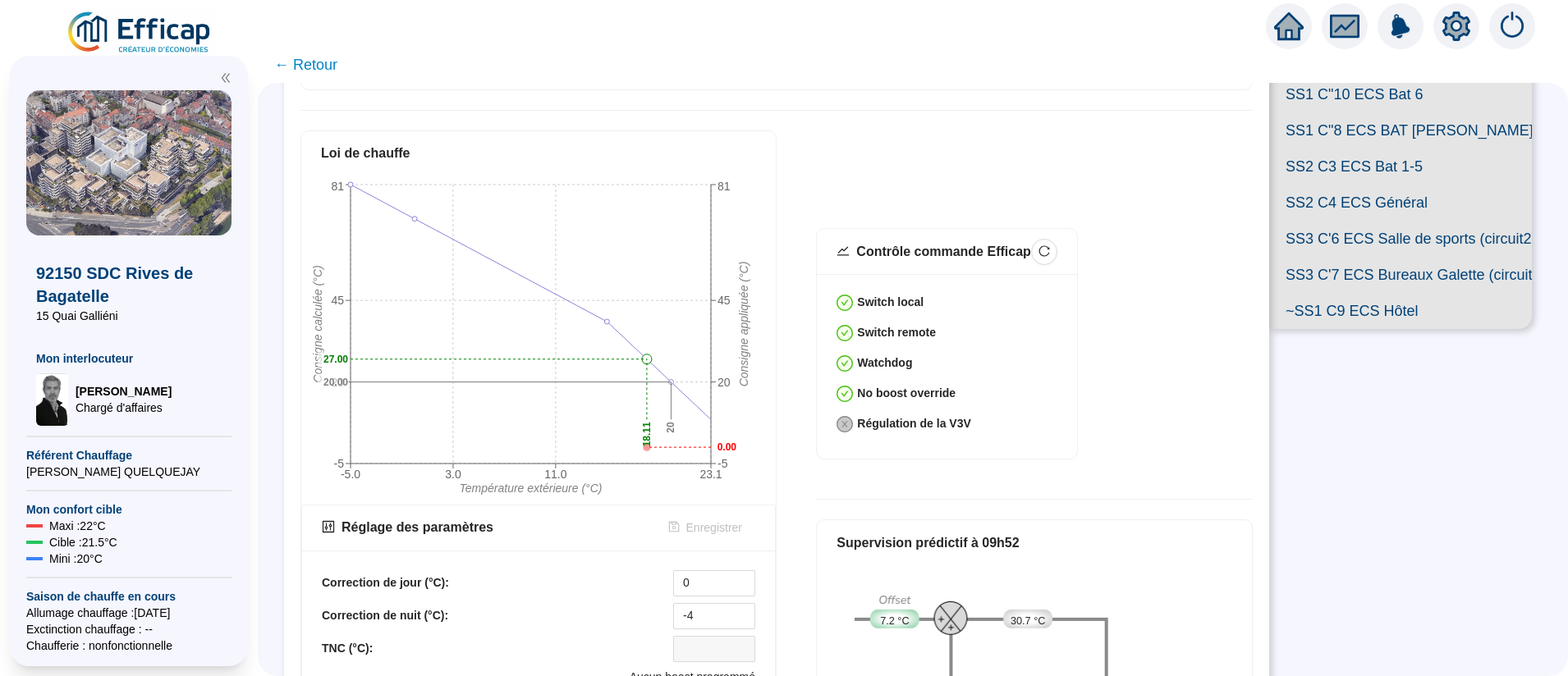
scroll to position [491, 0]
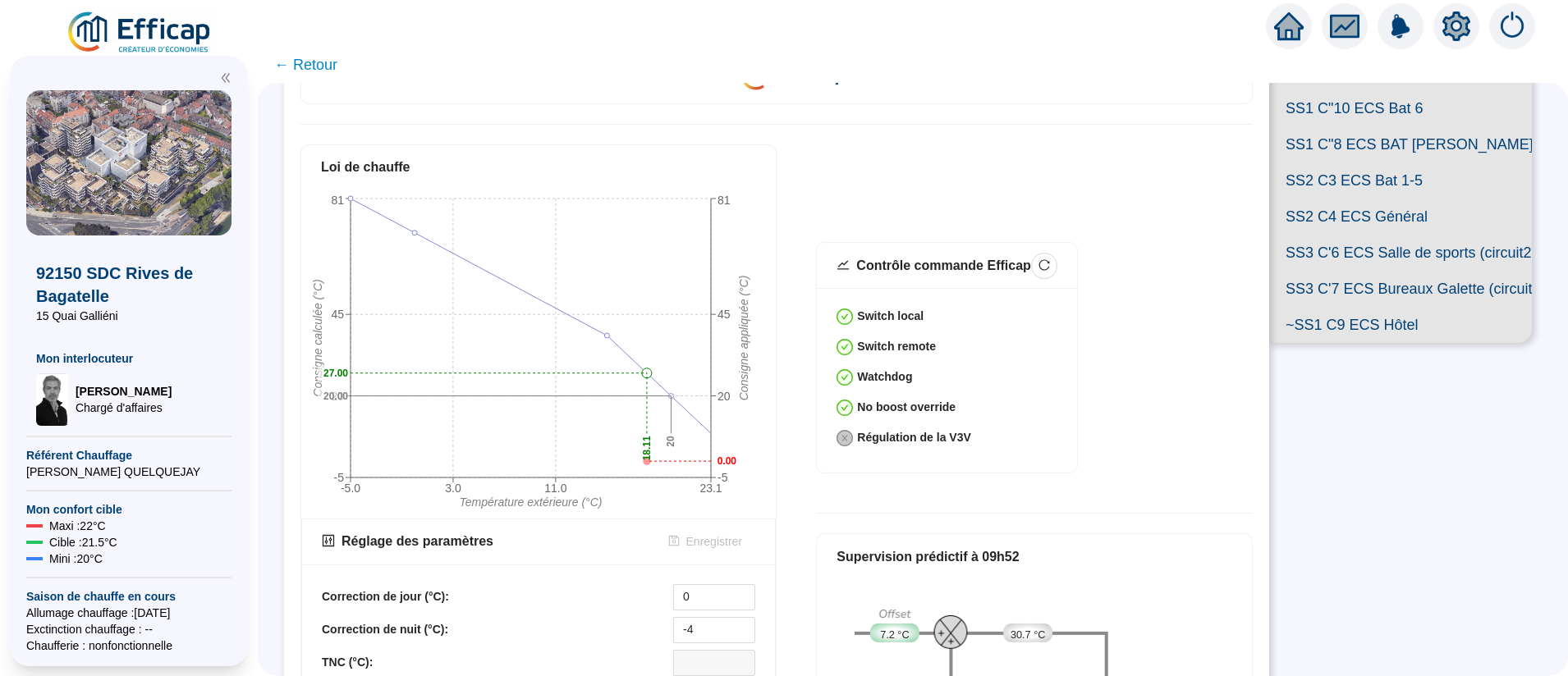
click at [1376, 163] on span "SS1 C"8 ECS BAT [PERSON_NAME]" at bounding box center [1400, 145] width 263 height 36
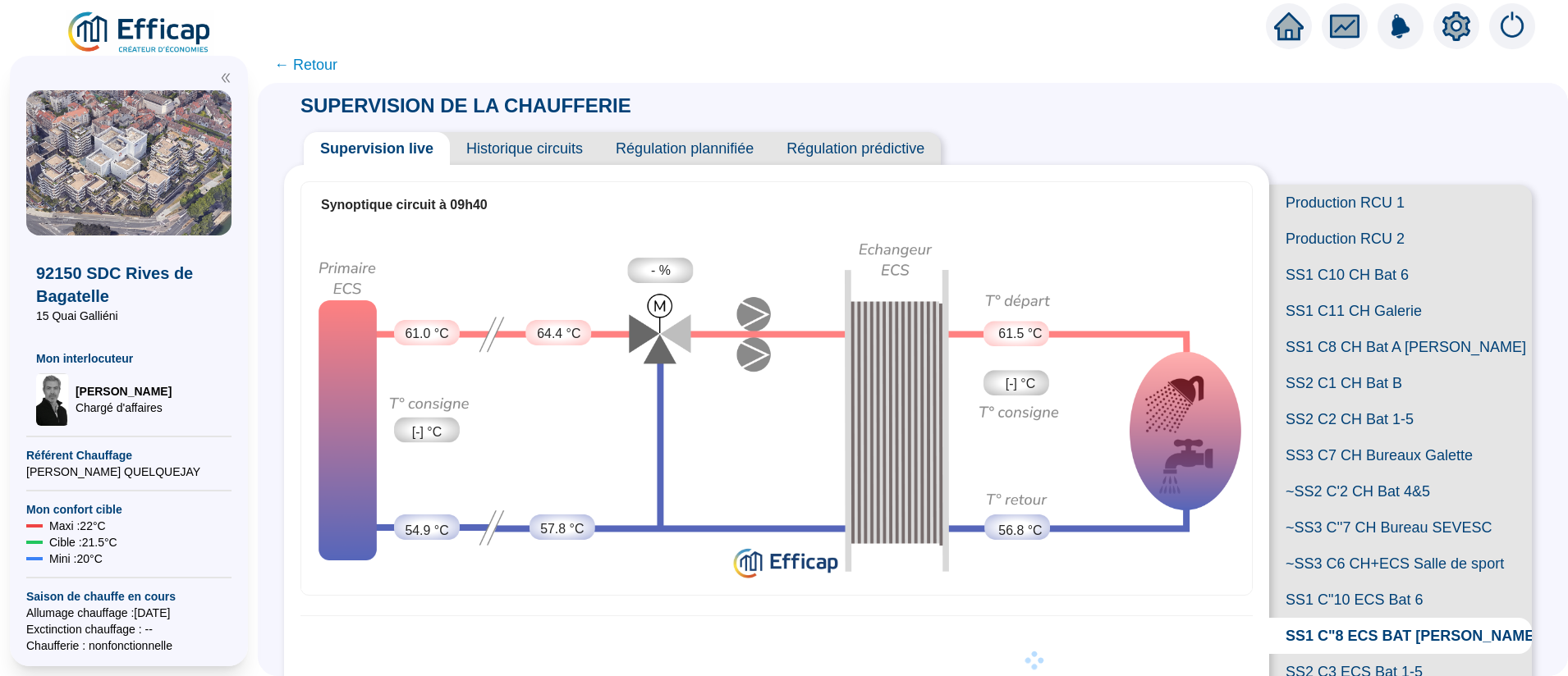
click at [566, 150] on span "Historique circuits" at bounding box center [524, 148] width 149 height 33
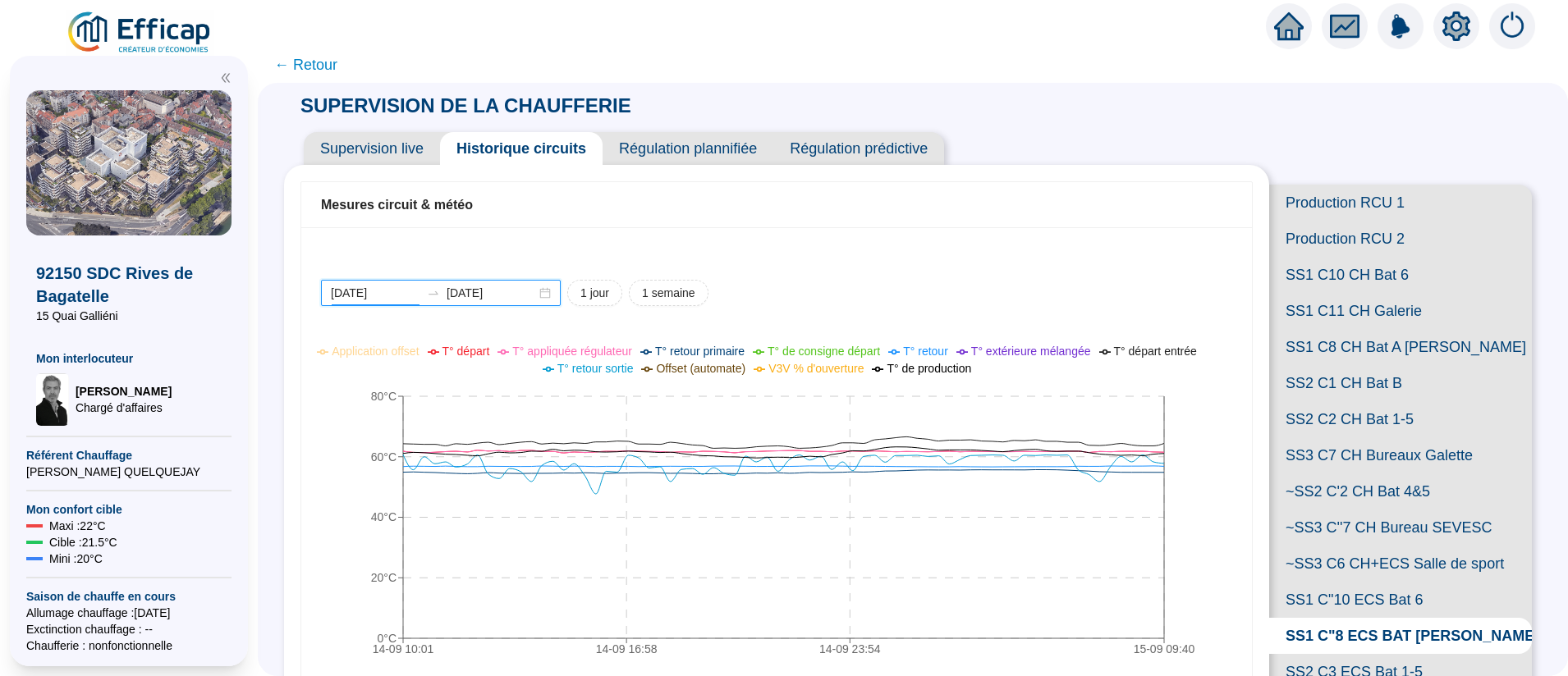
click at [392, 289] on input "2025-09-14" at bounding box center [375, 294] width 89 height 17
click at [684, 290] on span "1 semaine" at bounding box center [669, 294] width 54 height 17
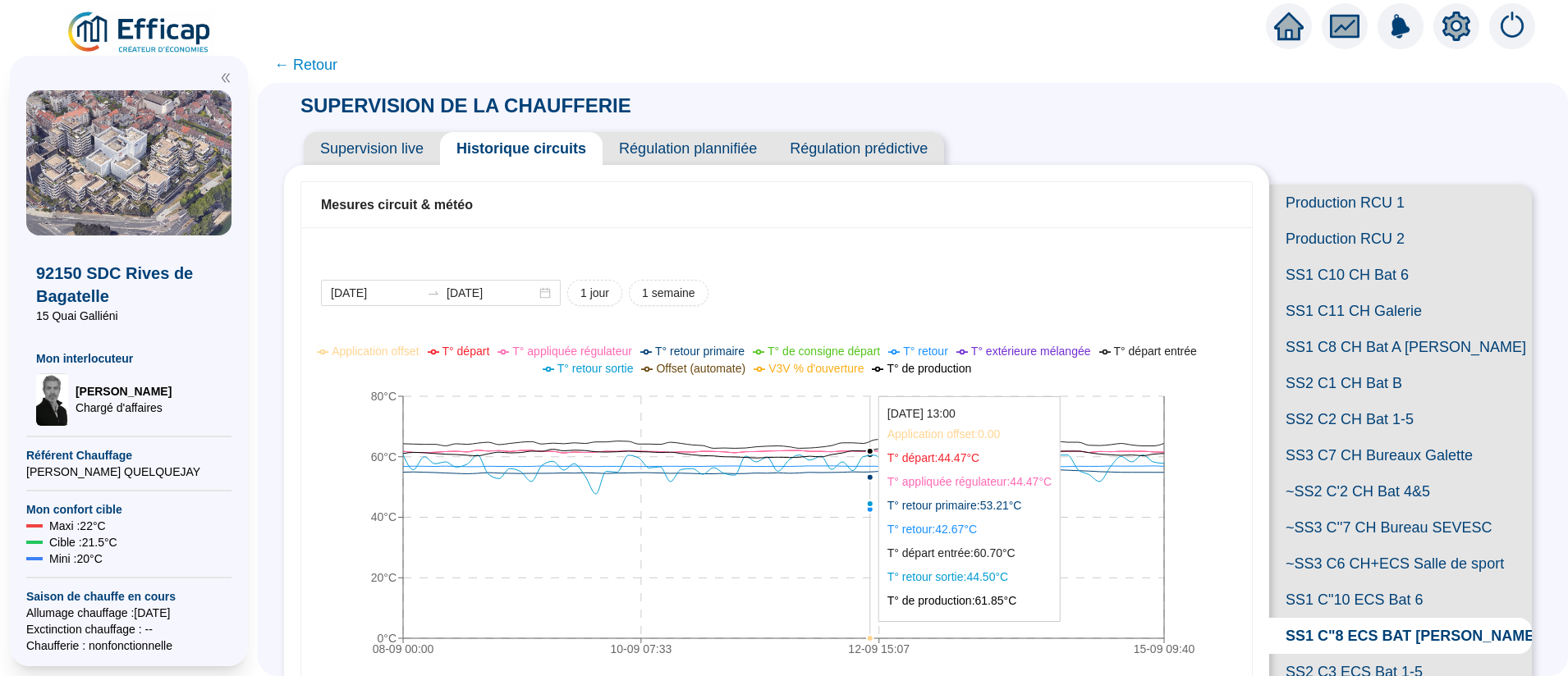
type input "2025-09-08"
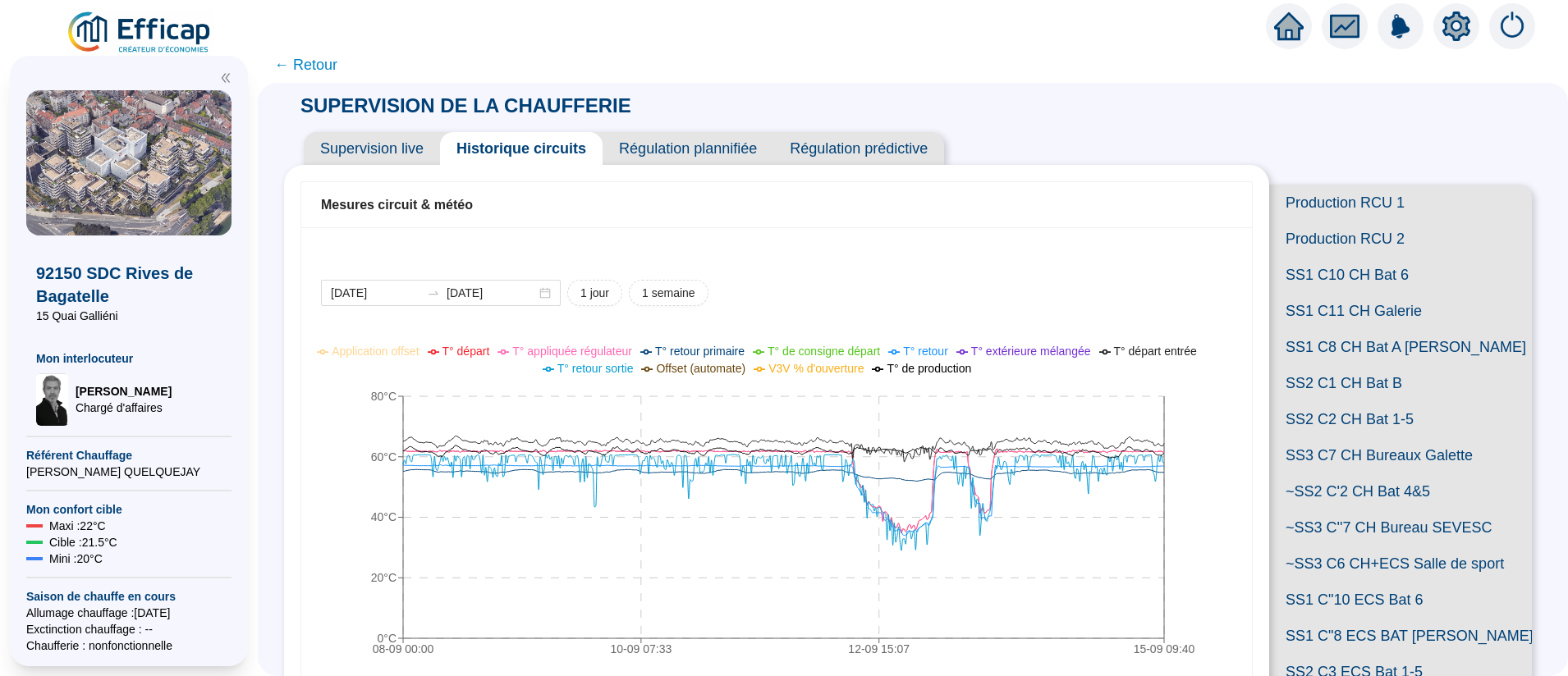
click at [1343, 27] on icon "fund" at bounding box center [1344, 26] width 22 height 13
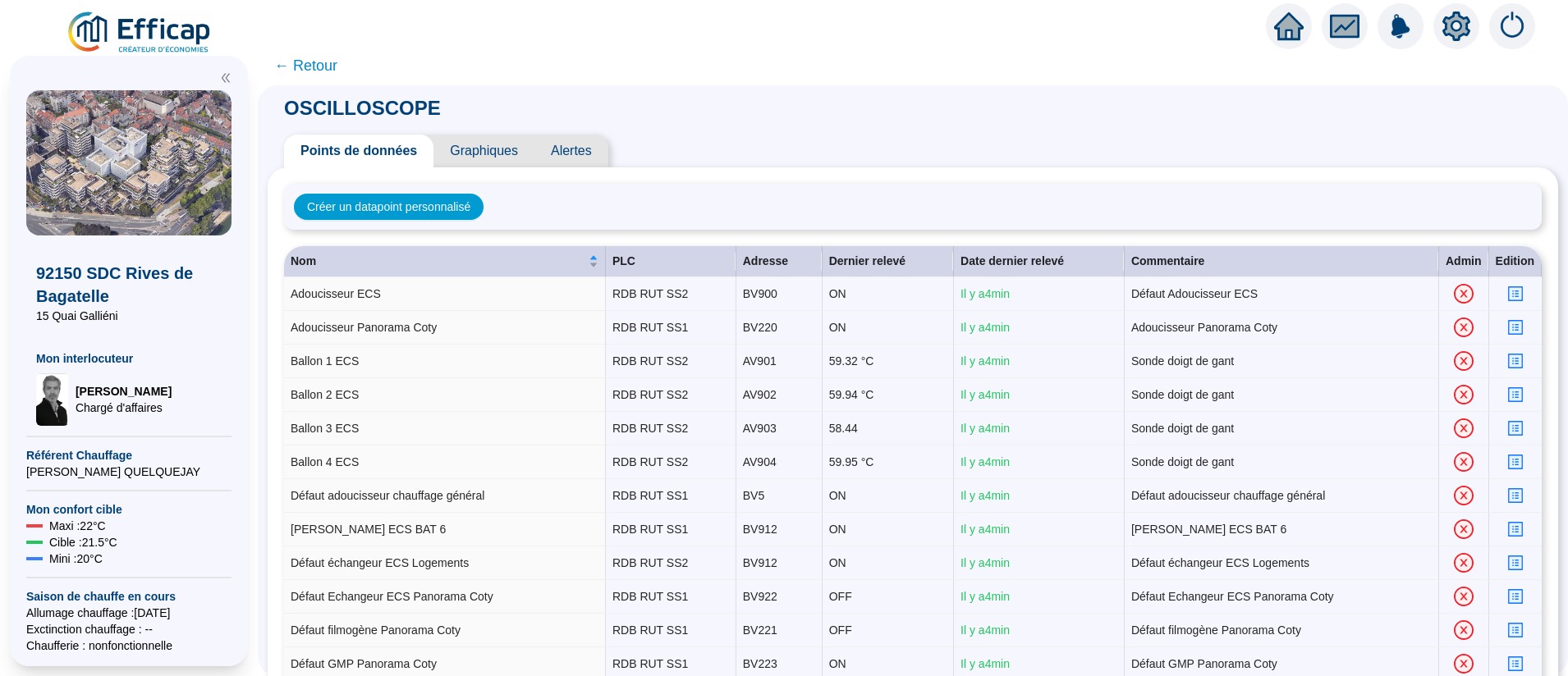
click at [504, 147] on span "Graphiques" at bounding box center [484, 151] width 101 height 33
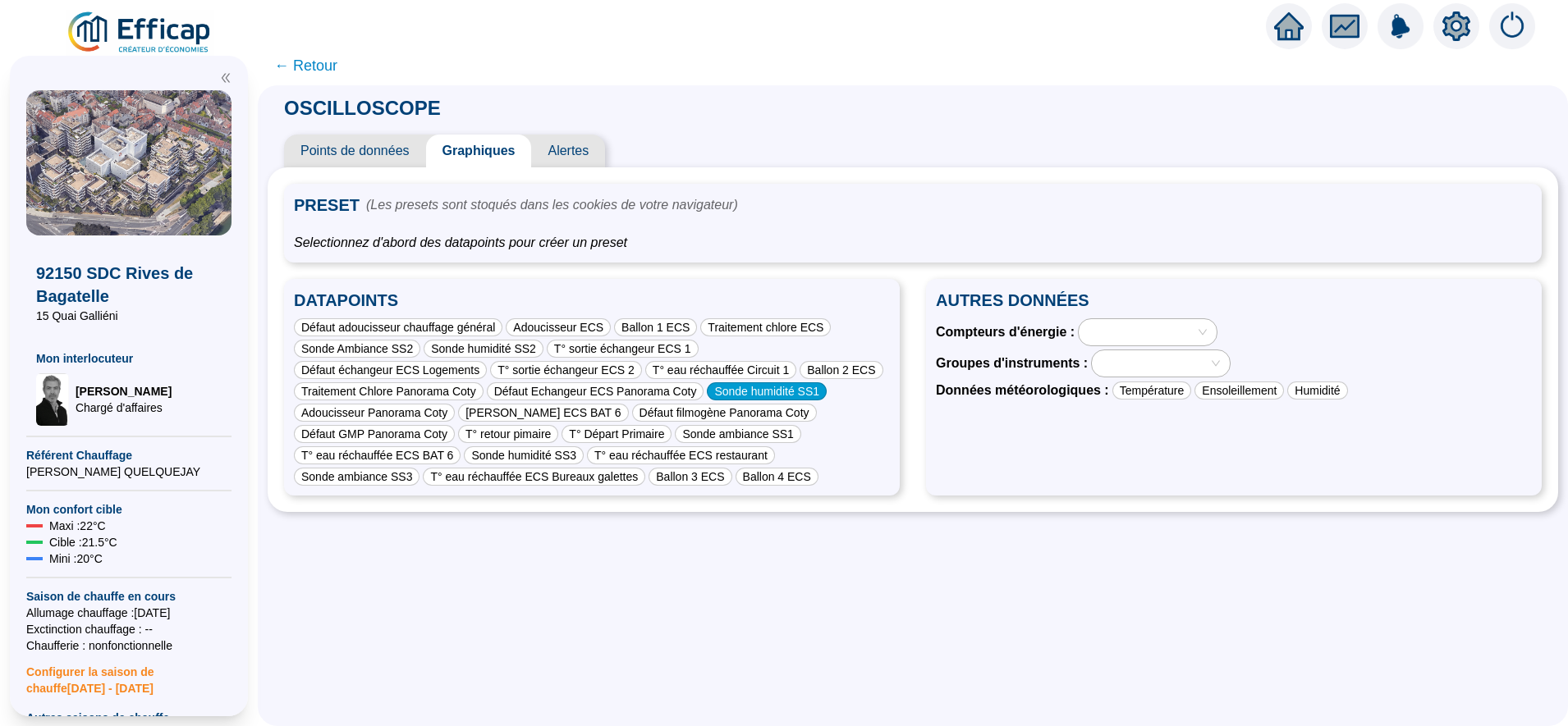
click at [706, 386] on div "Sonde humidité SS1" at bounding box center [766, 391] width 120 height 18
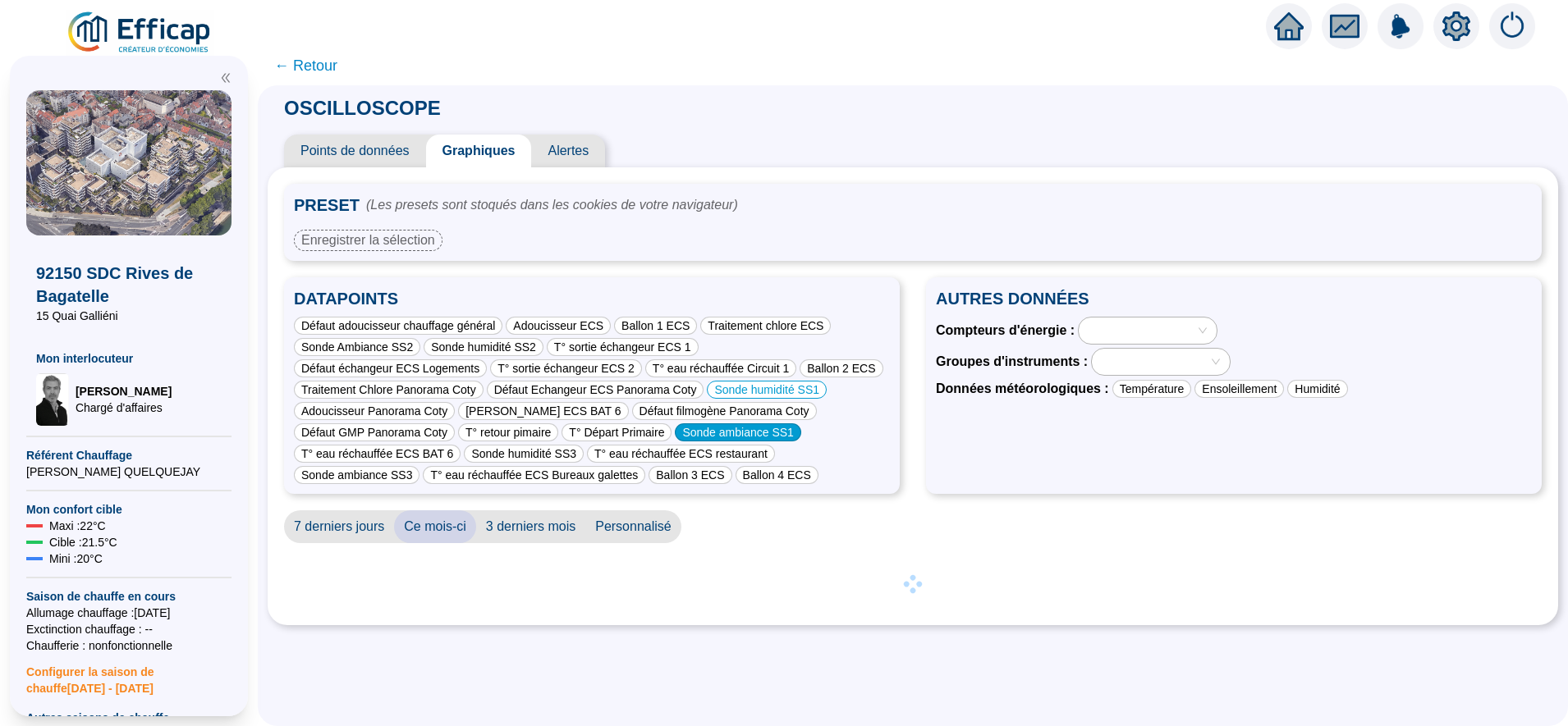
click at [675, 427] on div "Sonde ambiance SS1" at bounding box center [738, 432] width 126 height 18
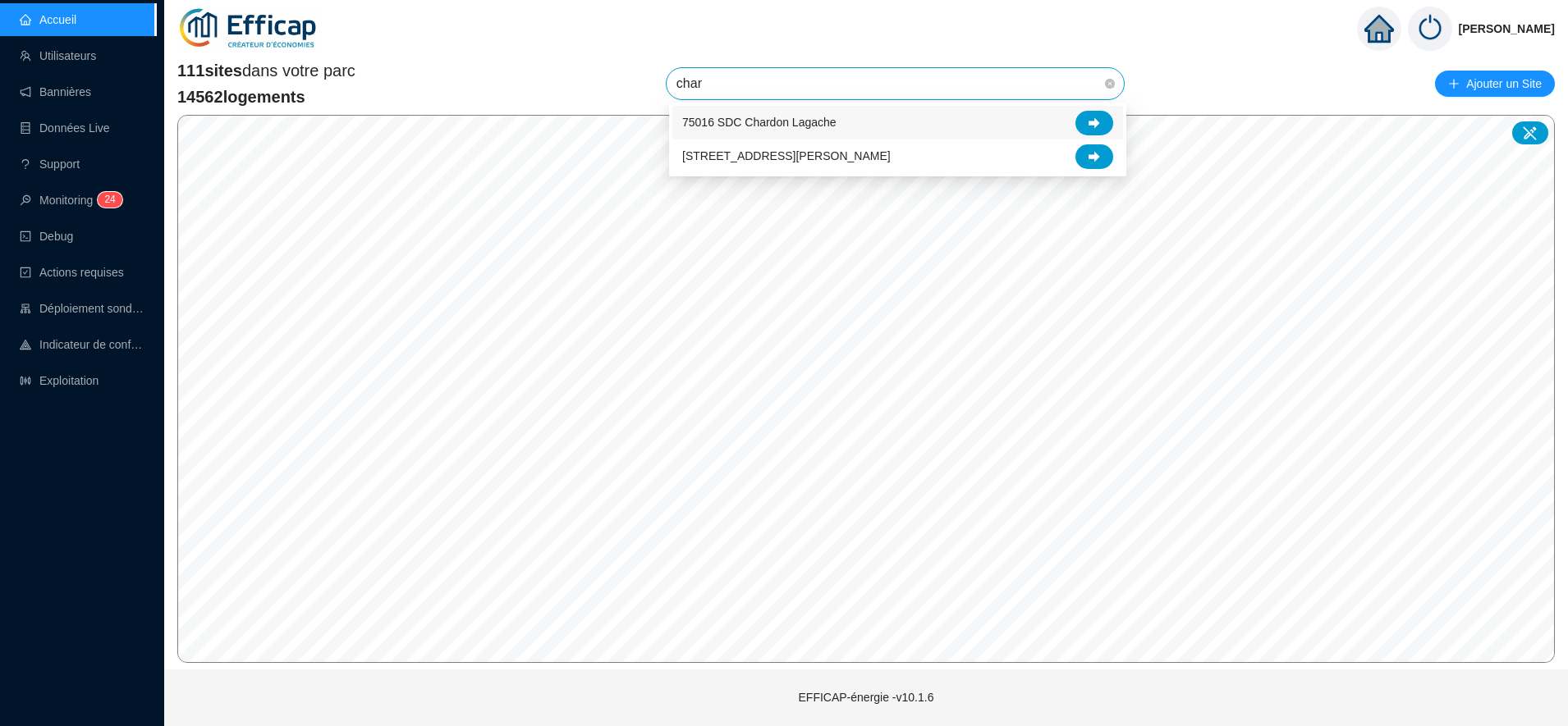
type input "chard"
click at [1095, 129] on div at bounding box center [1095, 123] width 38 height 24
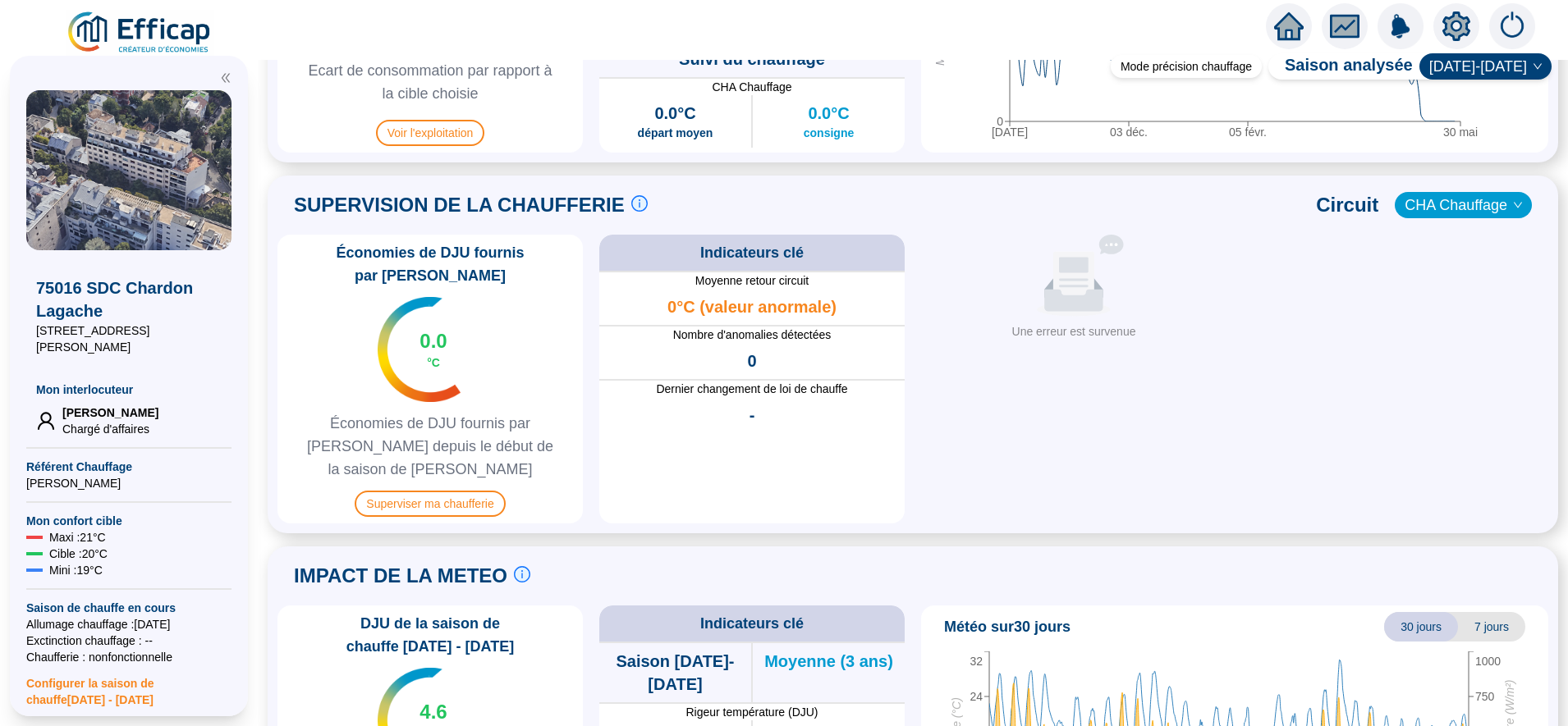
scroll to position [989, 0]
click at [401, 491] on span "Superviser ma chaufferie" at bounding box center [429, 504] width 150 height 26
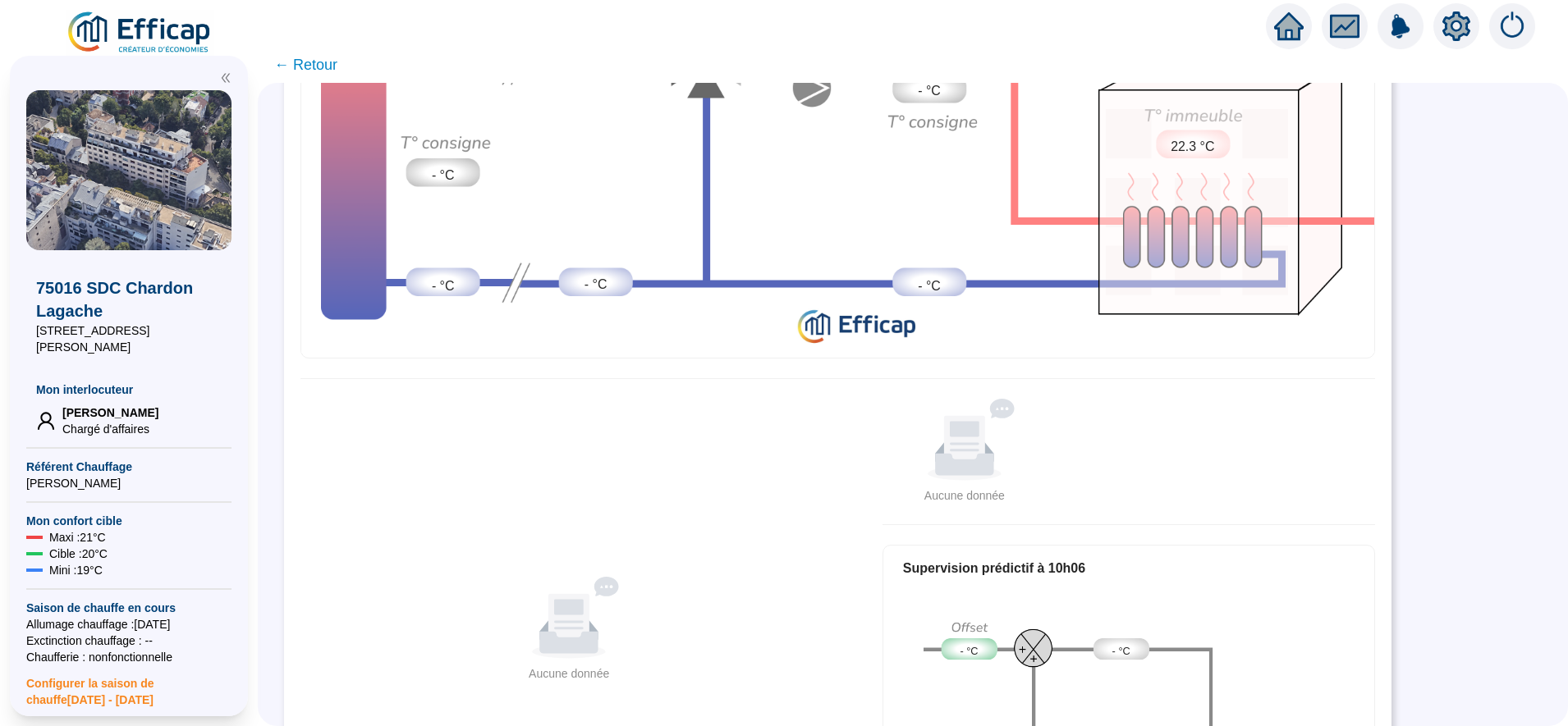
scroll to position [289, 0]
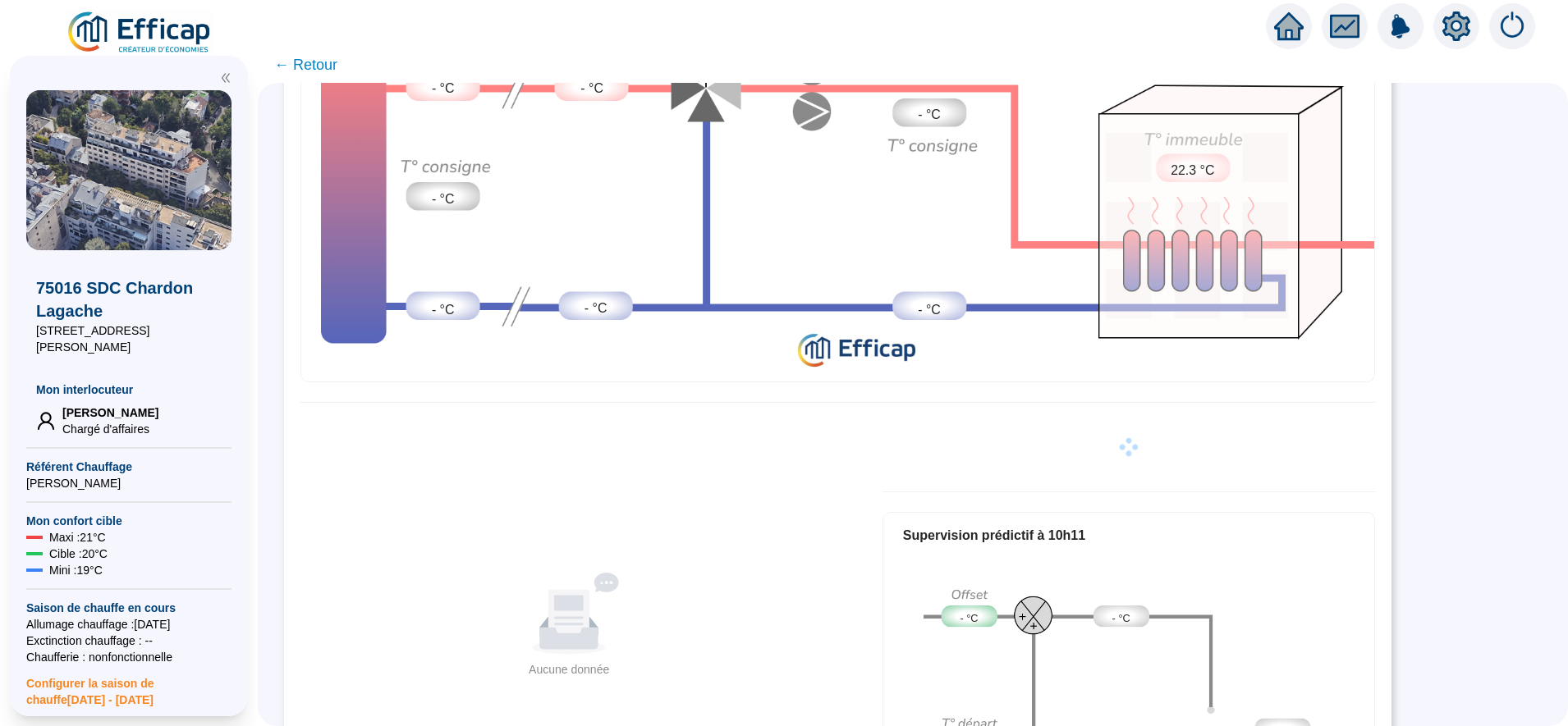
scroll to position [275, 0]
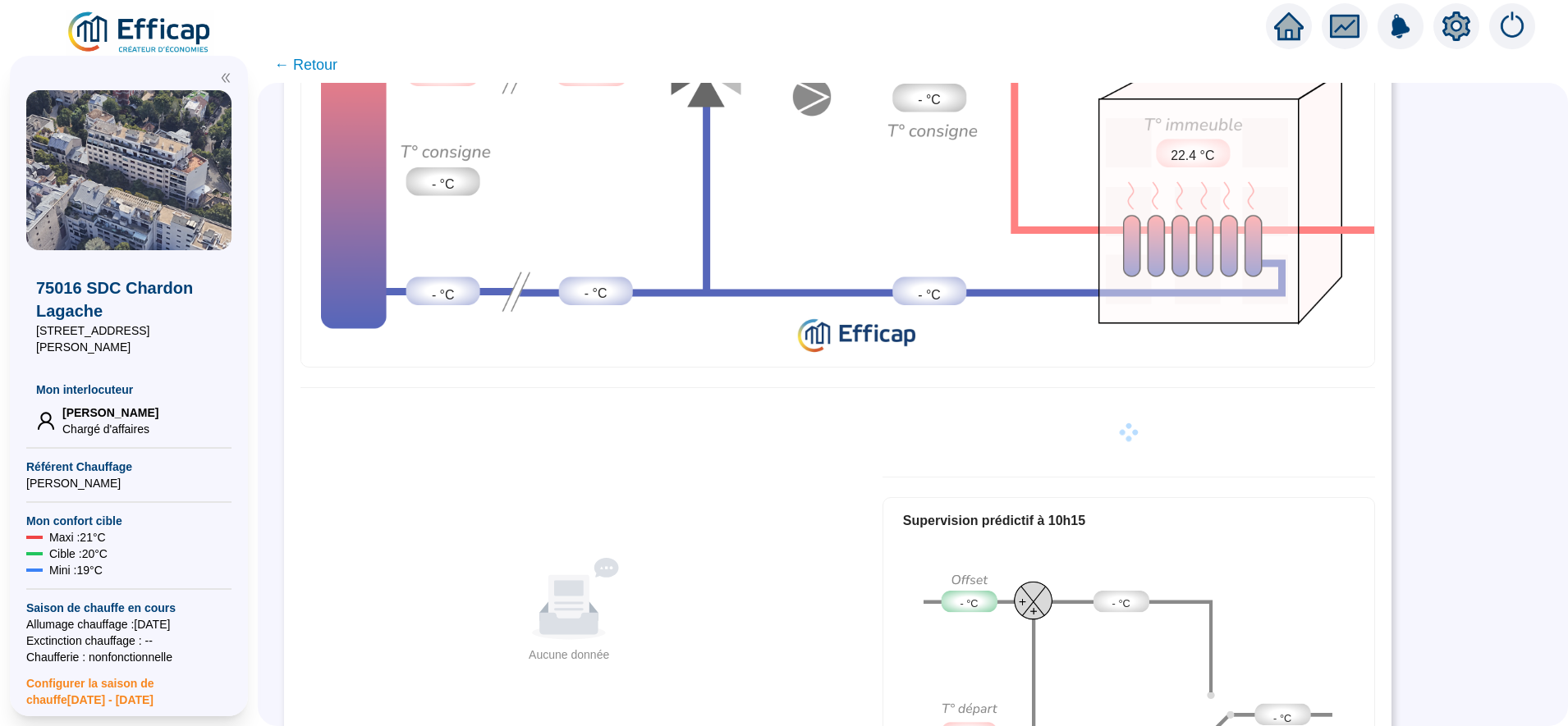
scroll to position [275, 0]
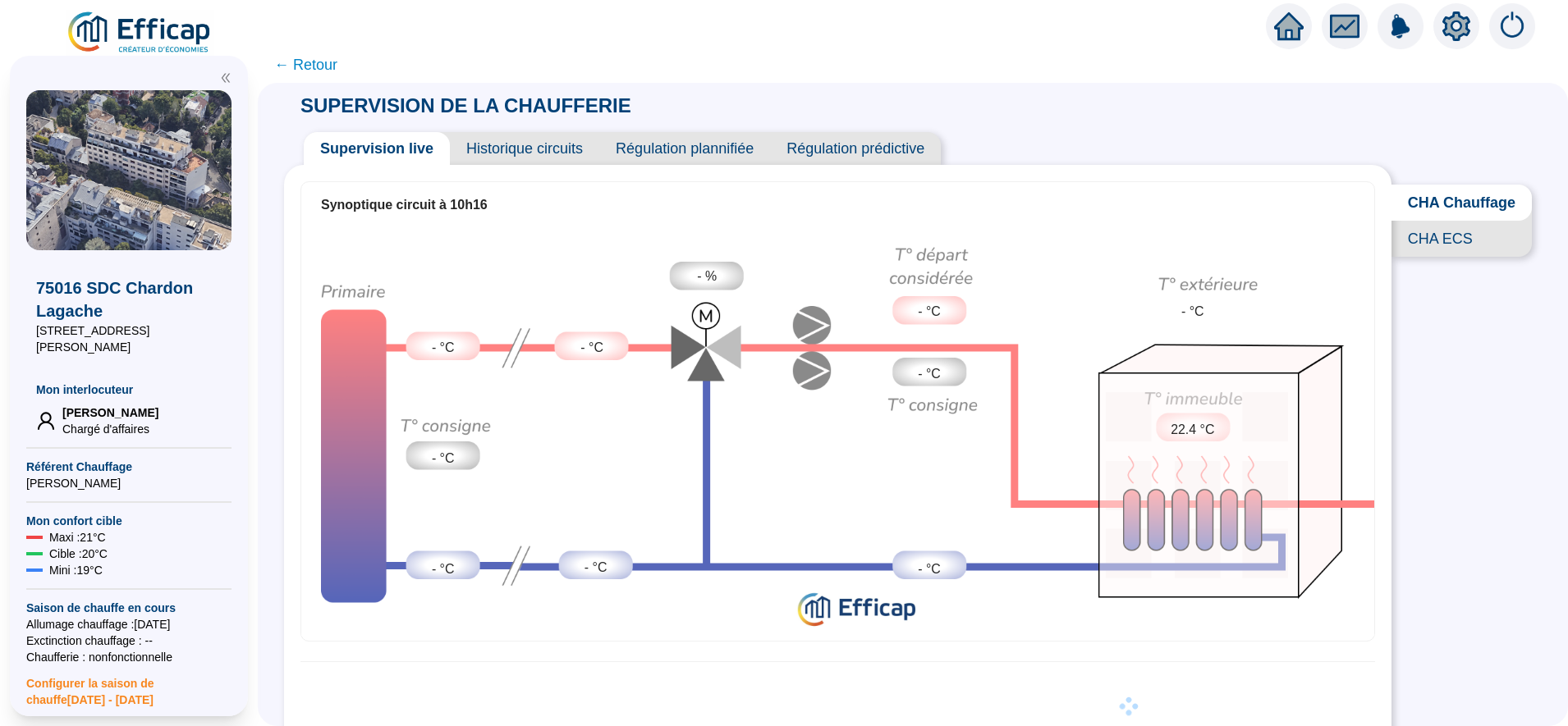
scroll to position [294, 0]
